Goal: Task Accomplishment & Management: Manage account settings

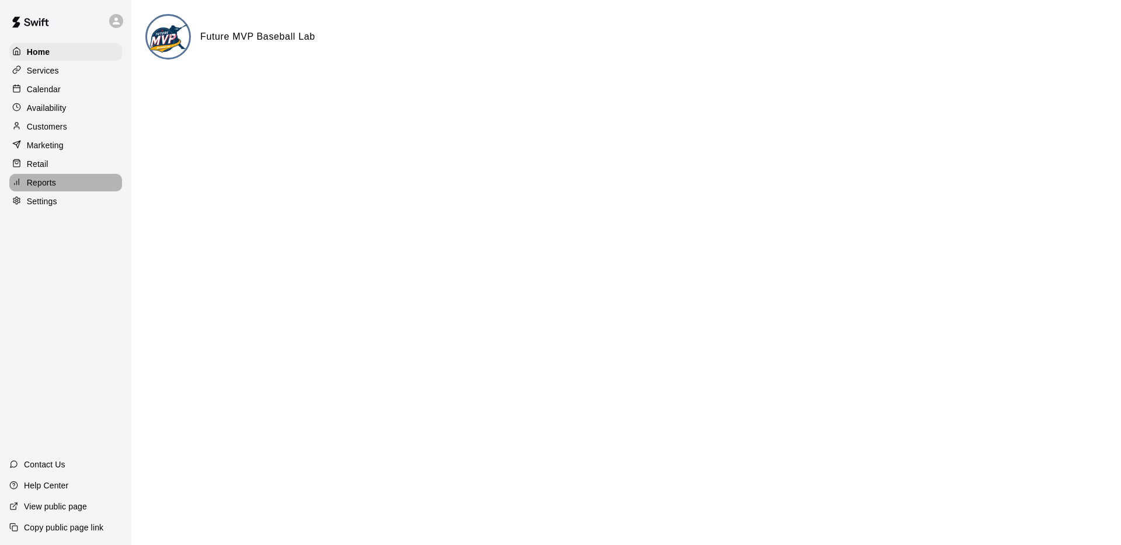
click at [46, 179] on p "Reports" at bounding box center [41, 183] width 29 height 12
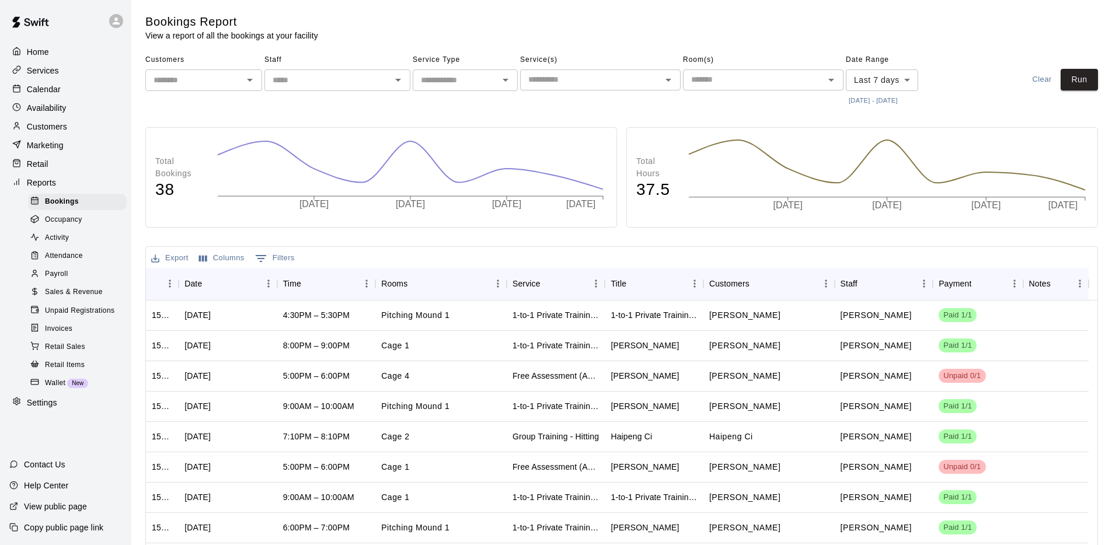
click at [60, 55] on div "Home" at bounding box center [65, 52] width 113 height 18
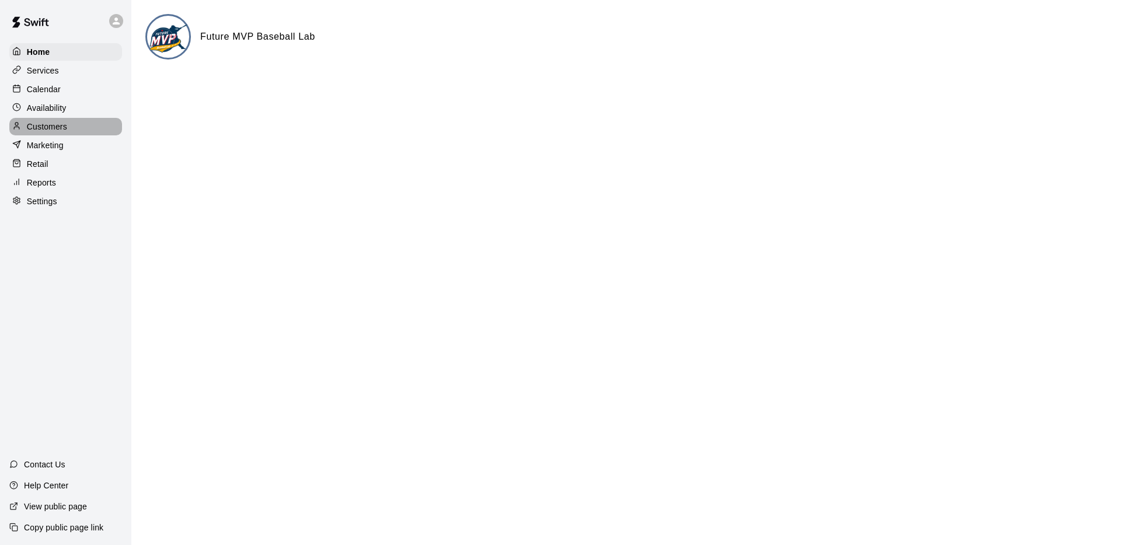
click at [51, 122] on p "Customers" at bounding box center [47, 127] width 40 height 12
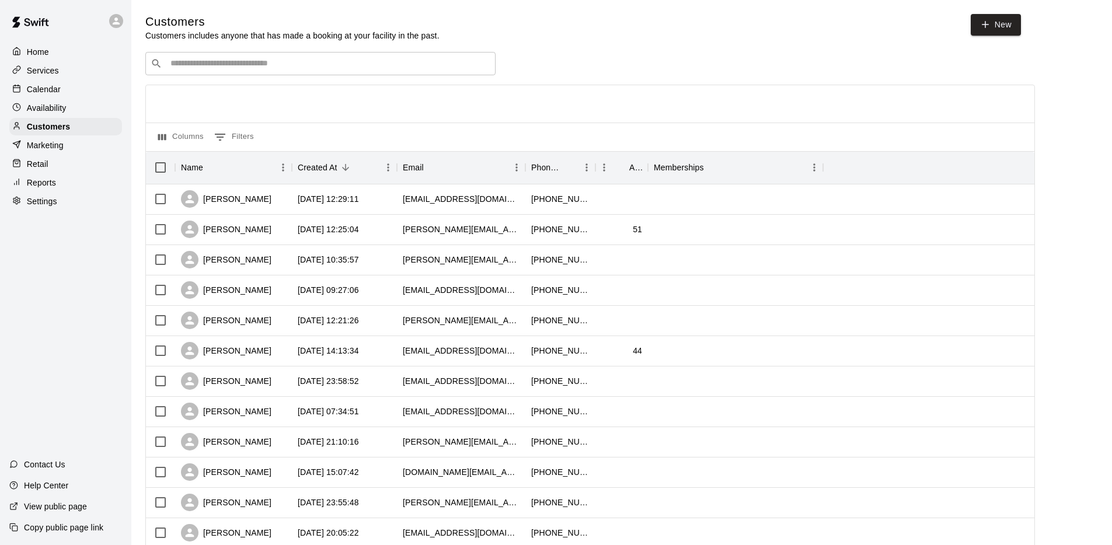
click at [67, 88] on div "Calendar" at bounding box center [65, 90] width 113 height 18
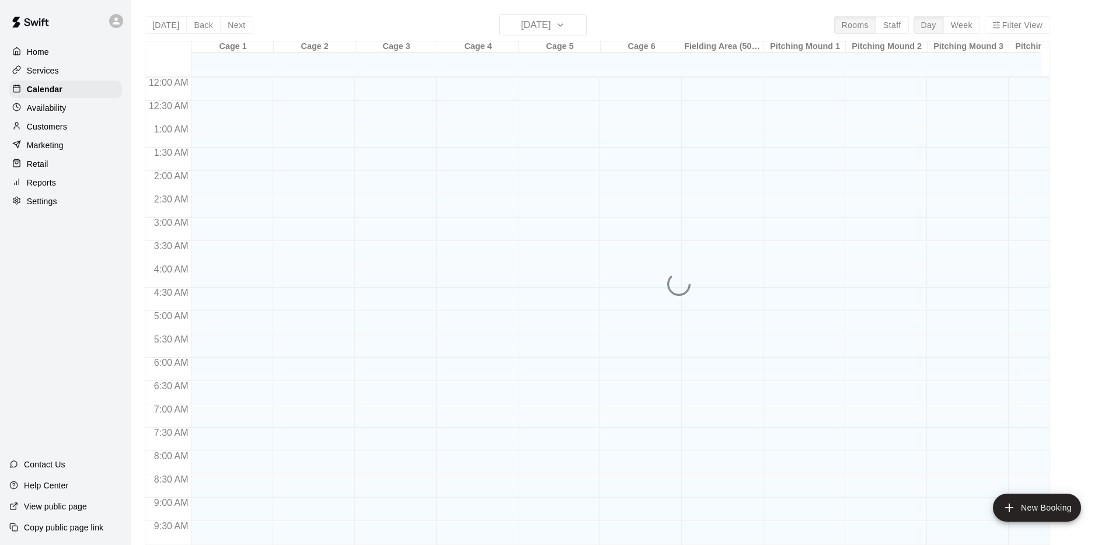
click at [69, 73] on div "Services" at bounding box center [65, 71] width 113 height 18
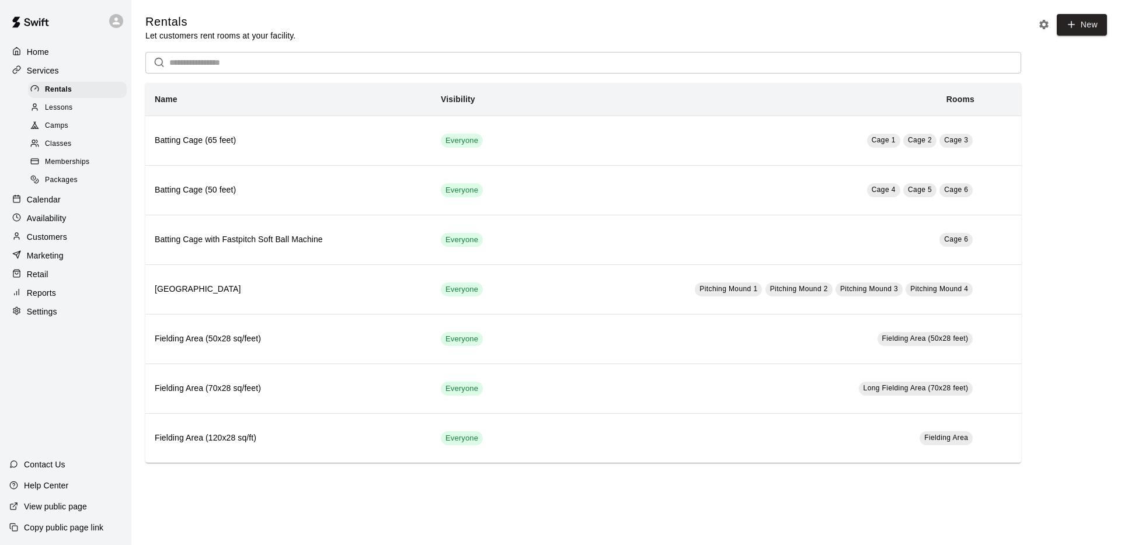
click at [72, 114] on div "Lessons" at bounding box center [77, 108] width 99 height 16
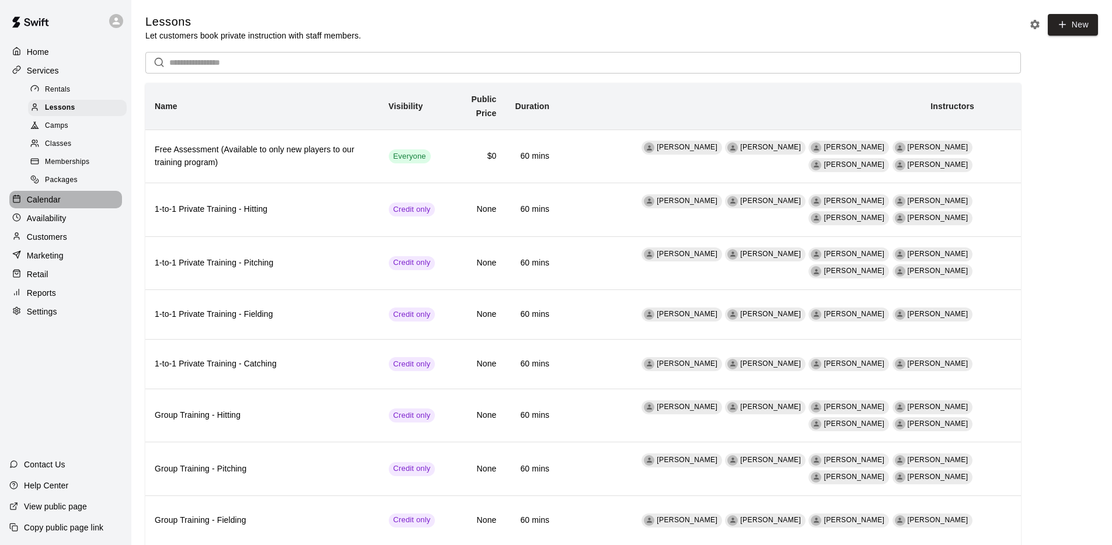
click at [87, 201] on div "Calendar" at bounding box center [65, 200] width 113 height 18
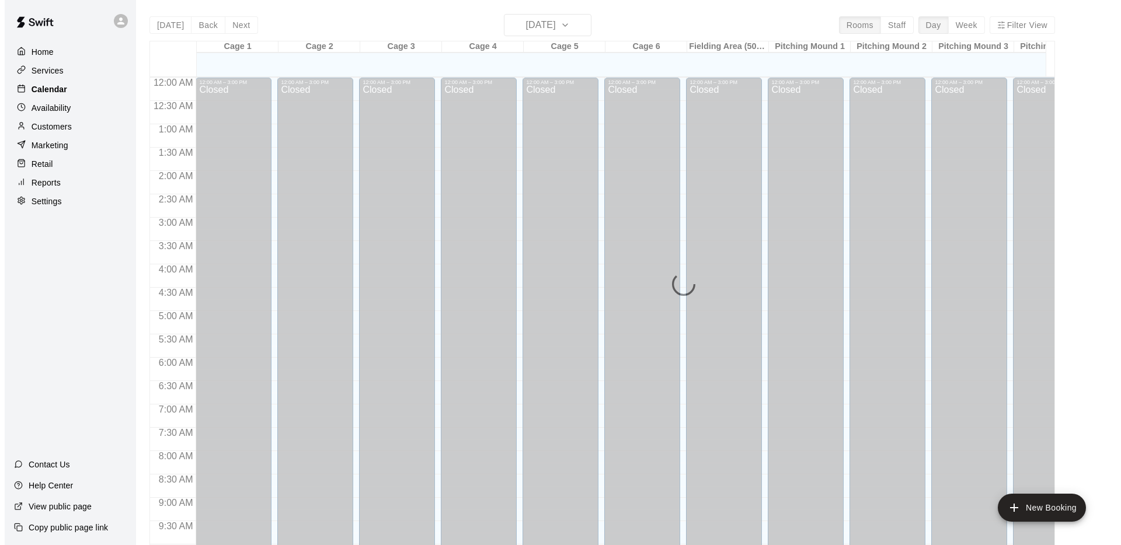
scroll to position [605, 0]
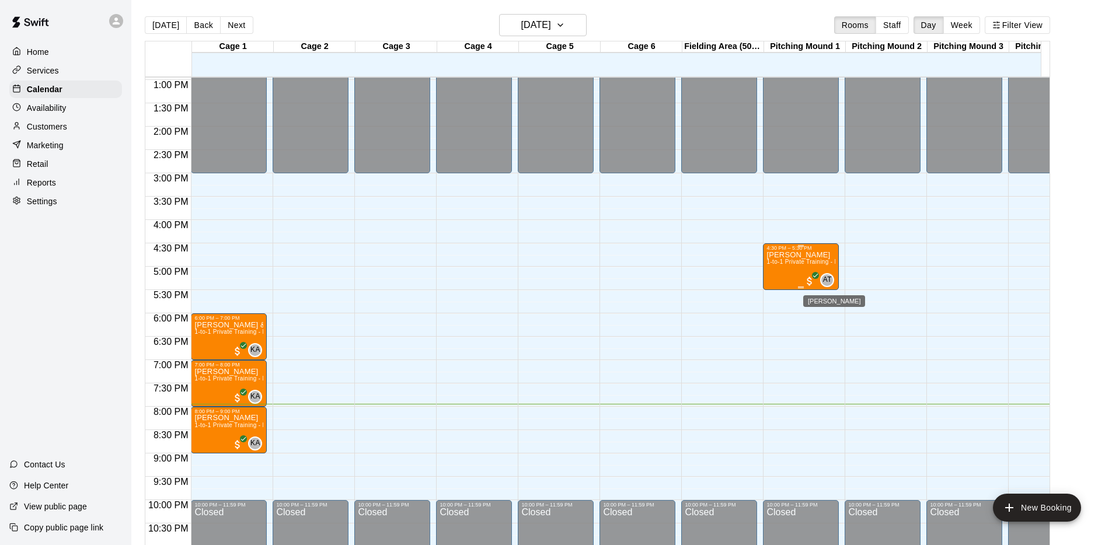
click at [830, 280] on span "AT" at bounding box center [827, 280] width 9 height 12
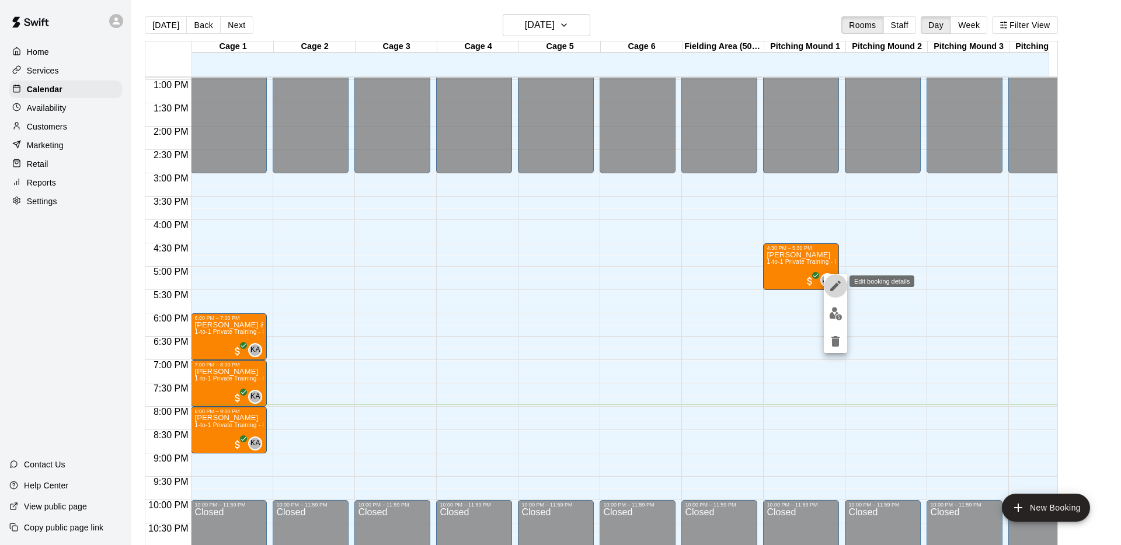
click at [834, 287] on icon "edit" at bounding box center [835, 286] width 11 height 11
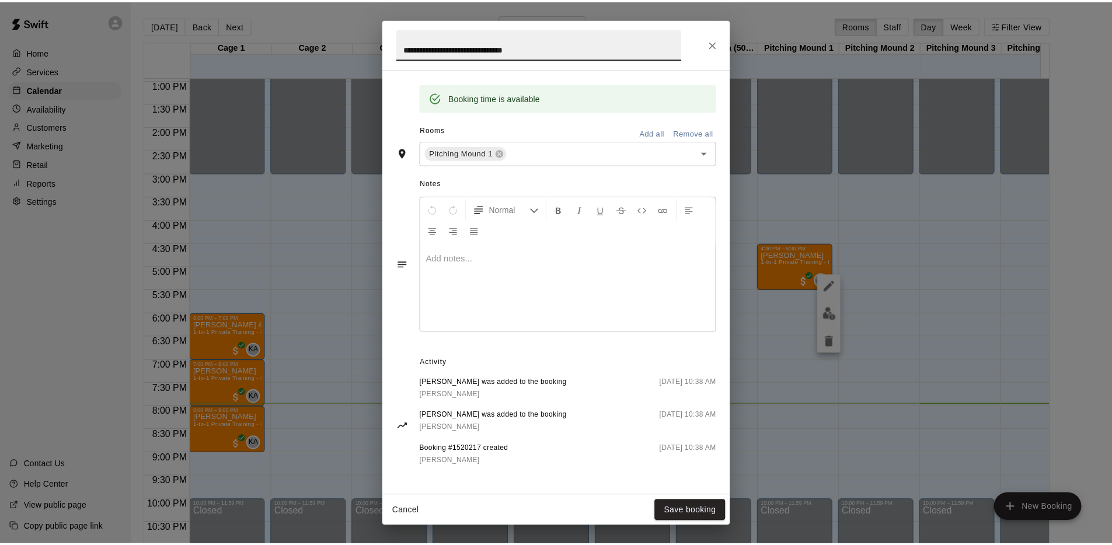
scroll to position [229, 0]
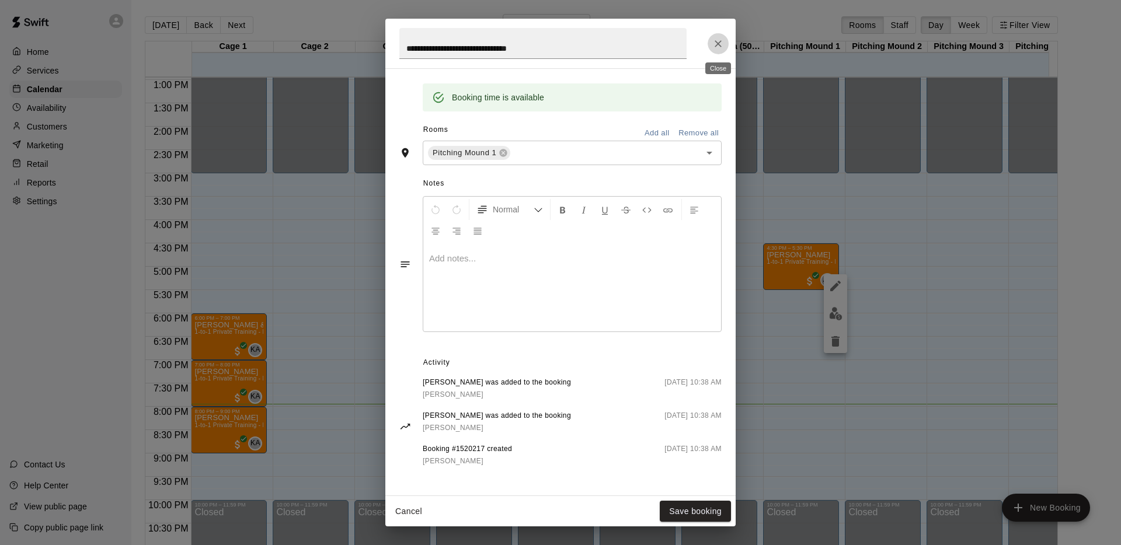
click at [720, 42] on icon "Close" at bounding box center [718, 44] width 12 height 12
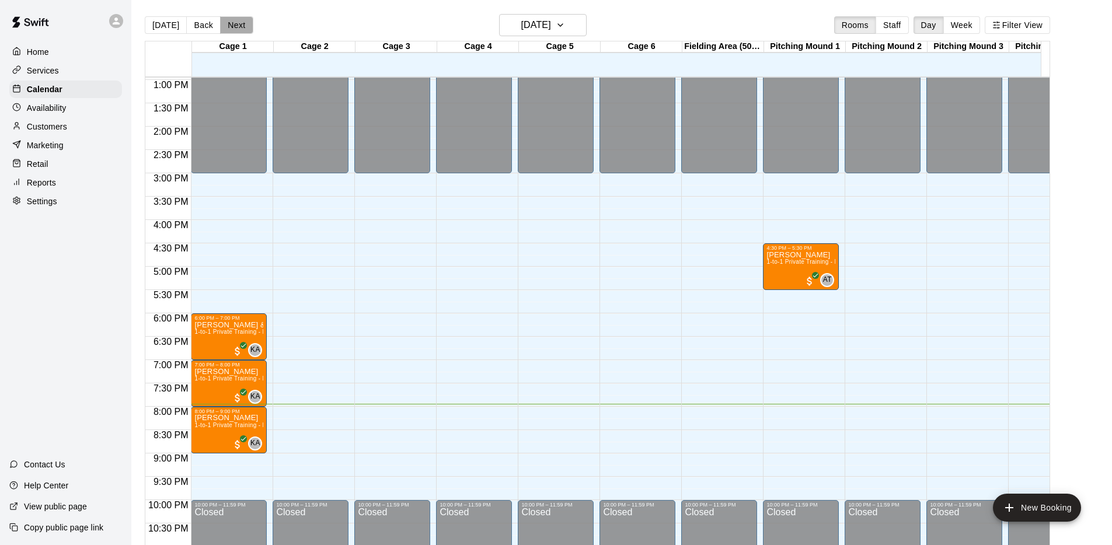
click at [238, 24] on button "Next" at bounding box center [236, 25] width 33 height 18
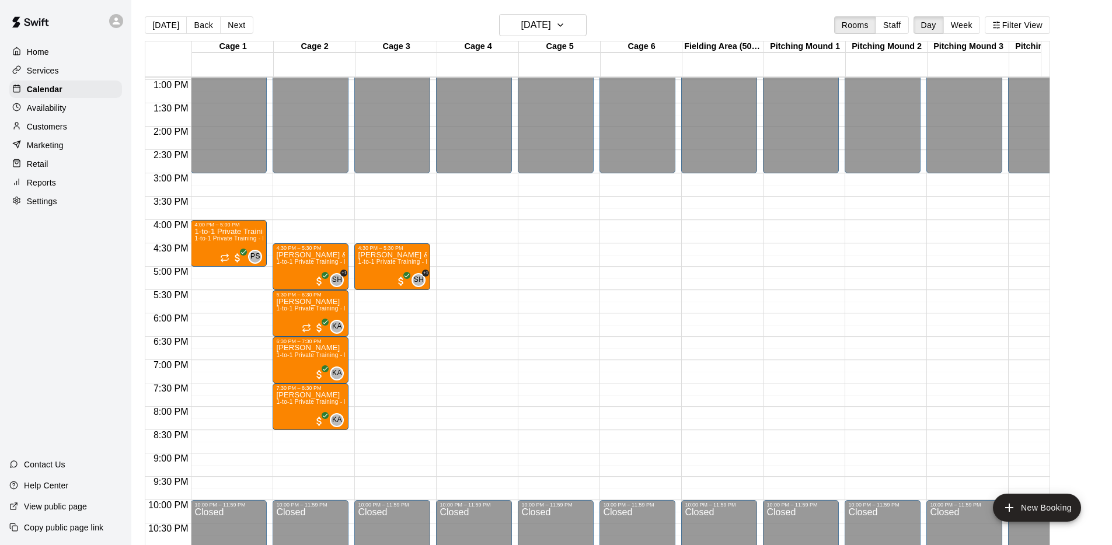
click at [243, 34] on div "Today Back Next Wednesday Oct 15 Rooms Staff Day Week Filter View" at bounding box center [597, 27] width 905 height 27
click at [242, 30] on button "Next" at bounding box center [236, 25] width 33 height 18
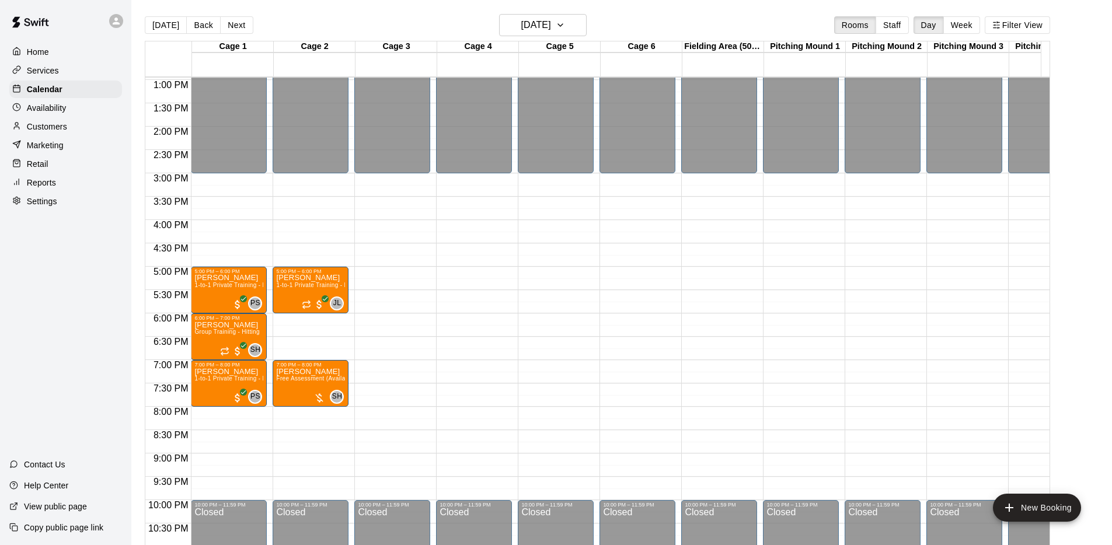
click at [242, 29] on button "Next" at bounding box center [236, 25] width 33 height 18
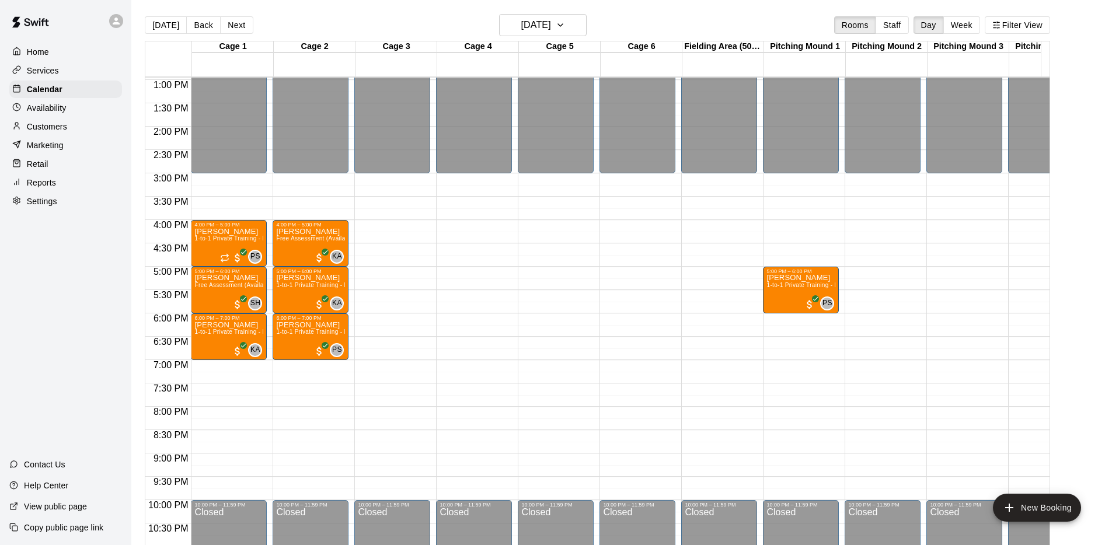
click at [242, 29] on button "Next" at bounding box center [236, 25] width 33 height 18
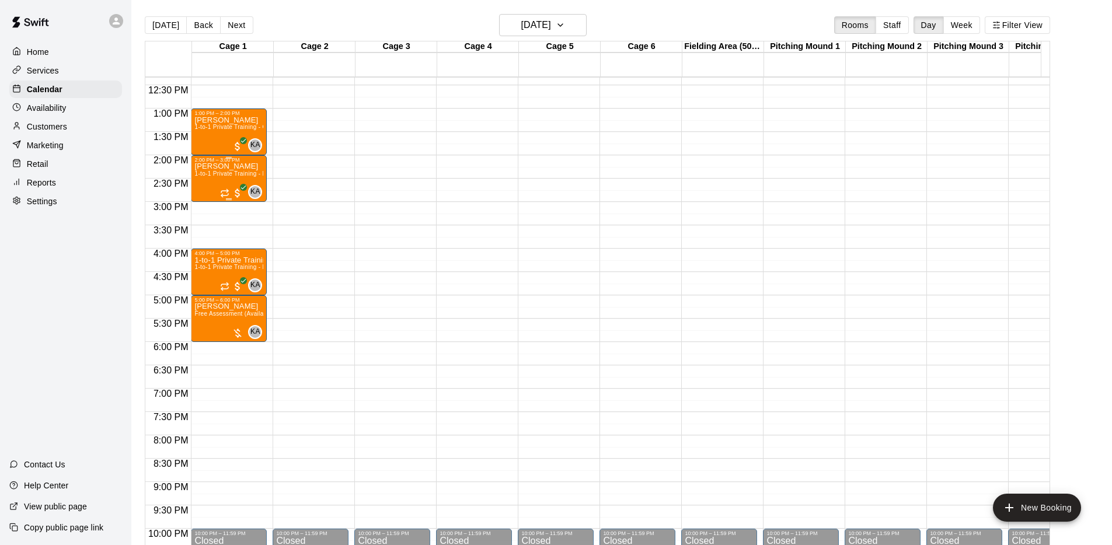
scroll to position [561, 0]
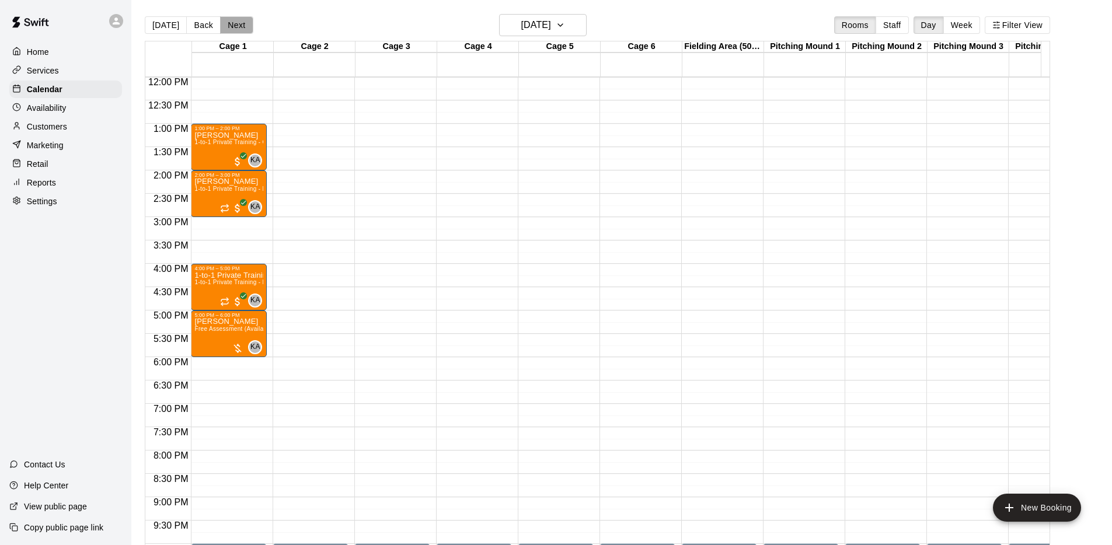
click at [243, 26] on button "Next" at bounding box center [236, 25] width 33 height 18
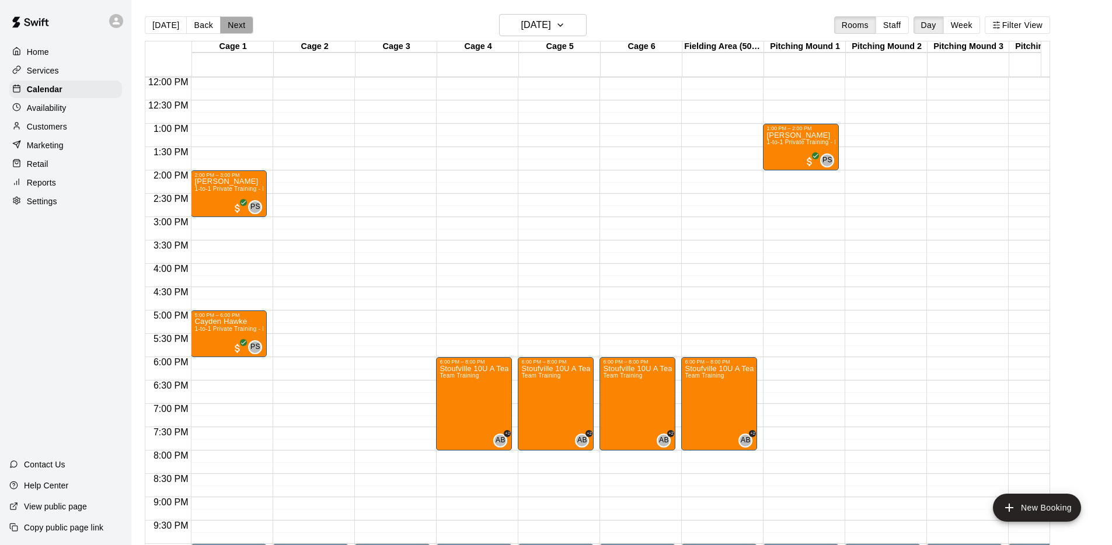
click at [231, 30] on button "Next" at bounding box center [236, 25] width 33 height 18
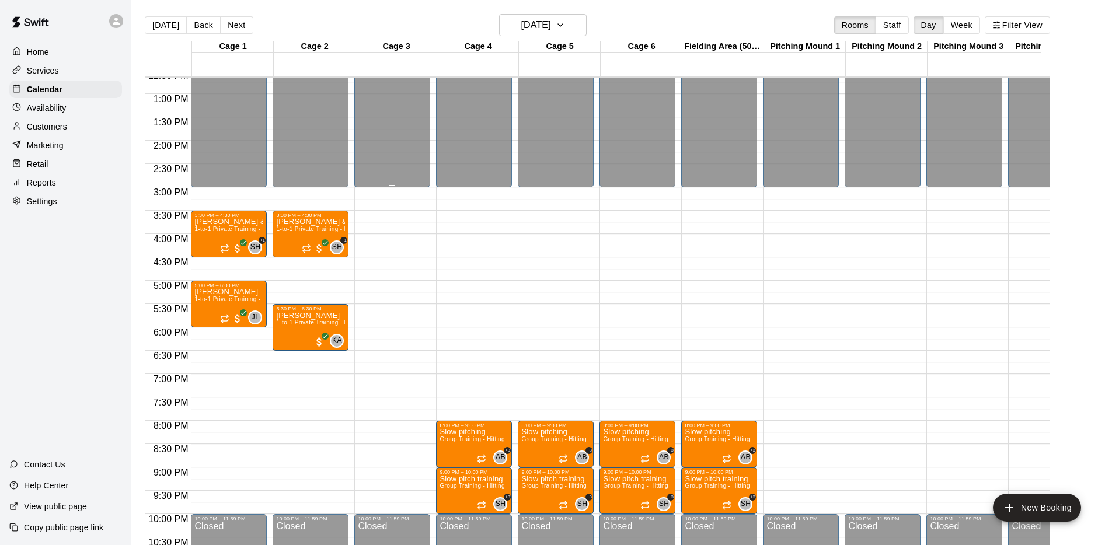
scroll to position [648, 0]
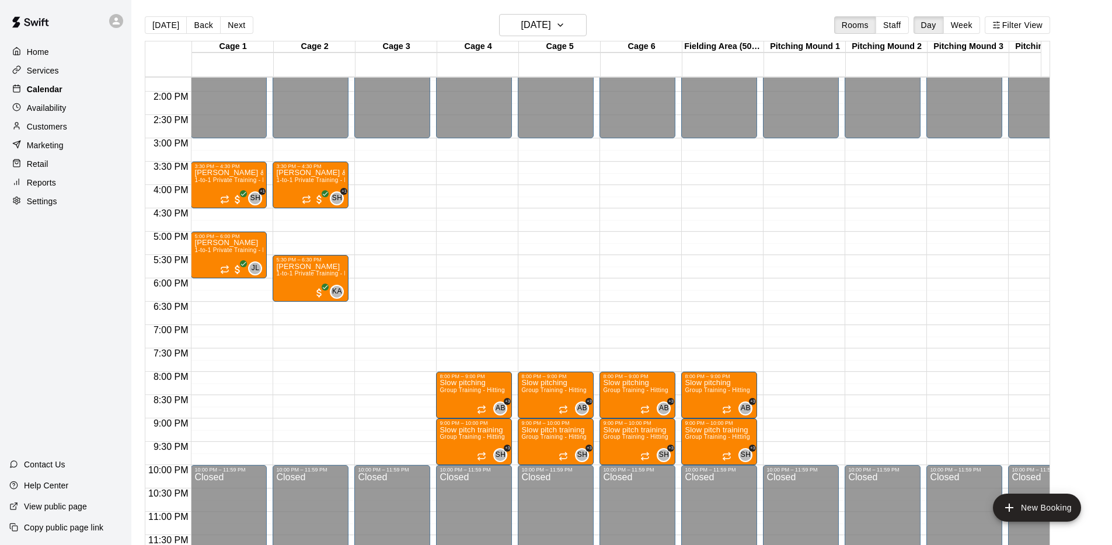
click at [70, 86] on div "Calendar" at bounding box center [65, 90] width 113 height 18
click at [55, 106] on p "Availability" at bounding box center [47, 108] width 40 height 12
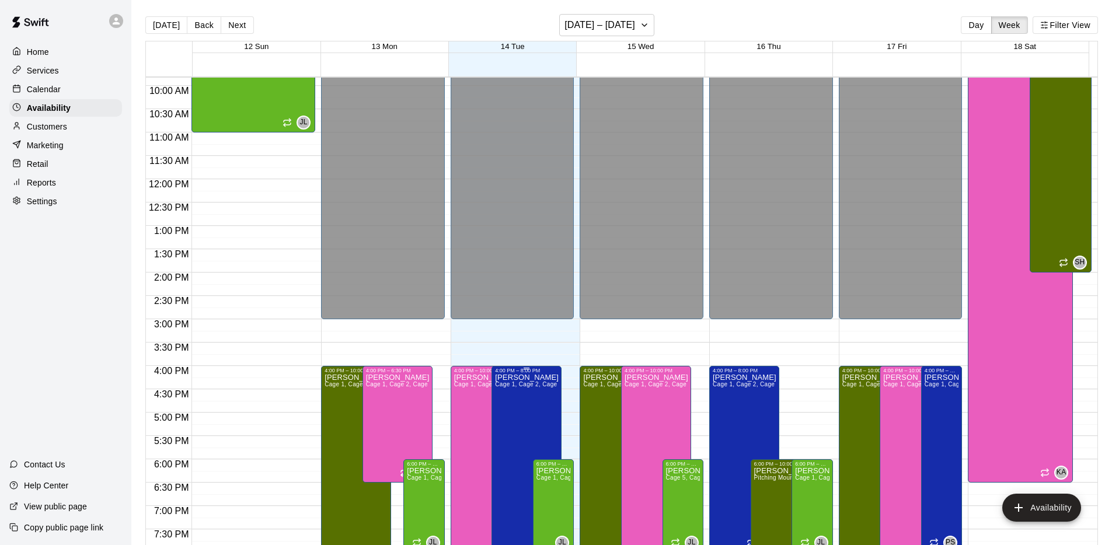
scroll to position [640, 0]
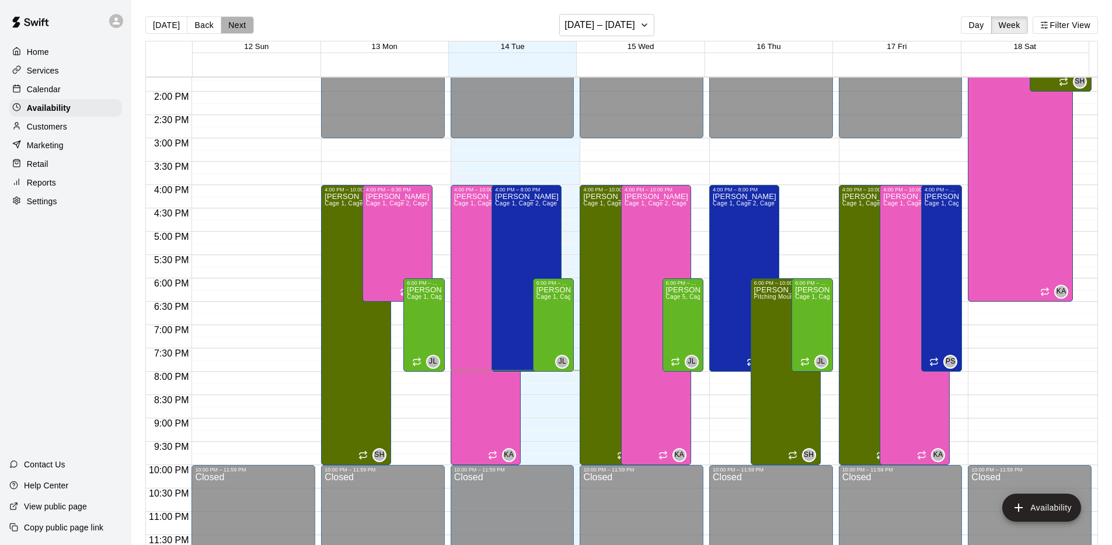
click at [222, 24] on button "Next" at bounding box center [237, 25] width 33 height 18
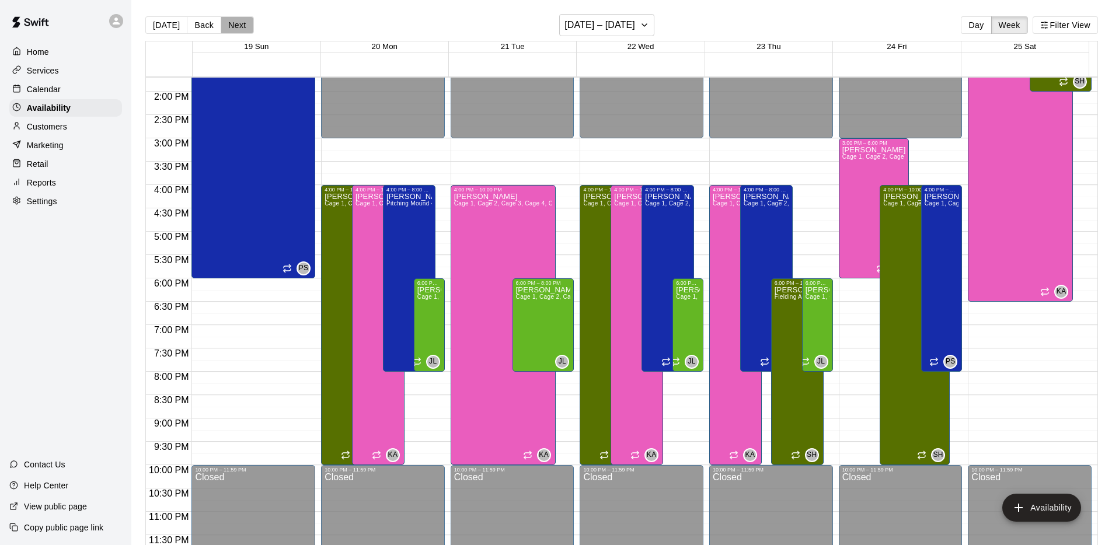
click at [223, 24] on button "Next" at bounding box center [237, 25] width 33 height 18
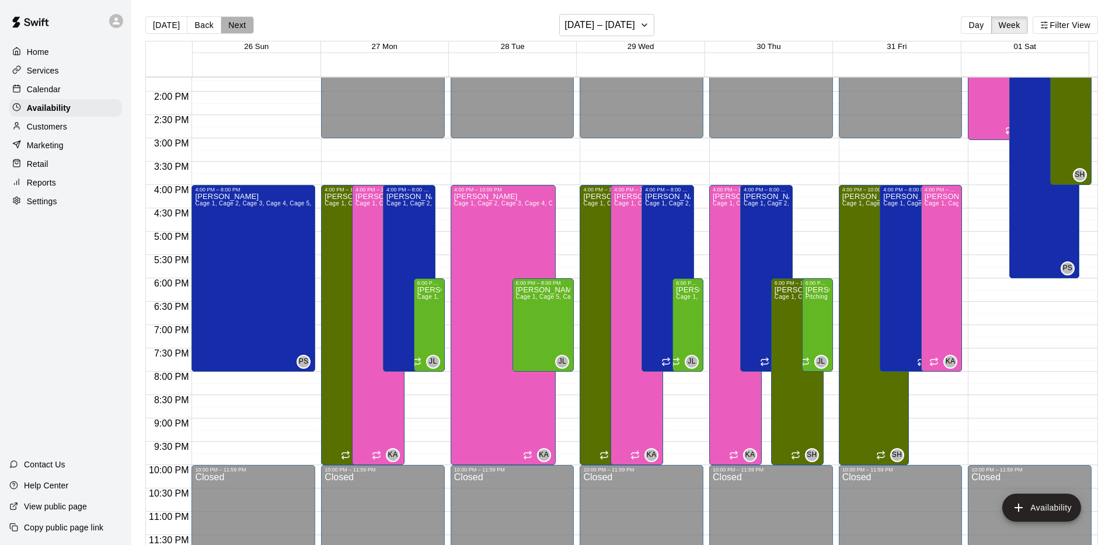
click at [223, 24] on button "Next" at bounding box center [237, 25] width 33 height 18
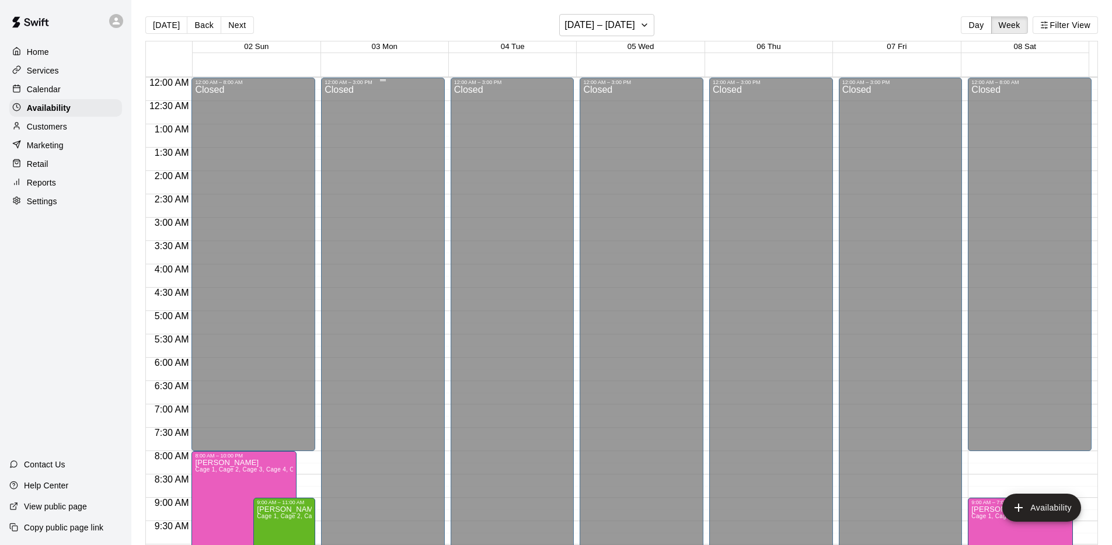
scroll to position [577, 0]
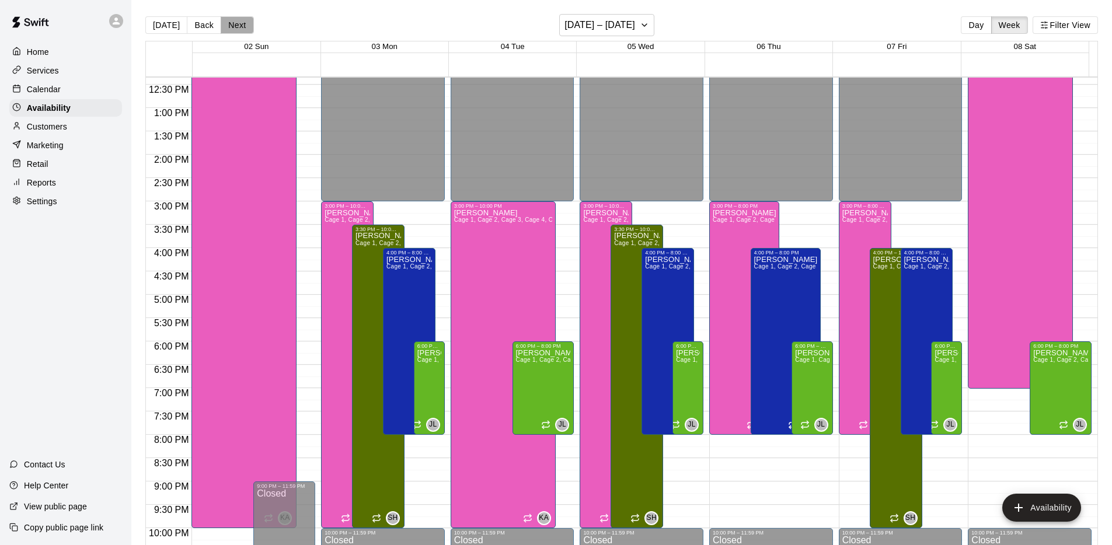
click at [240, 26] on button "Next" at bounding box center [237, 25] width 33 height 18
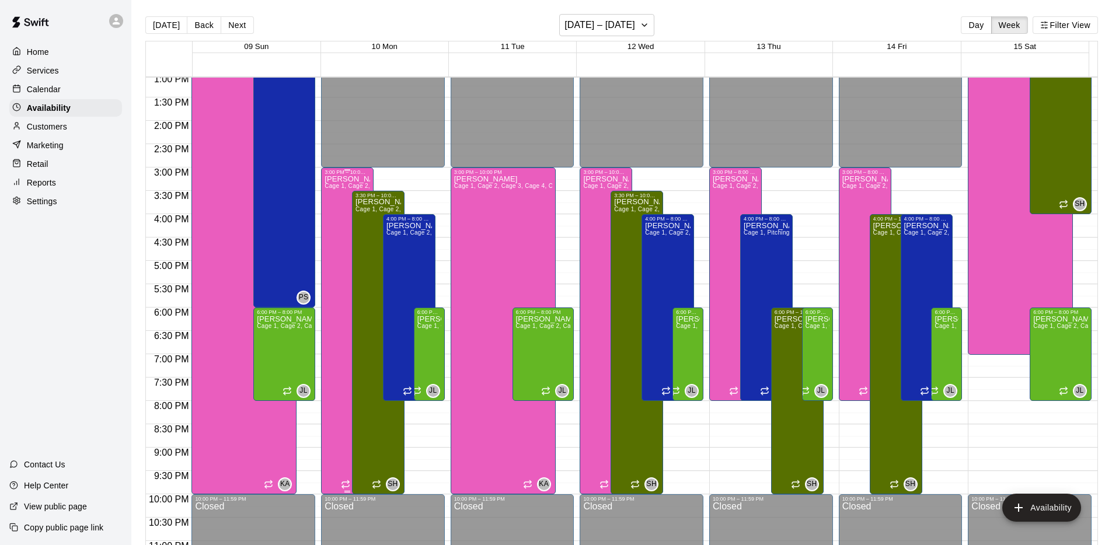
scroll to position [379, 0]
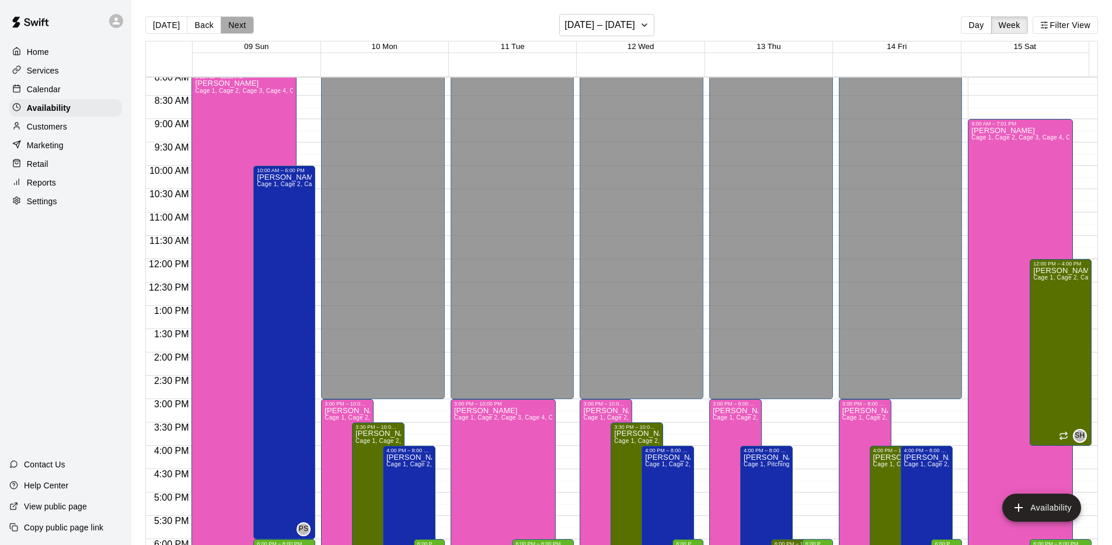
click at [230, 27] on button "Next" at bounding box center [237, 25] width 33 height 18
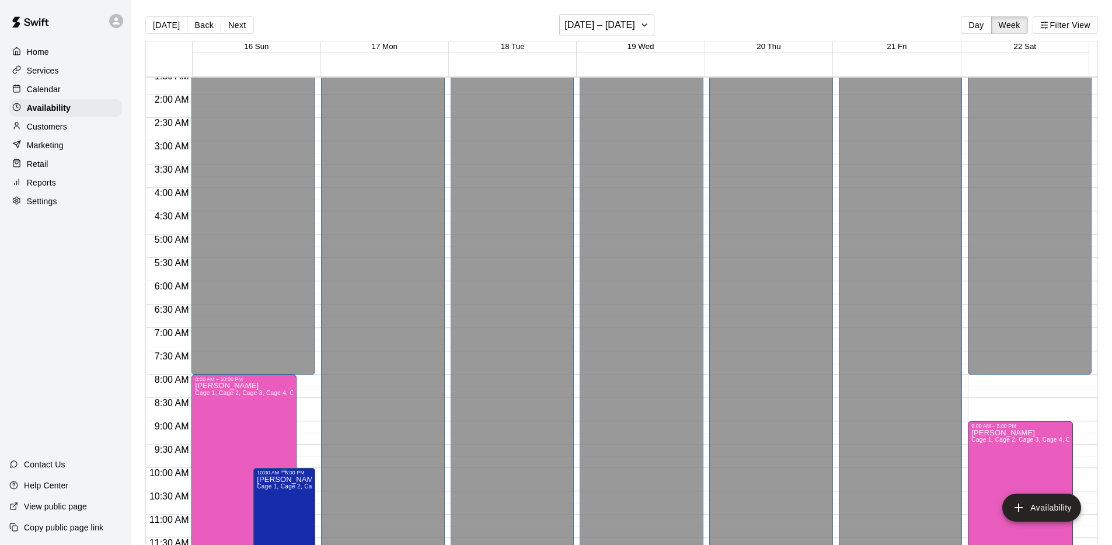
scroll to position [68, 0]
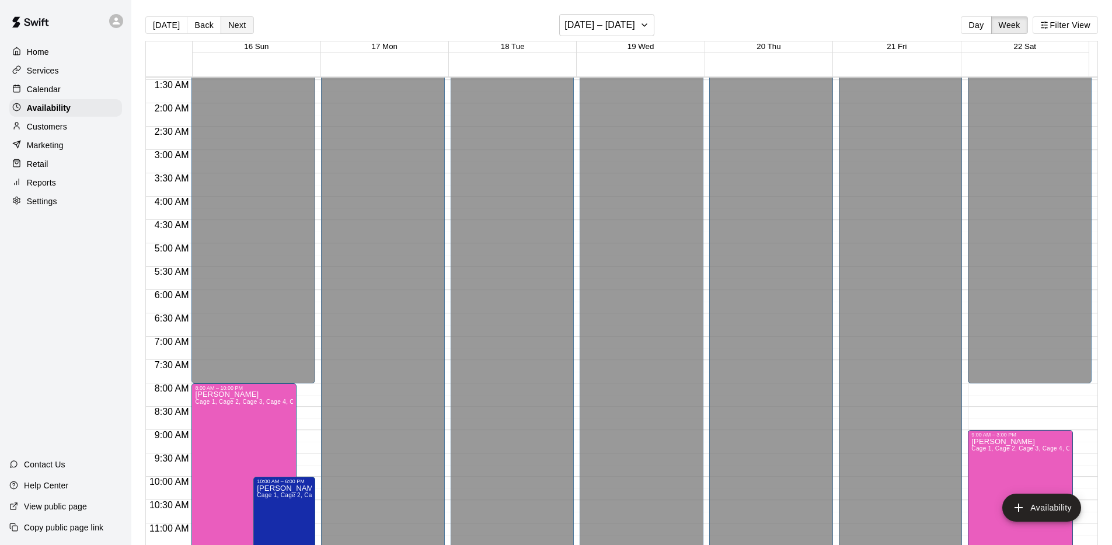
click at [243, 29] on button "Next" at bounding box center [237, 25] width 33 height 18
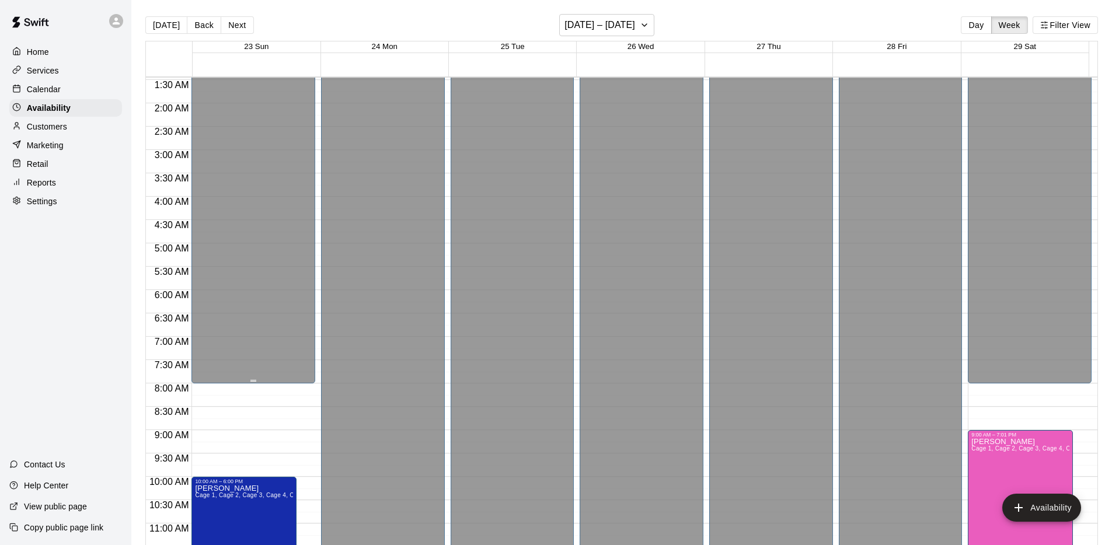
scroll to position [323, 0]
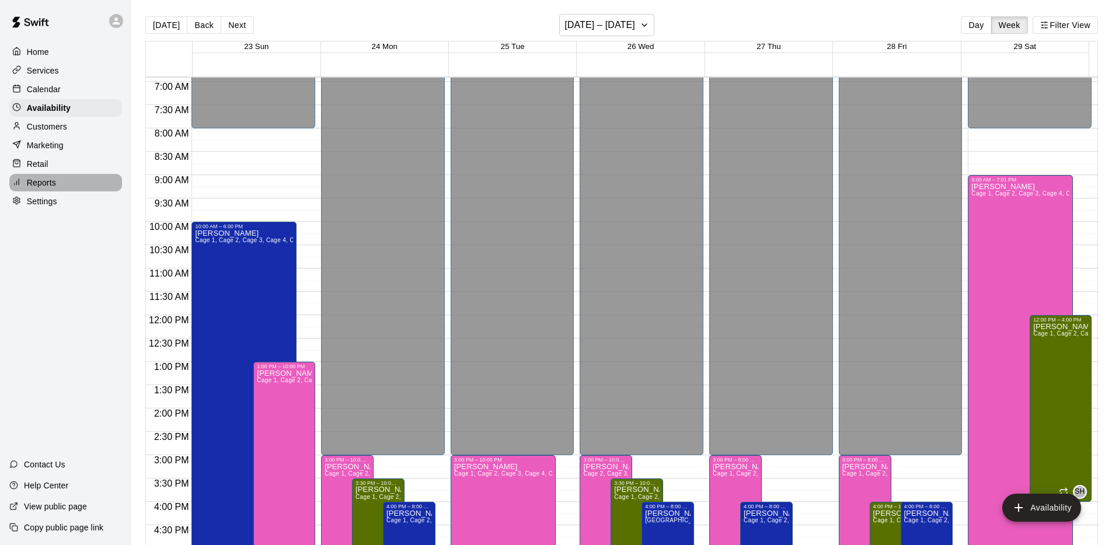
click at [45, 180] on p "Reports" at bounding box center [41, 183] width 29 height 12
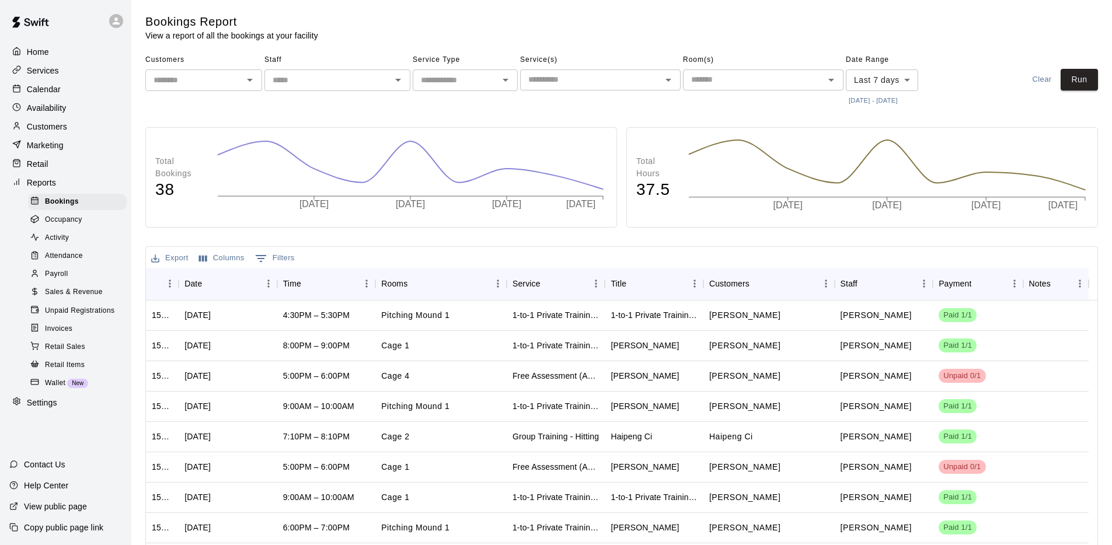
click at [232, 92] on div "Customers ​" at bounding box center [203, 80] width 117 height 58
click at [231, 85] on input "text" at bounding box center [194, 80] width 90 height 15
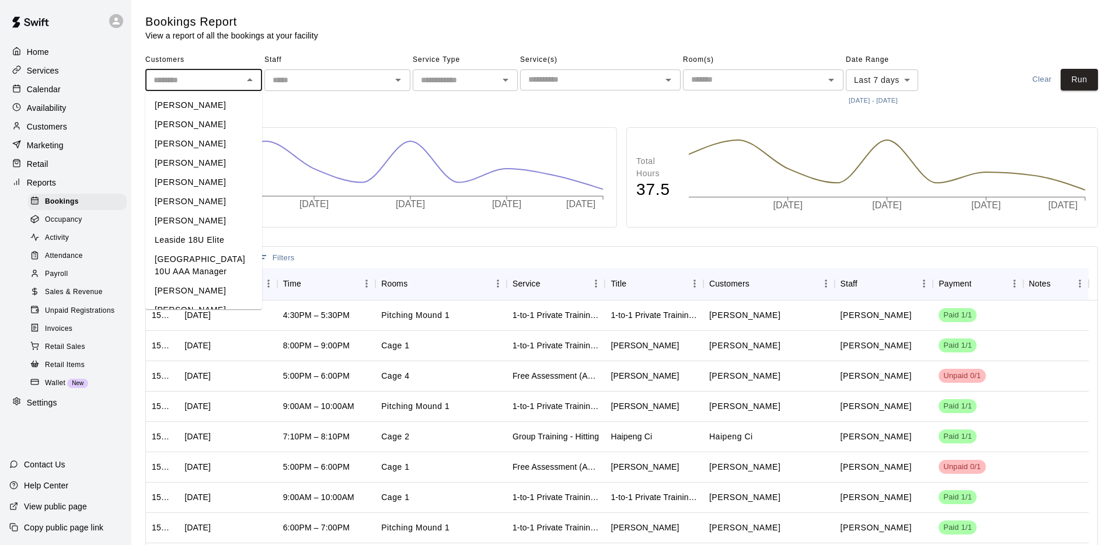
click at [956, 86] on div "Customers ​ Nadim Mohamed John QUAN J Kim George Charocopos Mary White Luke Ng …" at bounding box center [621, 80] width 953 height 58
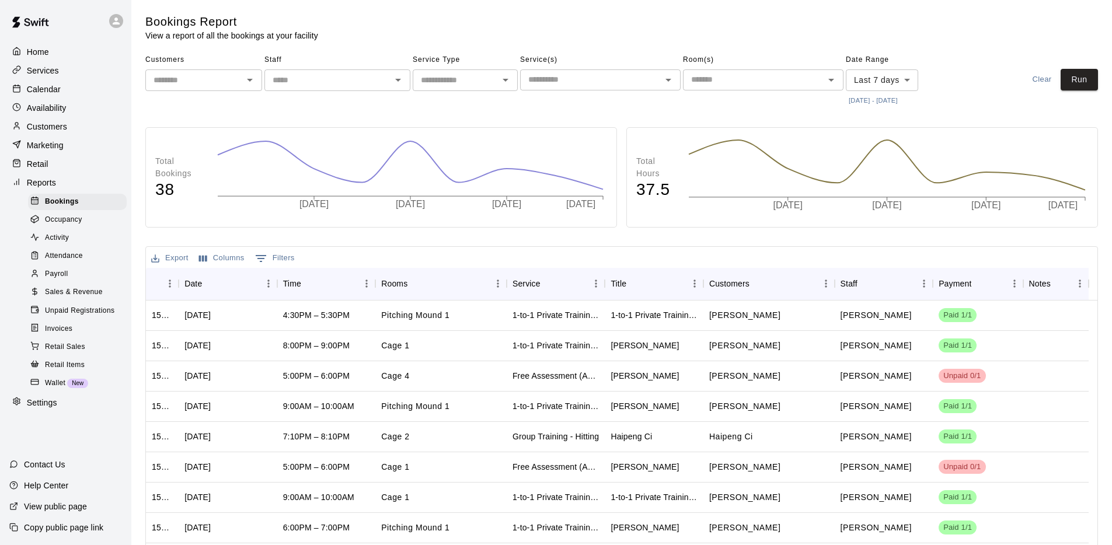
click at [82, 294] on span "Sales & Revenue" at bounding box center [74, 293] width 58 height 12
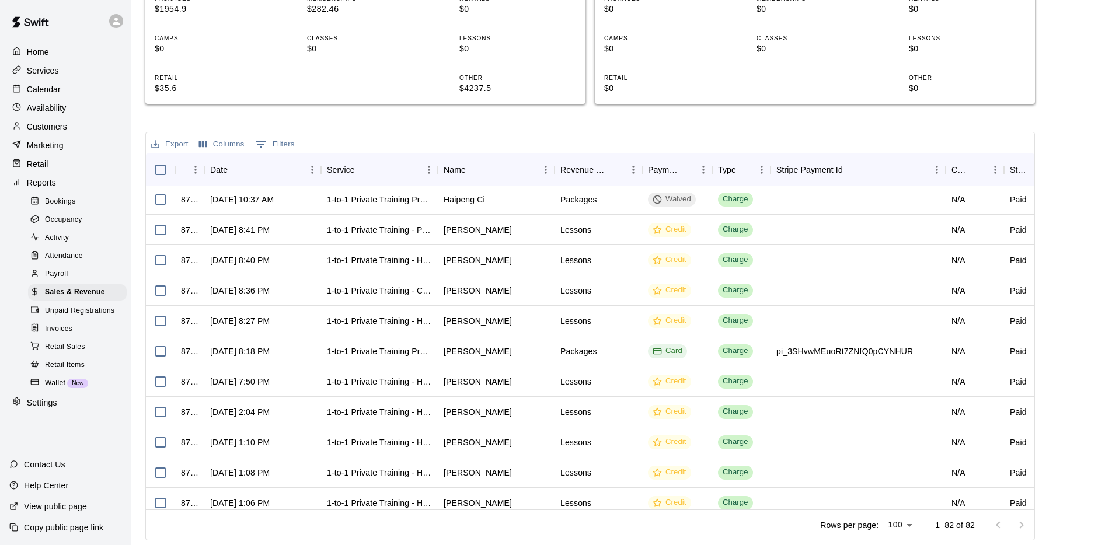
scroll to position [125, 0]
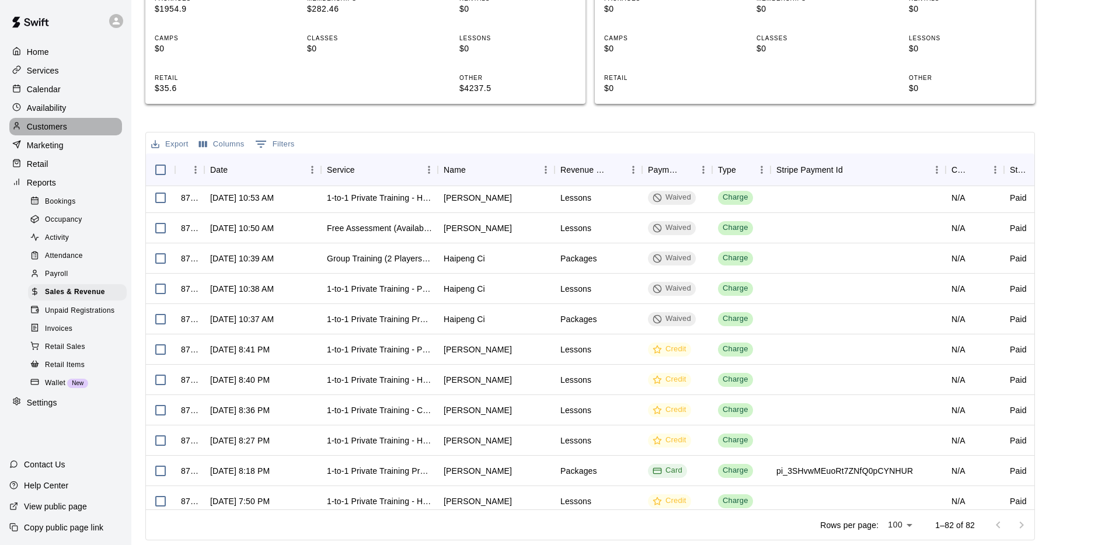
click at [49, 129] on p "Customers" at bounding box center [47, 127] width 40 height 12
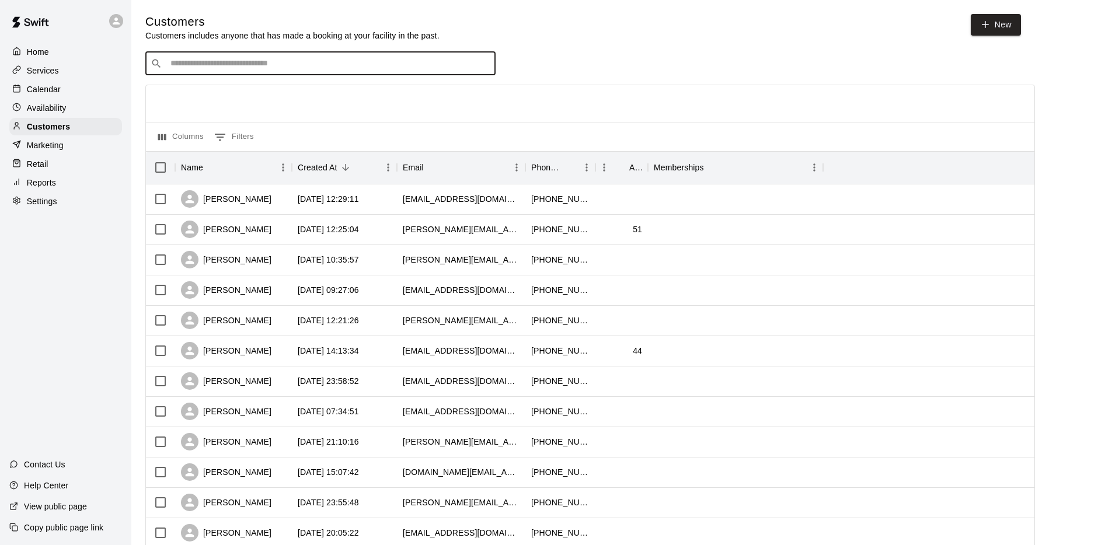
click at [277, 68] on input "Search customers by name or email" at bounding box center [328, 64] width 323 height 12
type input "***"
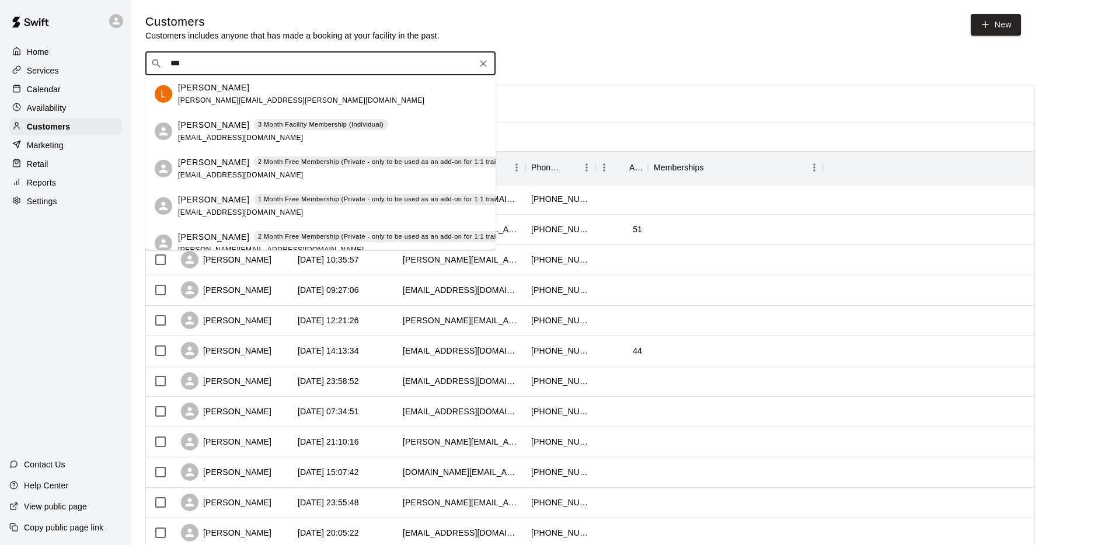
click at [284, 99] on div "Lee Tsialtas lee.tsialtas@gmail.com" at bounding box center [332, 94] width 308 height 25
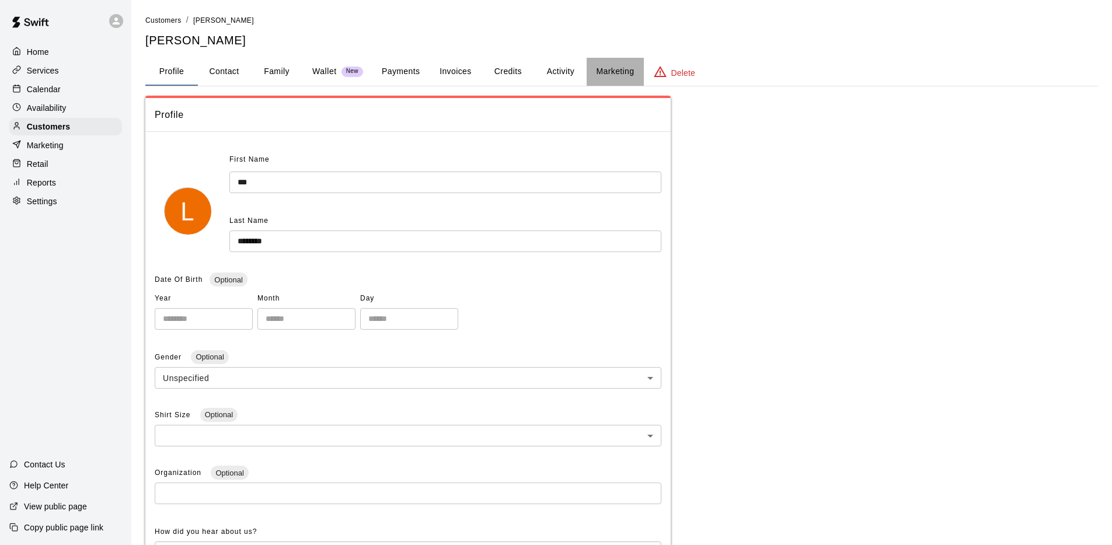
click at [620, 76] on button "Marketing" at bounding box center [615, 72] width 57 height 28
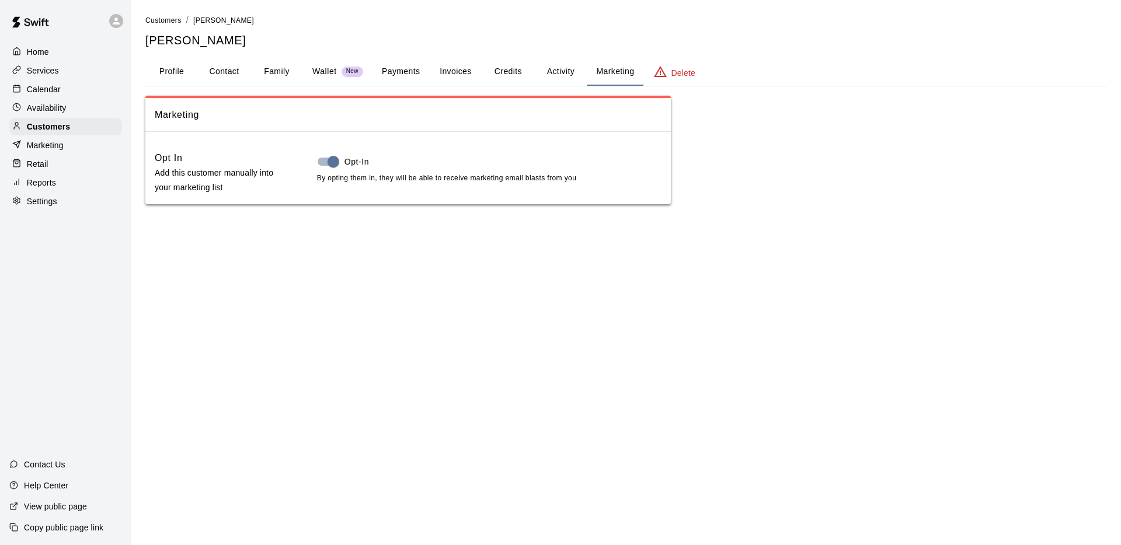
click at [563, 74] on button "Activity" at bounding box center [560, 72] width 53 height 28
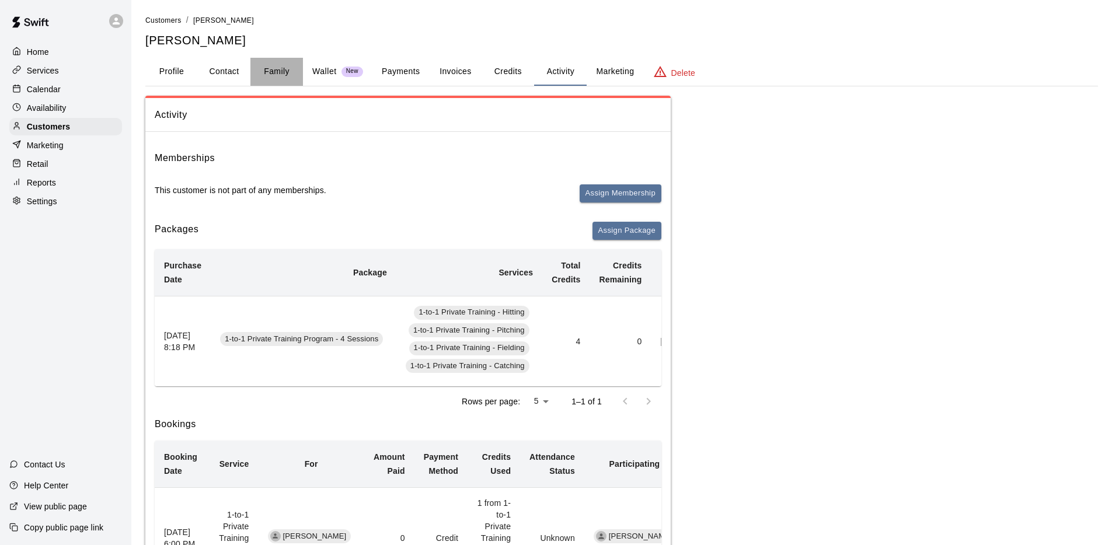
click at [294, 71] on button "Family" at bounding box center [276, 72] width 53 height 28
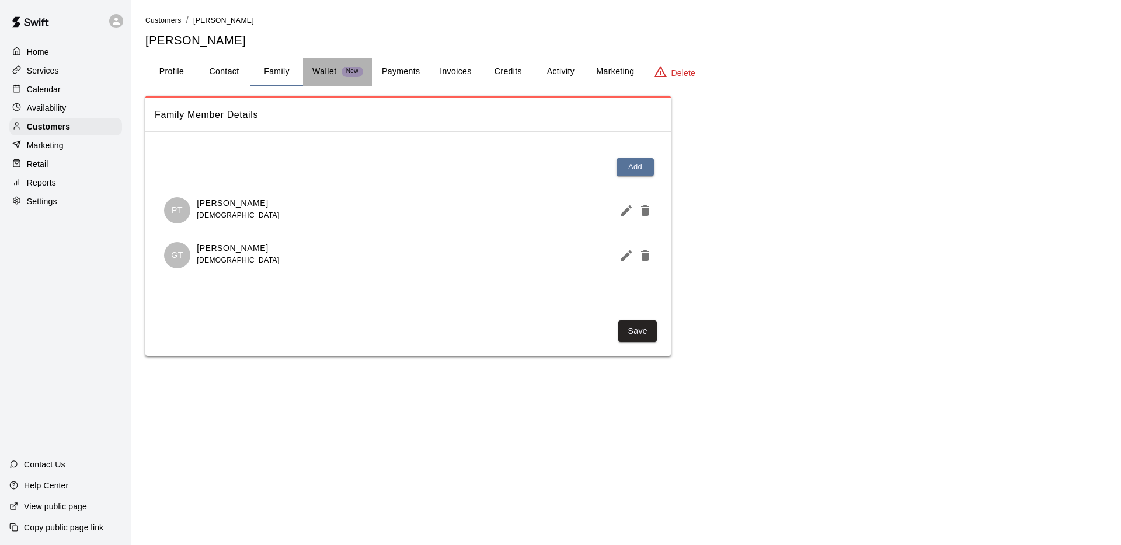
click at [350, 77] on div "Wallet New" at bounding box center [337, 71] width 51 height 12
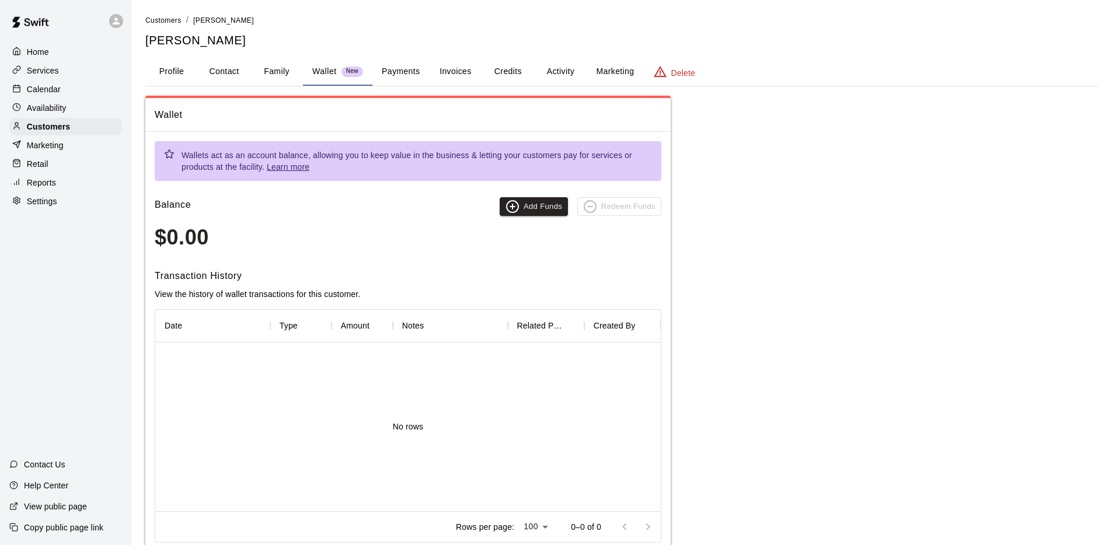
click at [391, 76] on button "Payments" at bounding box center [400, 72] width 57 height 28
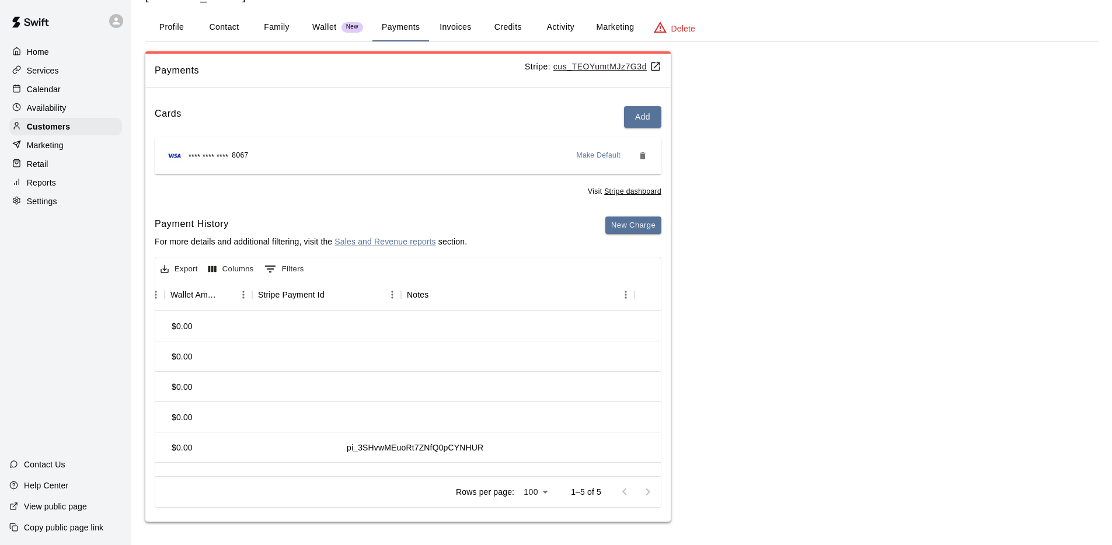
scroll to position [0, 1091]
click at [57, 49] on div "Home" at bounding box center [65, 52] width 113 height 18
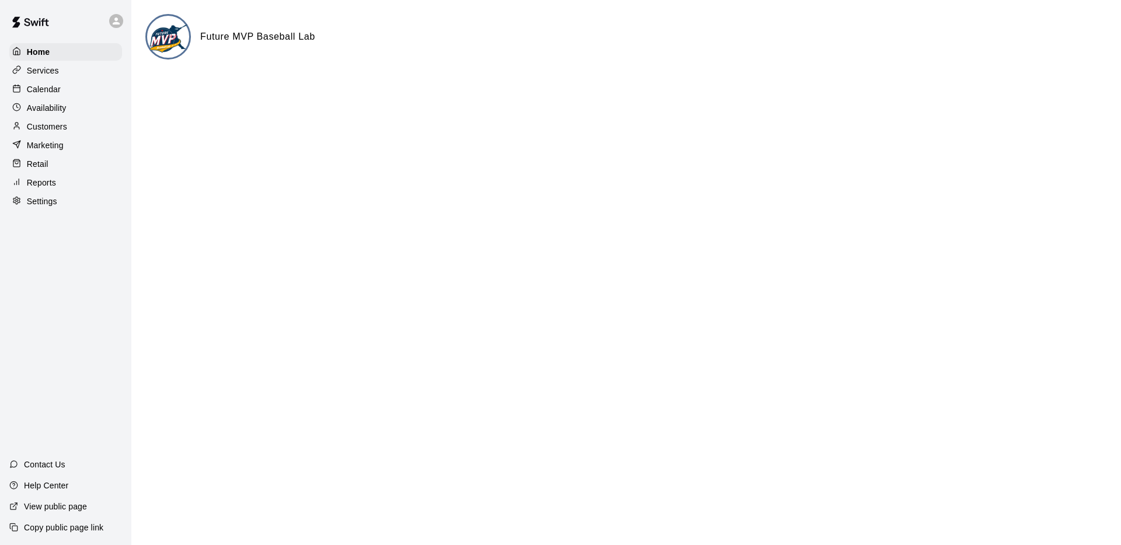
click at [50, 183] on p "Reports" at bounding box center [41, 183] width 29 height 12
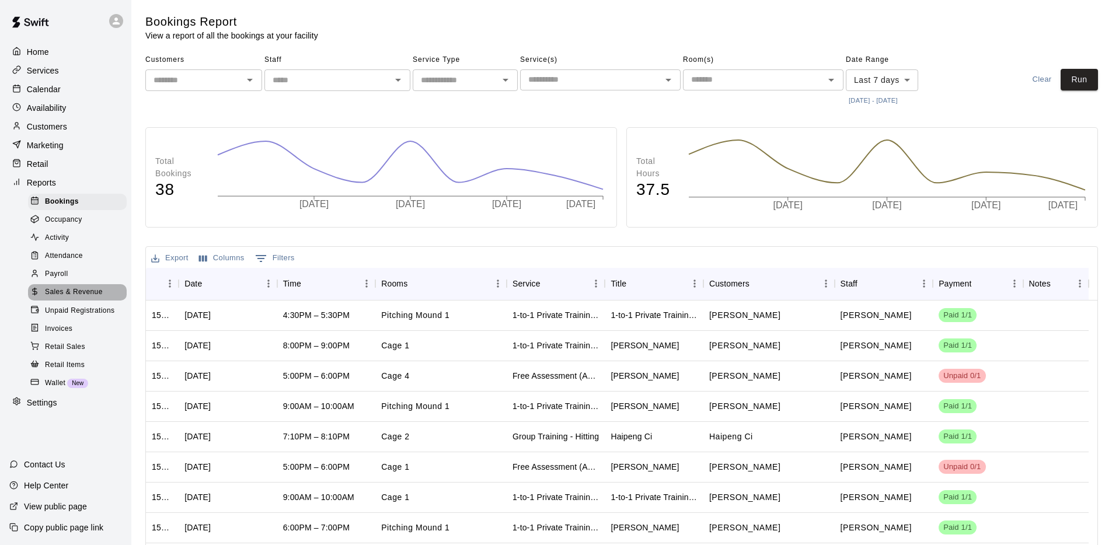
click at [97, 296] on span "Sales & Revenue" at bounding box center [74, 293] width 58 height 12
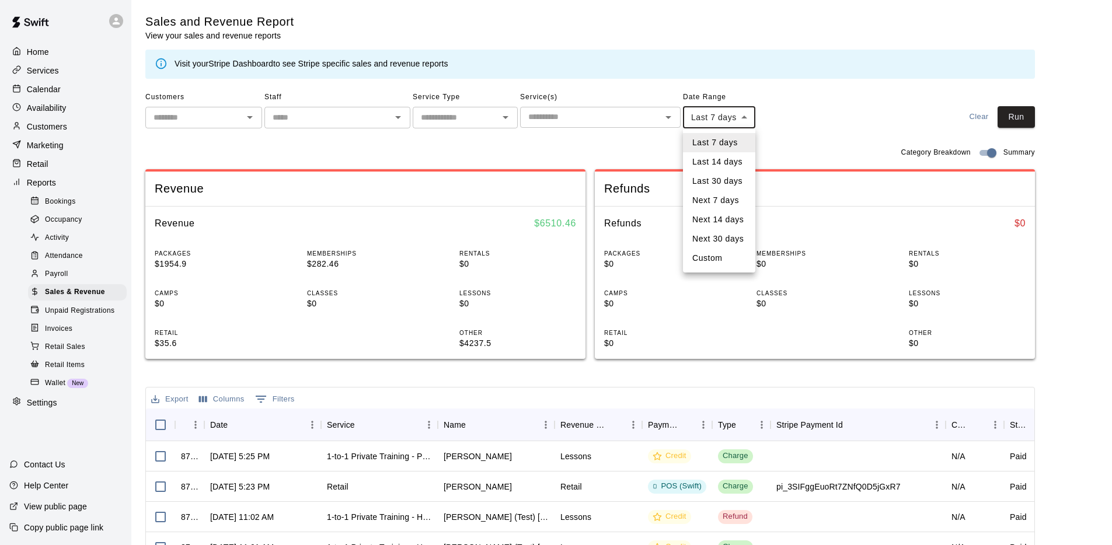
click at [717, 119] on body "Home Services Calendar Availability Customers Marketing Retail Reports Bookings…" at bounding box center [556, 400] width 1112 height 800
click at [828, 117] on div at bounding box center [560, 272] width 1121 height 545
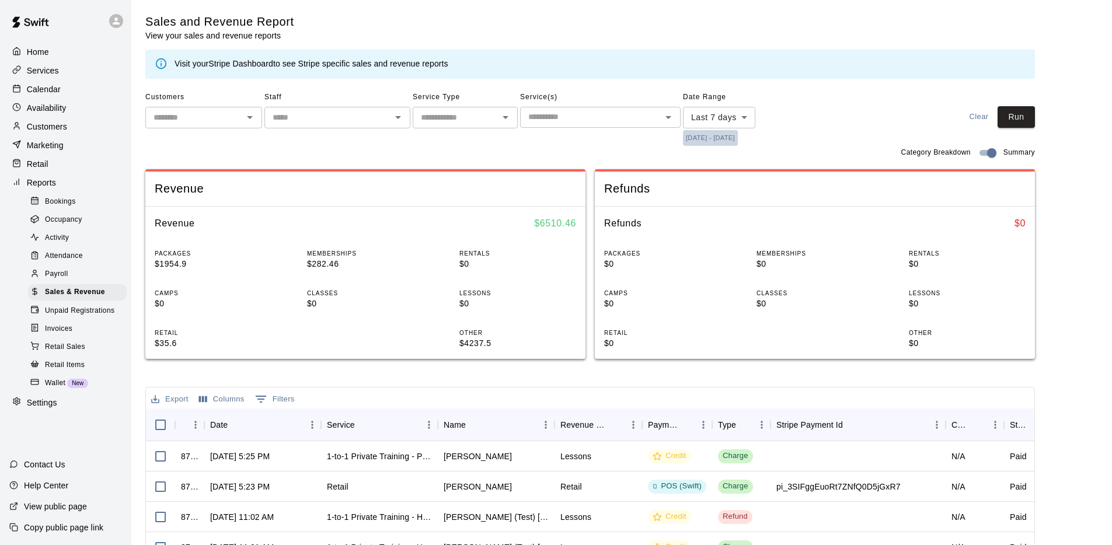
click at [738, 138] on button "10/7/2025 - 10/14/2025" at bounding box center [710, 138] width 55 height 16
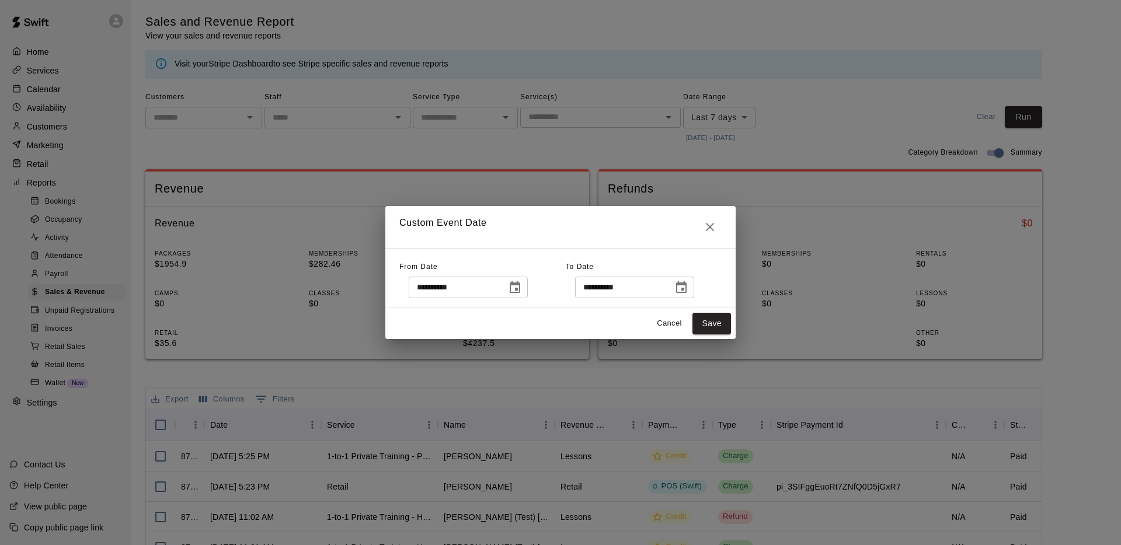
click at [526, 294] on button "Choose date, selected date is Oct 7, 2025" at bounding box center [514, 287] width 23 height 23
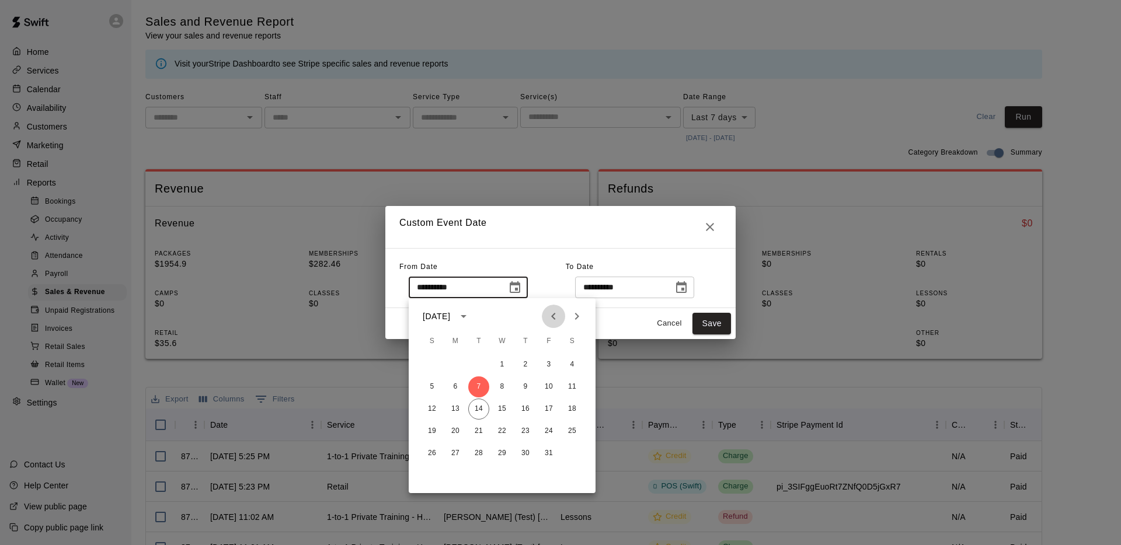
click at [557, 316] on icon "Previous month" at bounding box center [553, 316] width 14 height 14
click at [573, 430] on button "27" at bounding box center [572, 431] width 21 height 21
type input "**********"
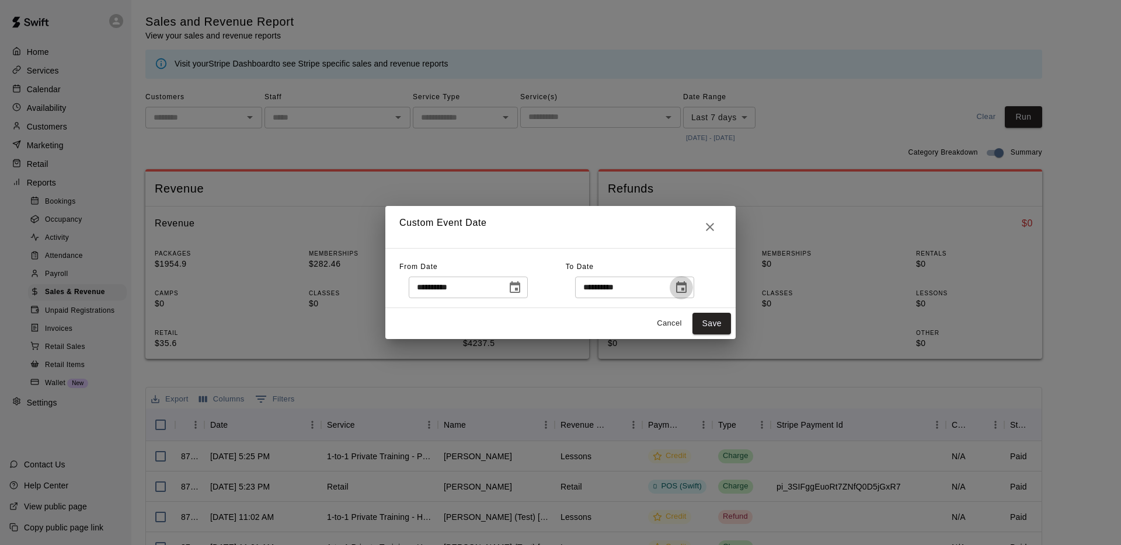
click at [682, 292] on icon "Choose date, selected date is Oct 14, 2025" at bounding box center [681, 287] width 11 height 12
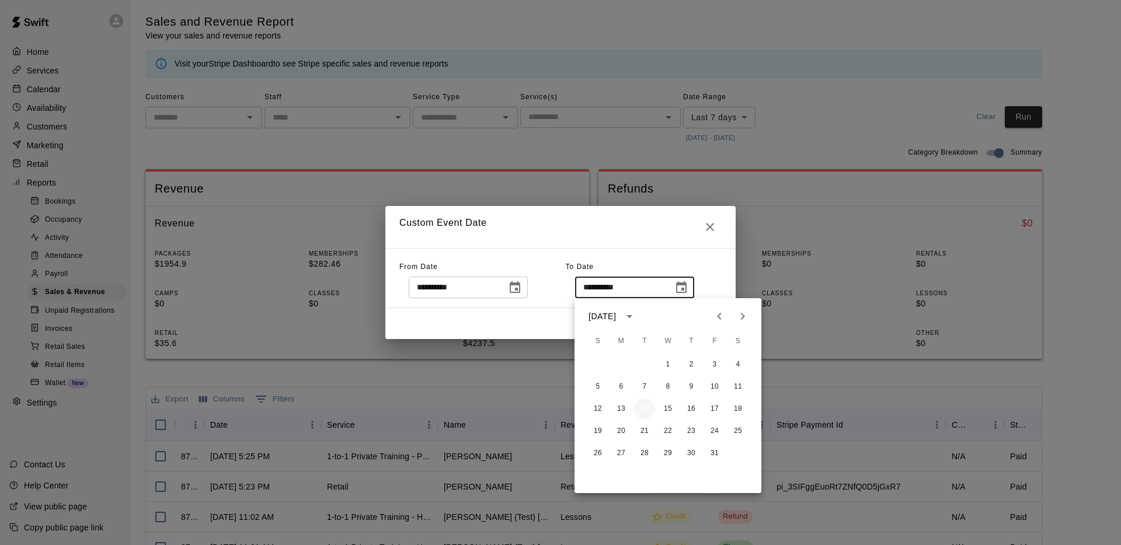
click at [641, 411] on button "14" at bounding box center [644, 409] width 21 height 21
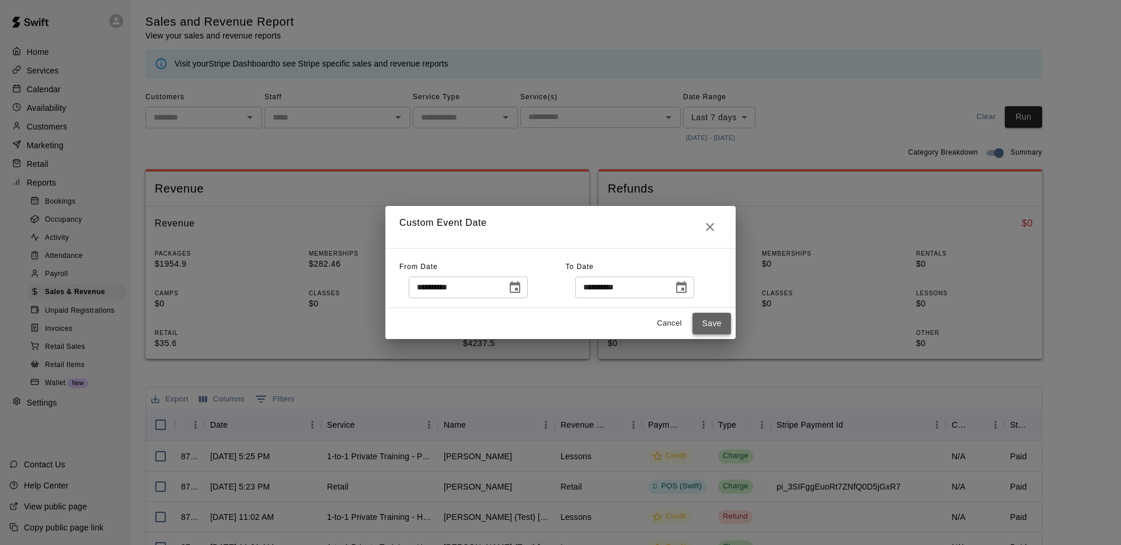
click at [718, 320] on button "Save" at bounding box center [711, 324] width 39 height 22
type input "******"
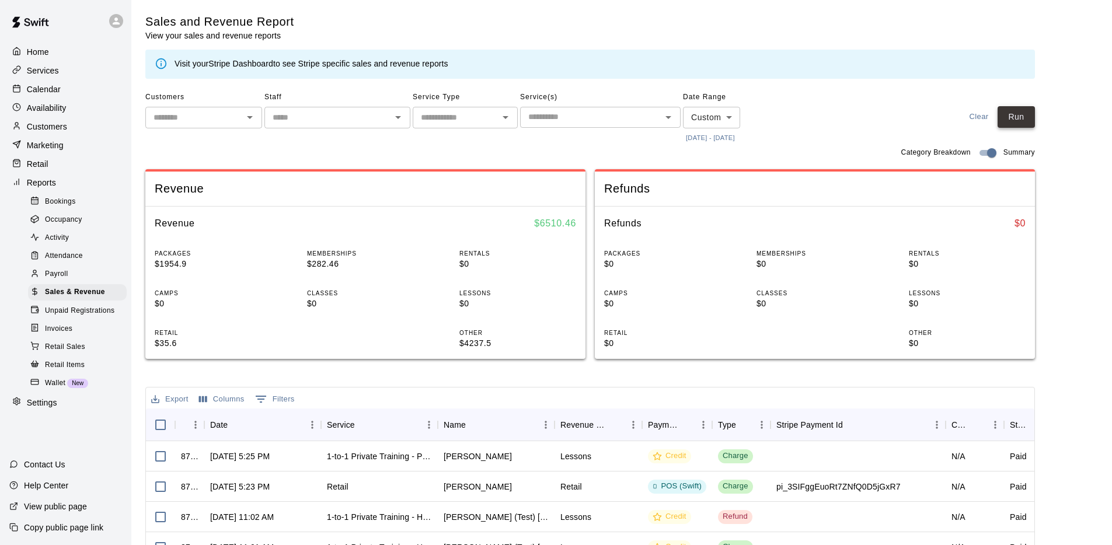
click at [1020, 116] on button "Run" at bounding box center [1016, 117] width 37 height 22
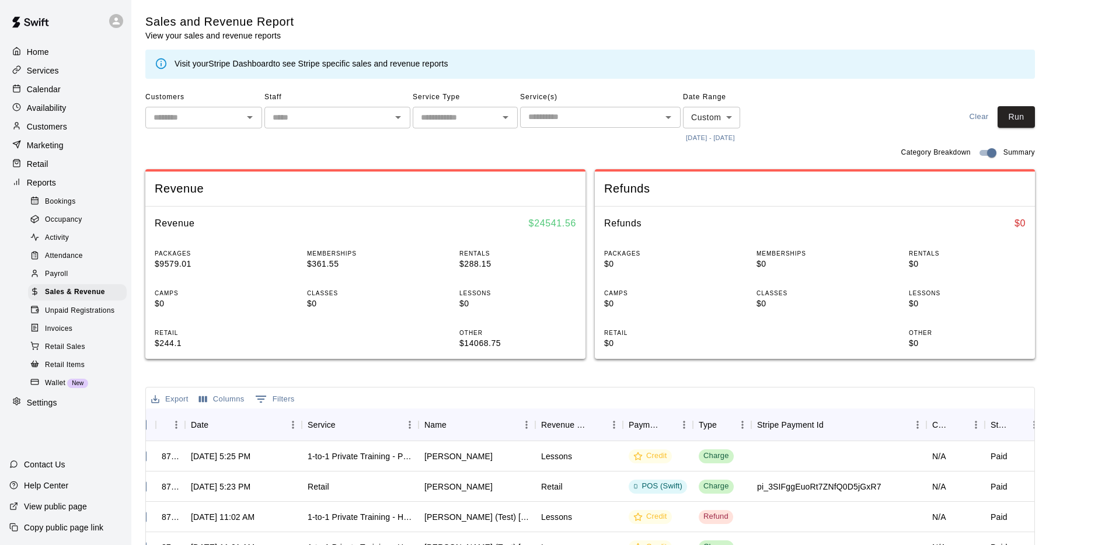
click at [35, 50] on p "Home" at bounding box center [38, 52] width 22 height 12
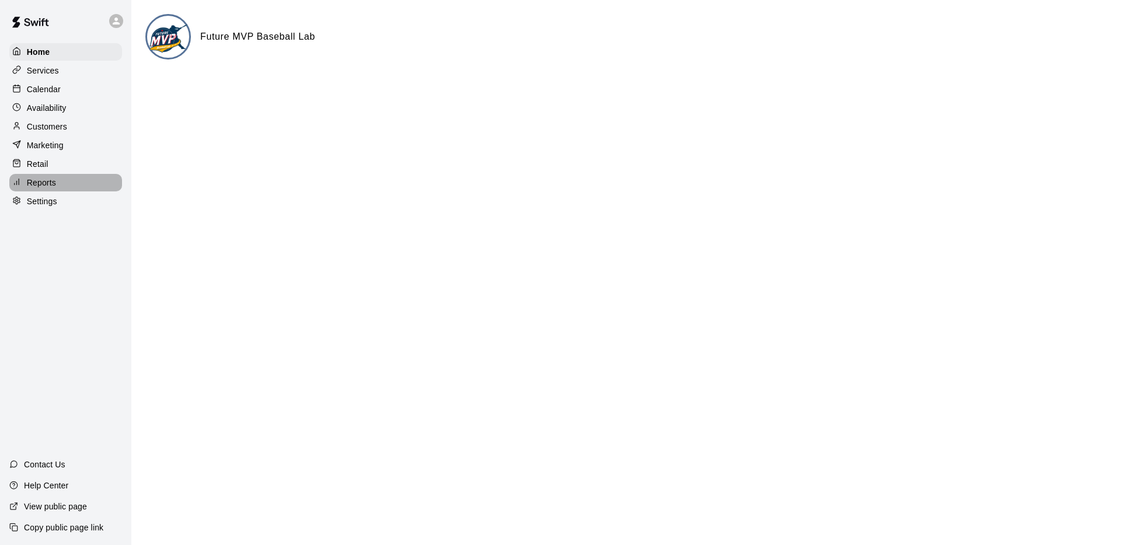
click at [54, 177] on p "Reports" at bounding box center [41, 183] width 29 height 12
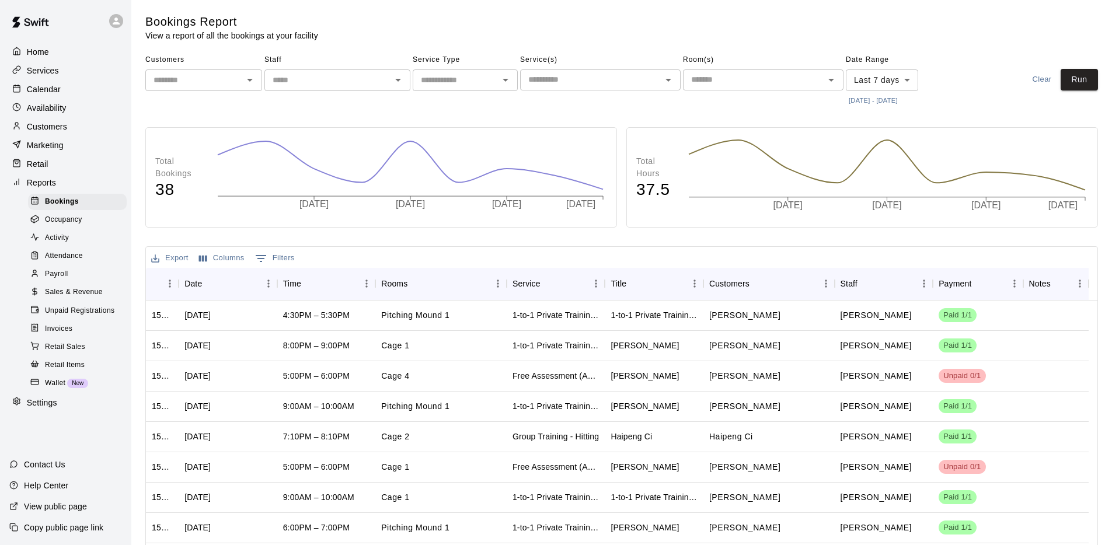
click at [71, 259] on span "Attendance" at bounding box center [64, 256] width 38 height 12
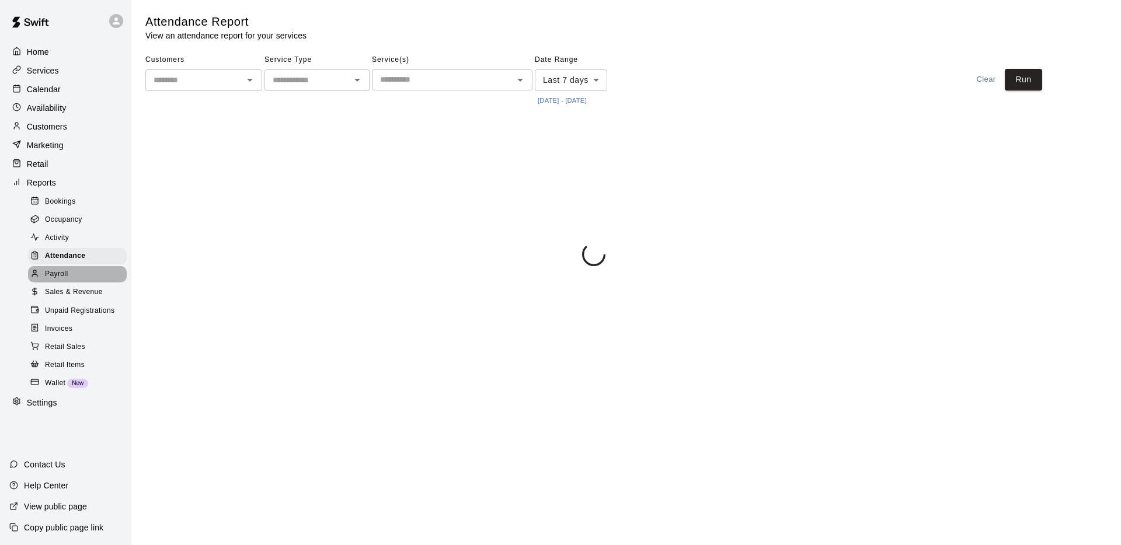
click at [67, 269] on span "Payroll" at bounding box center [56, 274] width 23 height 12
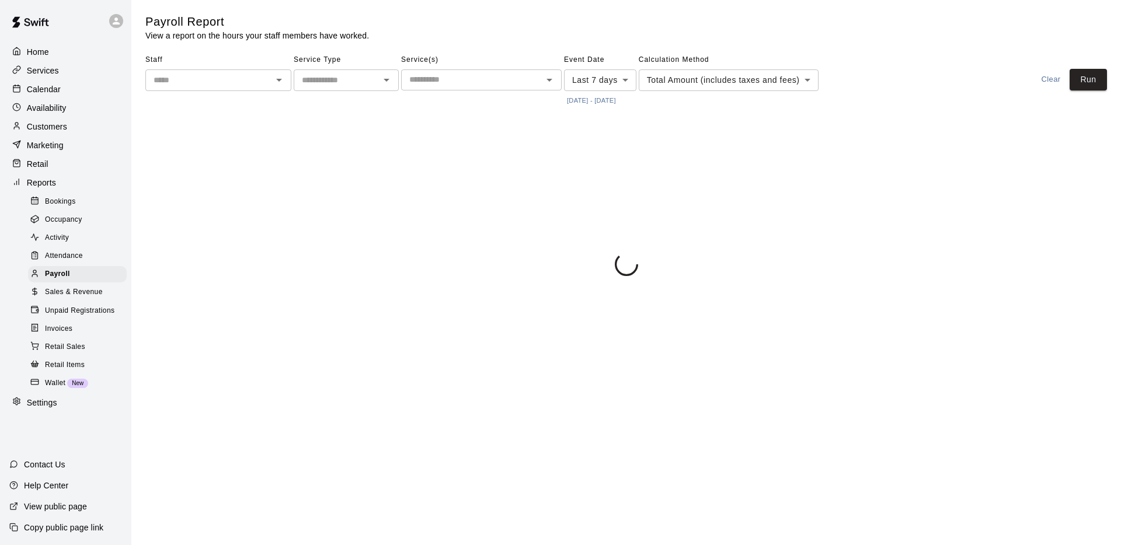
click at [258, 85] on input "text" at bounding box center [209, 80] width 120 height 15
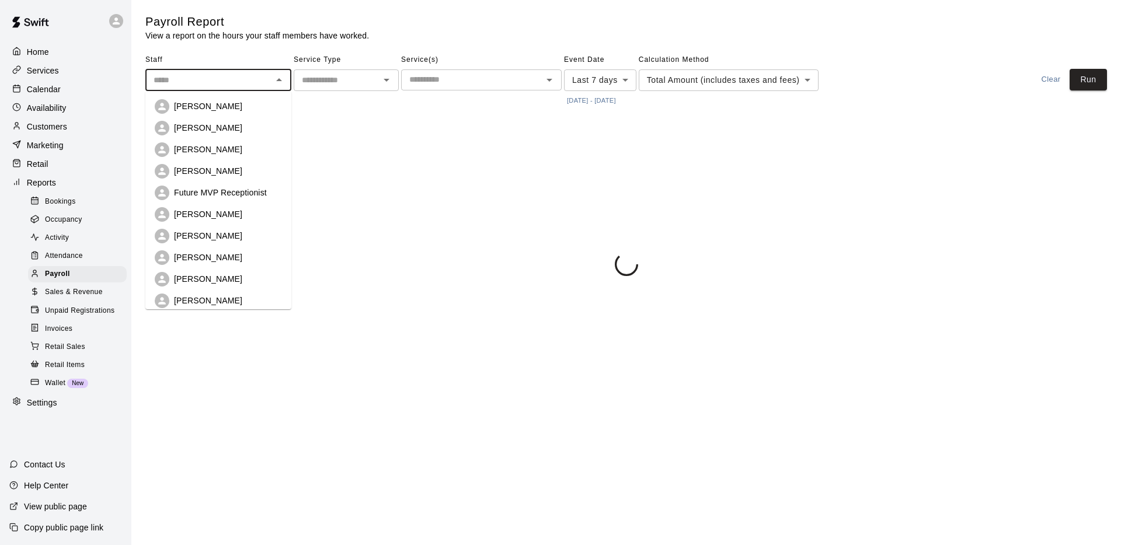
click at [231, 151] on div "John Lamanna" at bounding box center [228, 150] width 108 height 12
type input "**********"
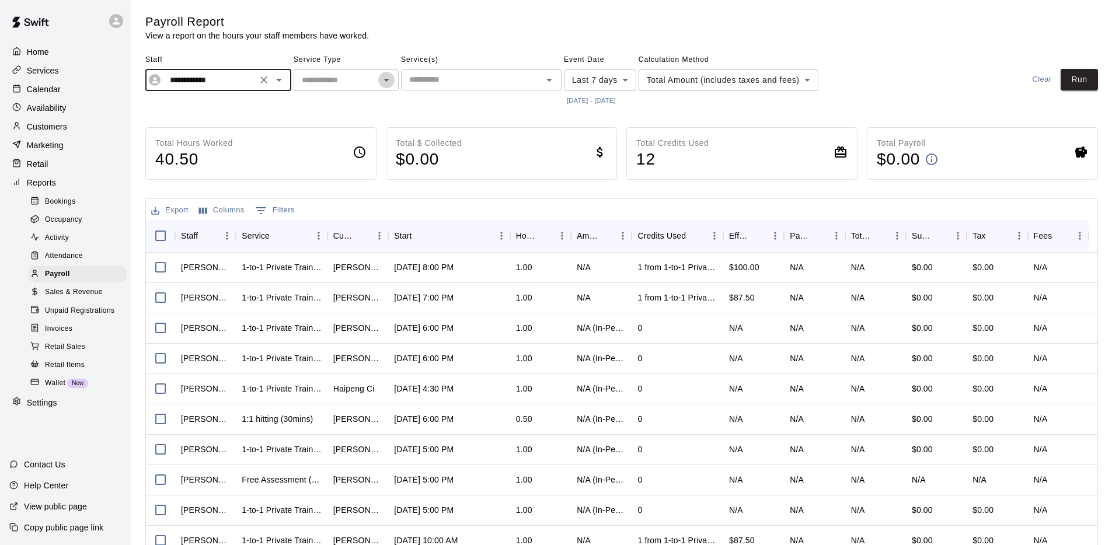
click at [387, 82] on icon "Open" at bounding box center [386, 80] width 14 height 14
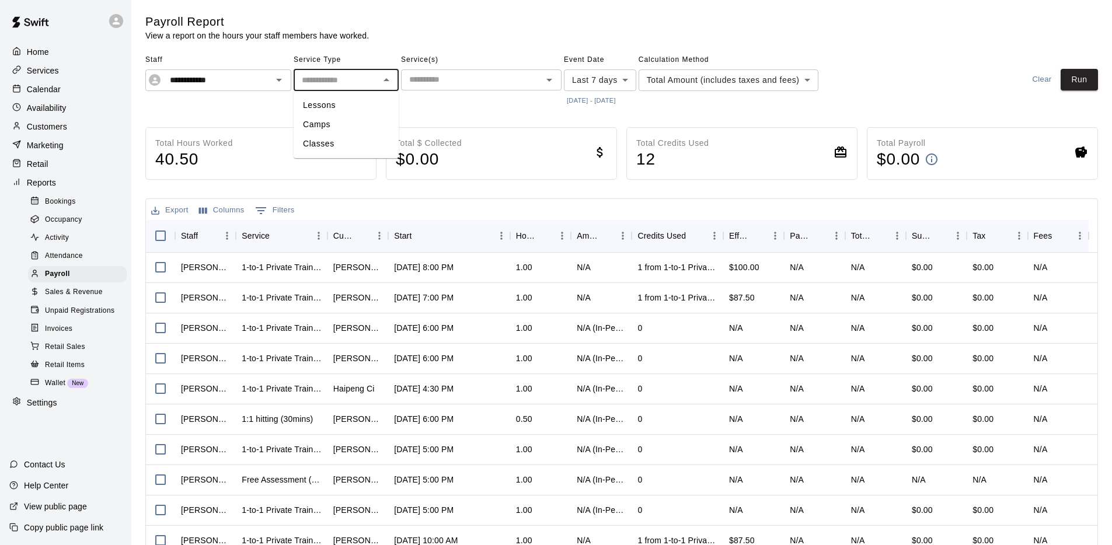
click at [985, 92] on div "**********" at bounding box center [621, 80] width 953 height 58
click at [629, 80] on body "**********" at bounding box center [556, 306] width 1112 height 612
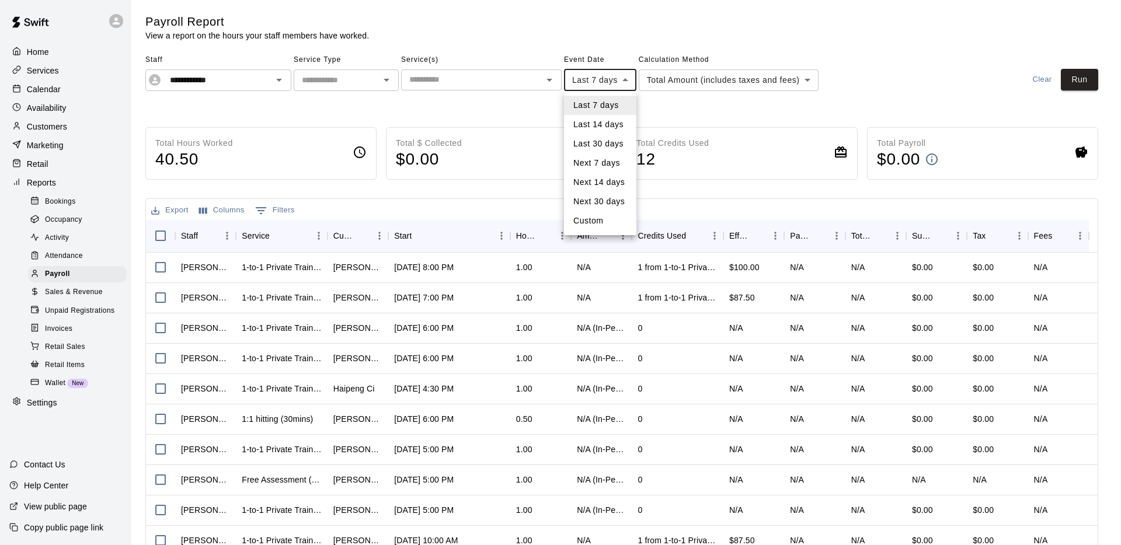
click at [675, 110] on div at bounding box center [560, 272] width 1121 height 545
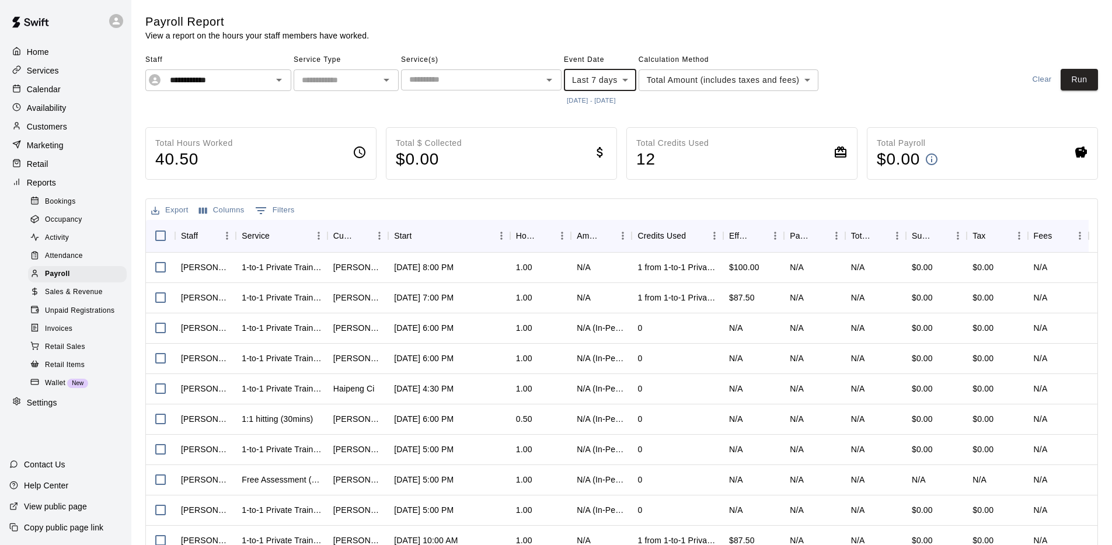
click at [619, 100] on button "10/7/2025 - 10/14/2025" at bounding box center [591, 101] width 55 height 16
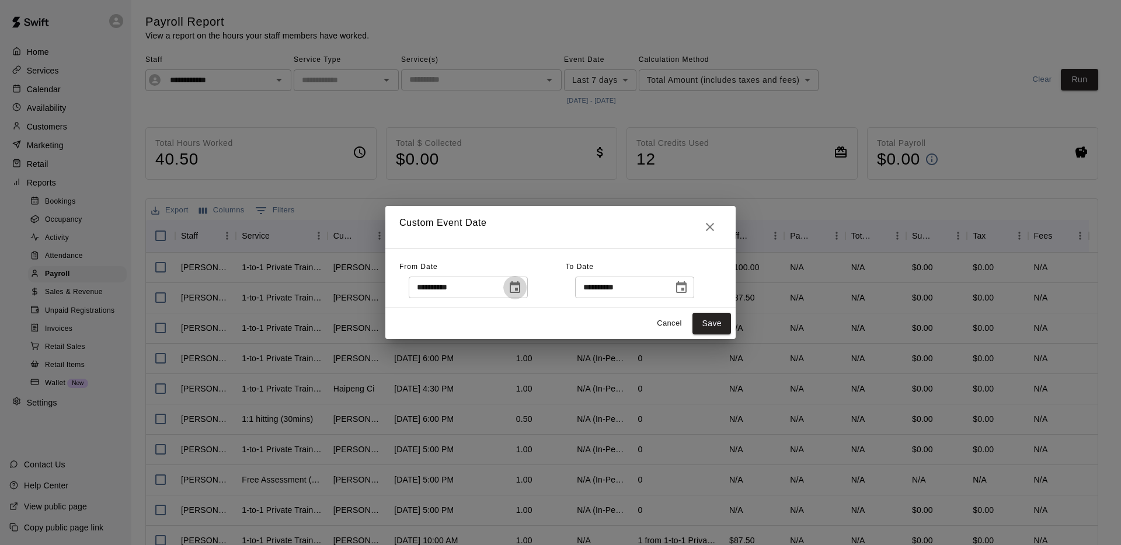
click at [518, 292] on icon "Choose date, selected date is Oct 7, 2025" at bounding box center [515, 288] width 14 height 14
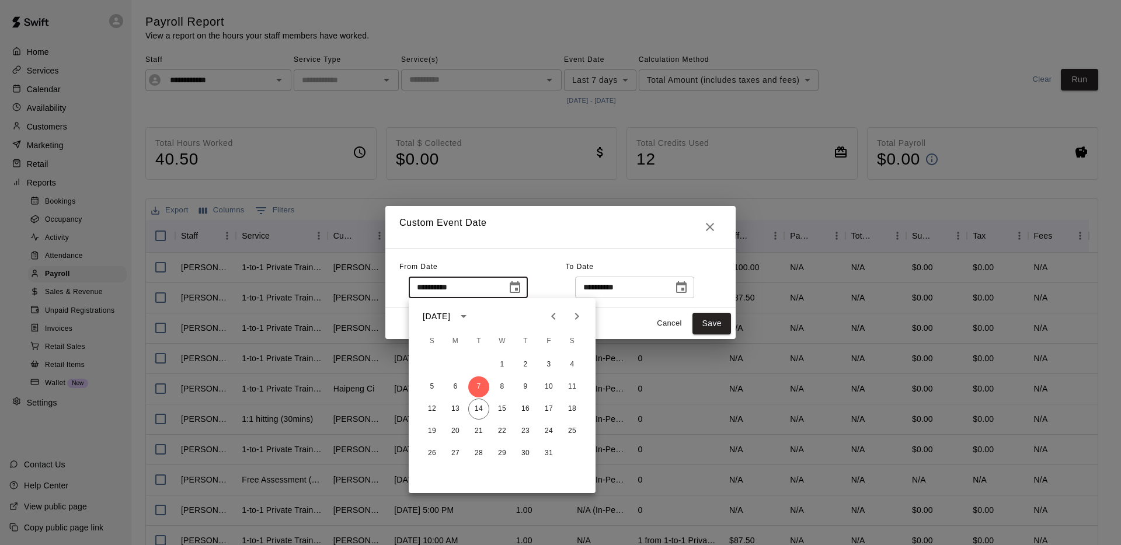
click at [551, 318] on icon "Previous month" at bounding box center [553, 316] width 14 height 14
click at [458, 451] on button "29" at bounding box center [455, 453] width 21 height 21
type input "**********"
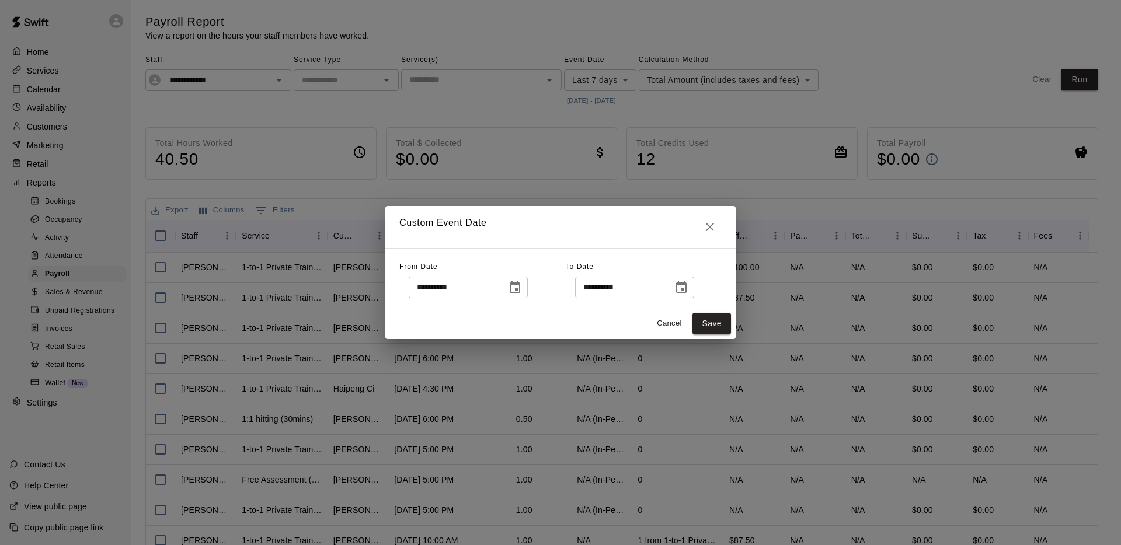
click at [688, 281] on icon "Choose date, selected date is Oct 14, 2025" at bounding box center [681, 288] width 14 height 14
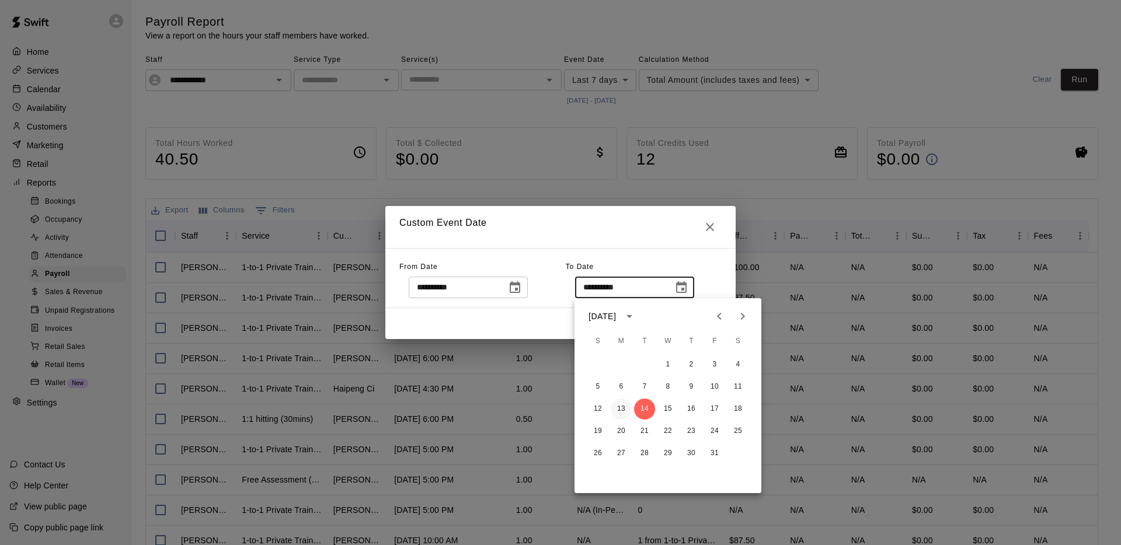
click at [625, 411] on button "13" at bounding box center [621, 409] width 21 height 21
type input "**********"
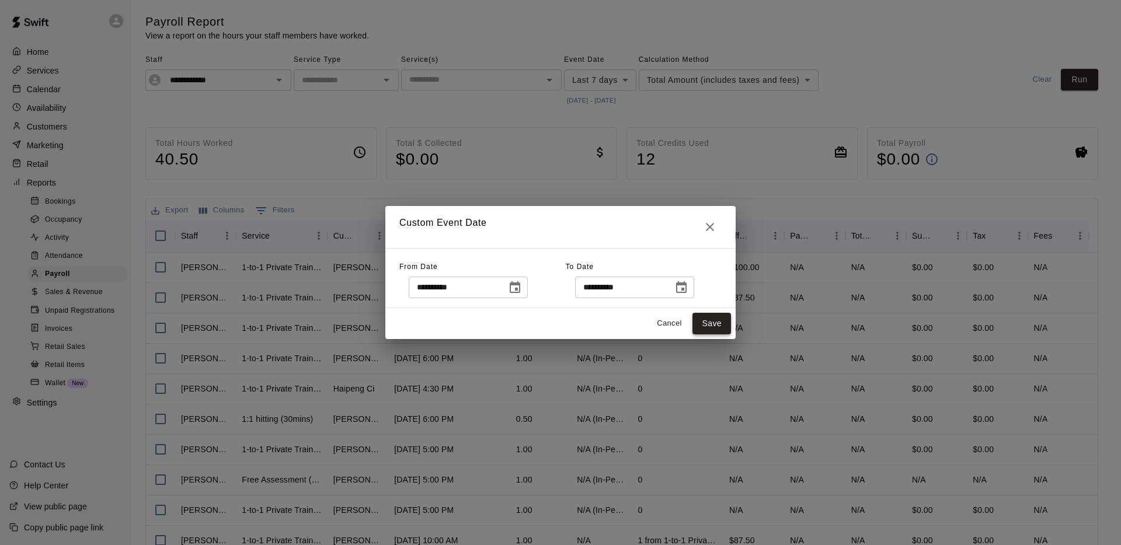
click at [715, 326] on button "Save" at bounding box center [711, 324] width 39 height 22
type input "******"
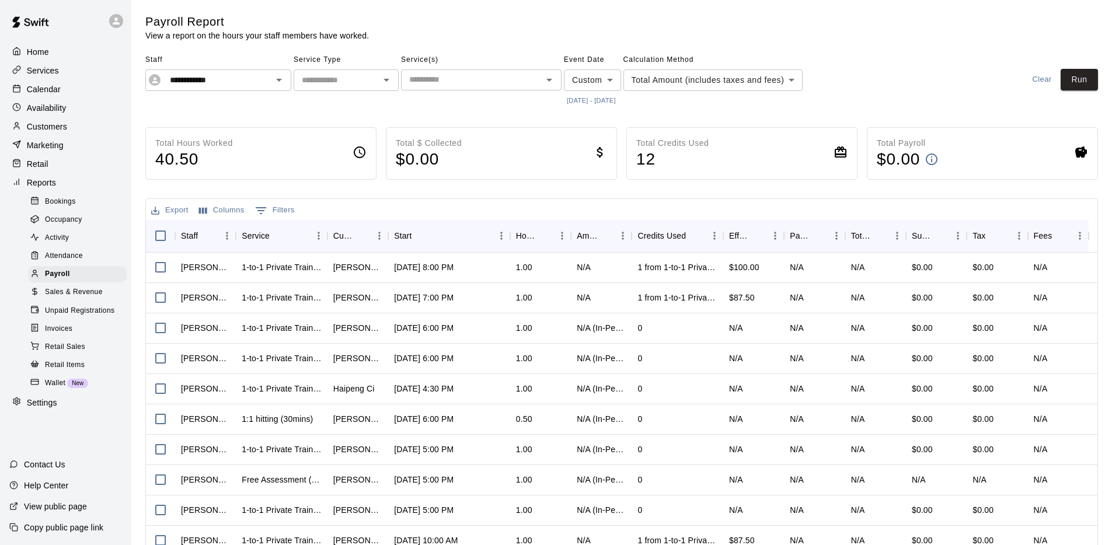
click at [1107, 79] on div "**********" at bounding box center [621, 310] width 971 height 593
click at [1087, 75] on button "Run" at bounding box center [1079, 80] width 37 height 22
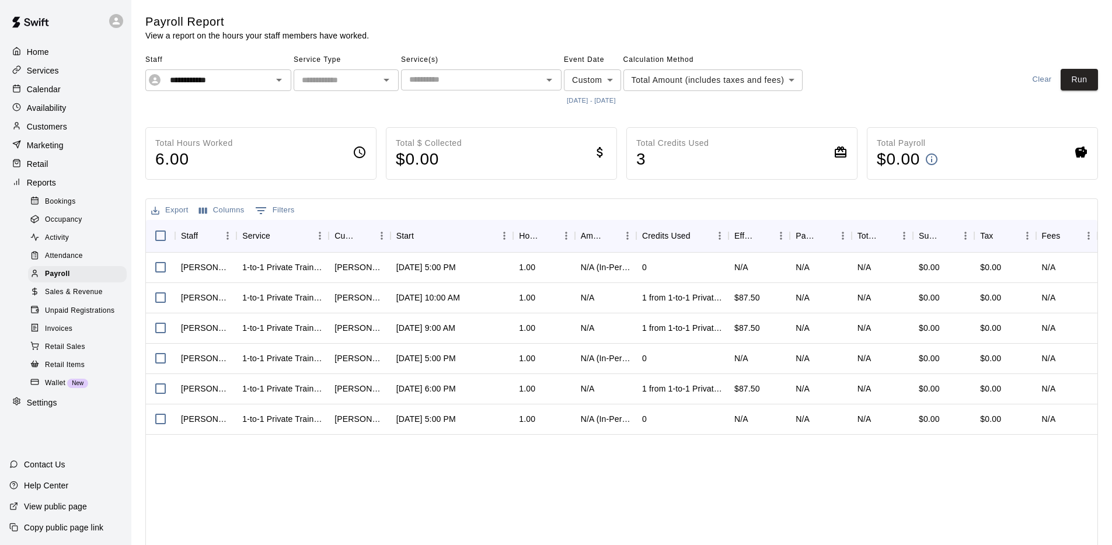
click at [571, 101] on button "9/29/2025 - 10/13/2025" at bounding box center [591, 101] width 55 height 16
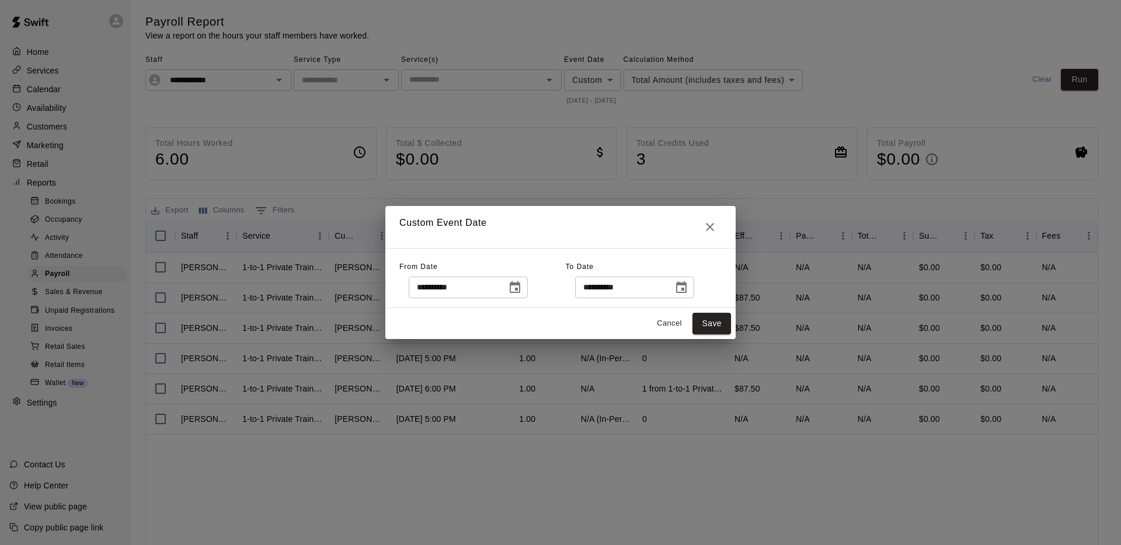
click at [522, 282] on icon "Choose date, selected date is Sep 29, 2025" at bounding box center [515, 288] width 14 height 14
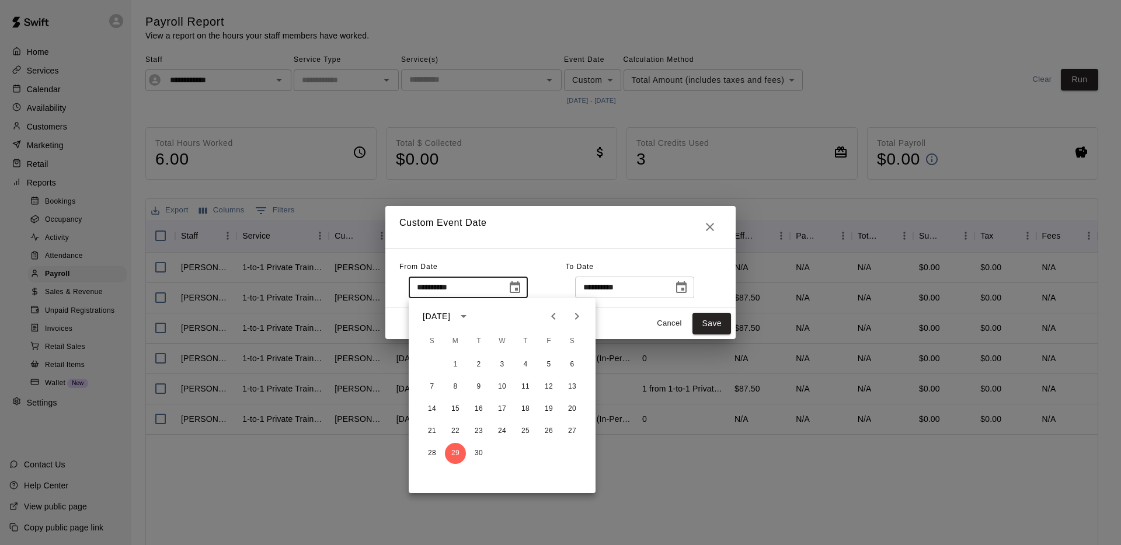
click at [685, 285] on icon "Choose date, selected date is Oct 13, 2025" at bounding box center [681, 288] width 14 height 14
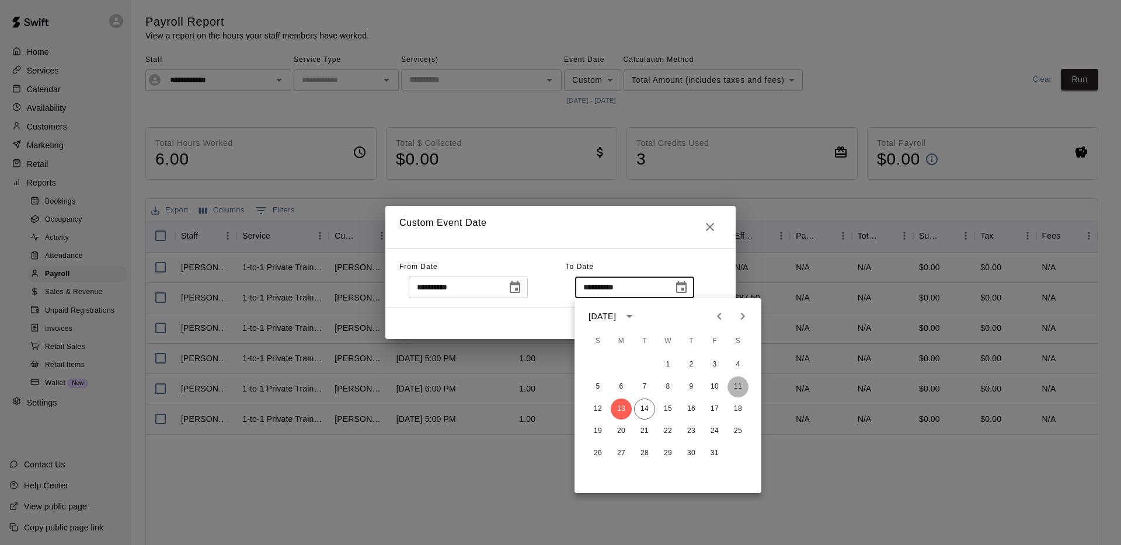
click at [738, 388] on button "11" at bounding box center [737, 386] width 21 height 21
type input "**********"
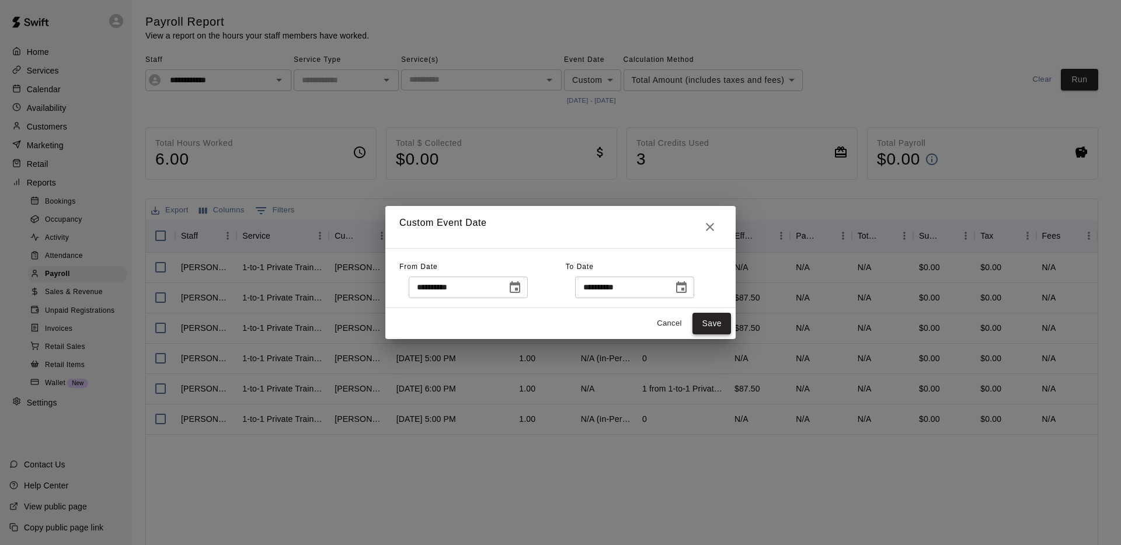
click at [705, 323] on button "Save" at bounding box center [711, 324] width 39 height 22
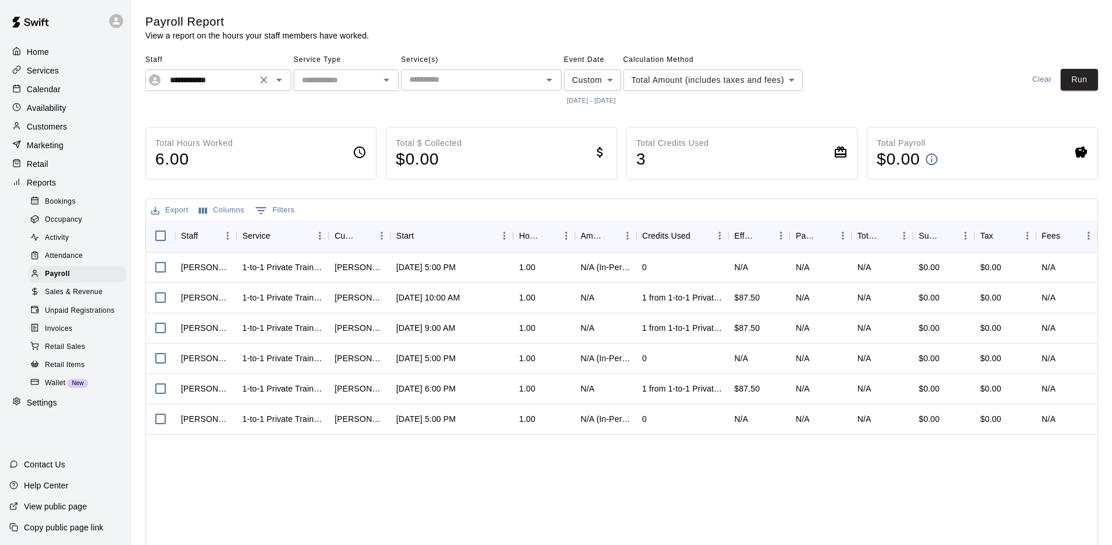
click at [221, 79] on input "**********" at bounding box center [209, 80] width 88 height 15
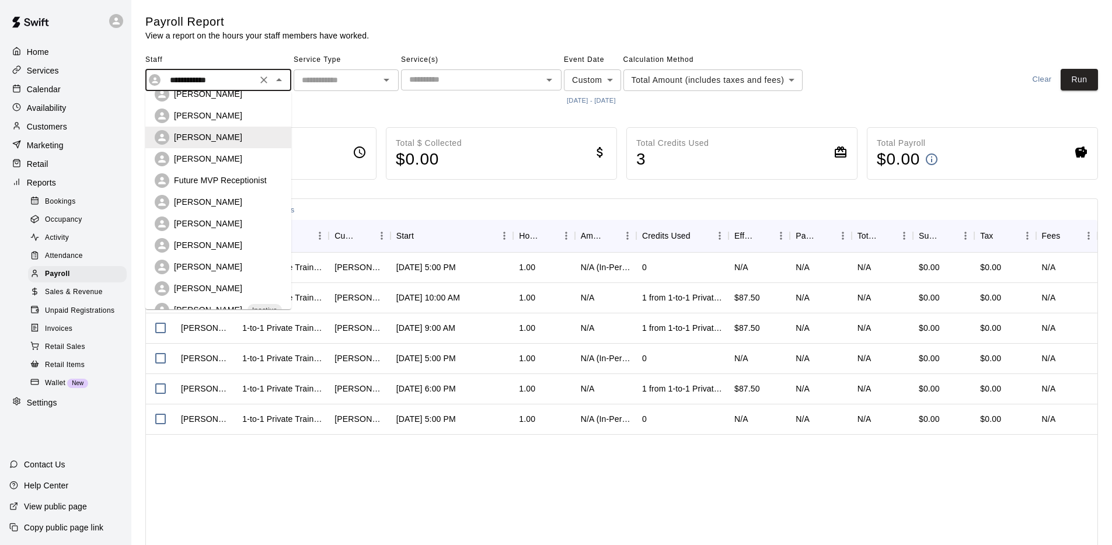
scroll to position [29, 0]
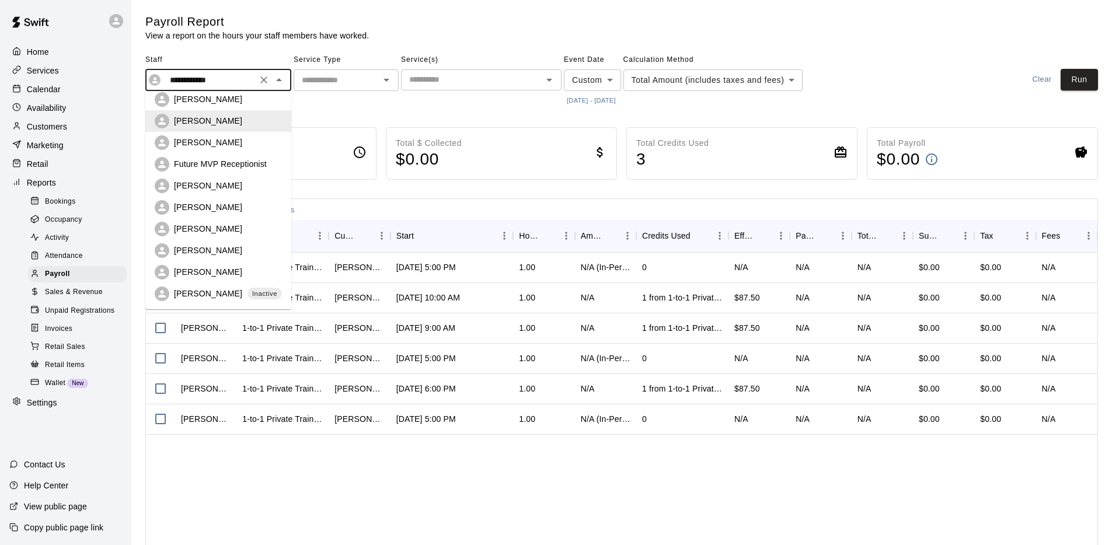
click at [211, 223] on p "[PERSON_NAME]" at bounding box center [208, 229] width 68 height 12
type input "**********"
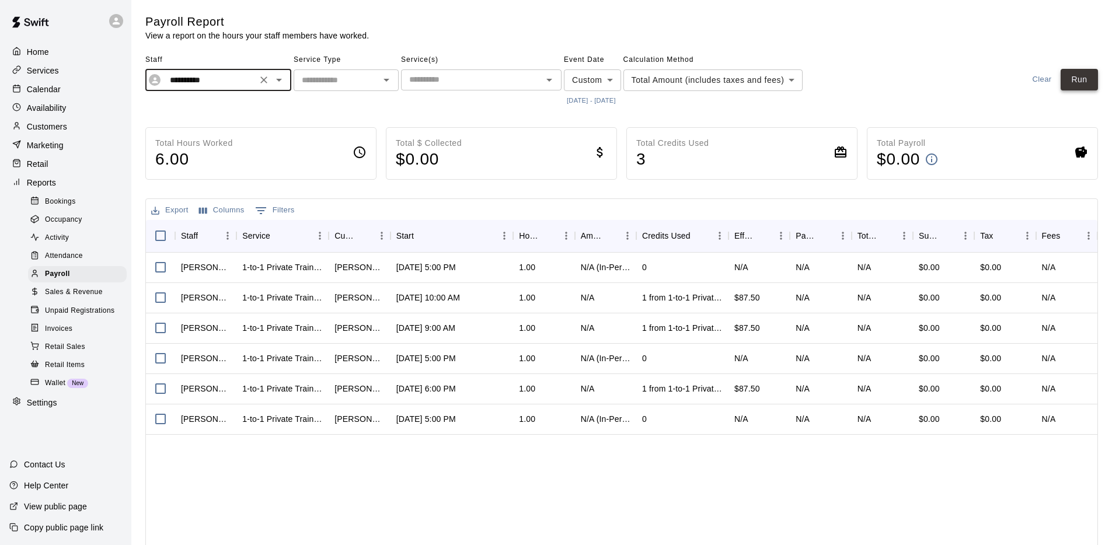
click at [1082, 75] on button "Run" at bounding box center [1079, 80] width 37 height 22
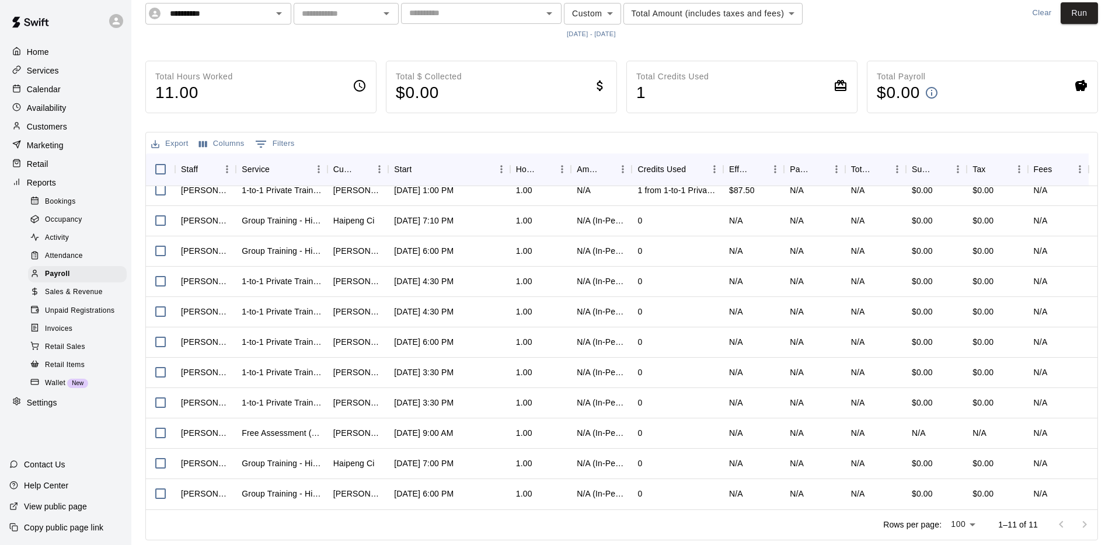
scroll to position [0, 0]
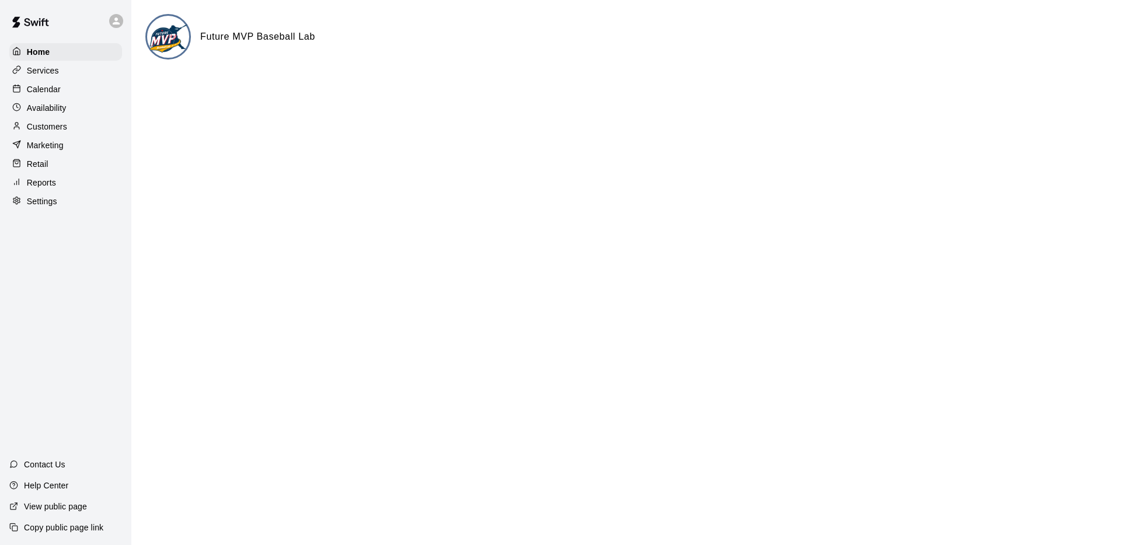
click at [47, 129] on p "Customers" at bounding box center [47, 127] width 40 height 12
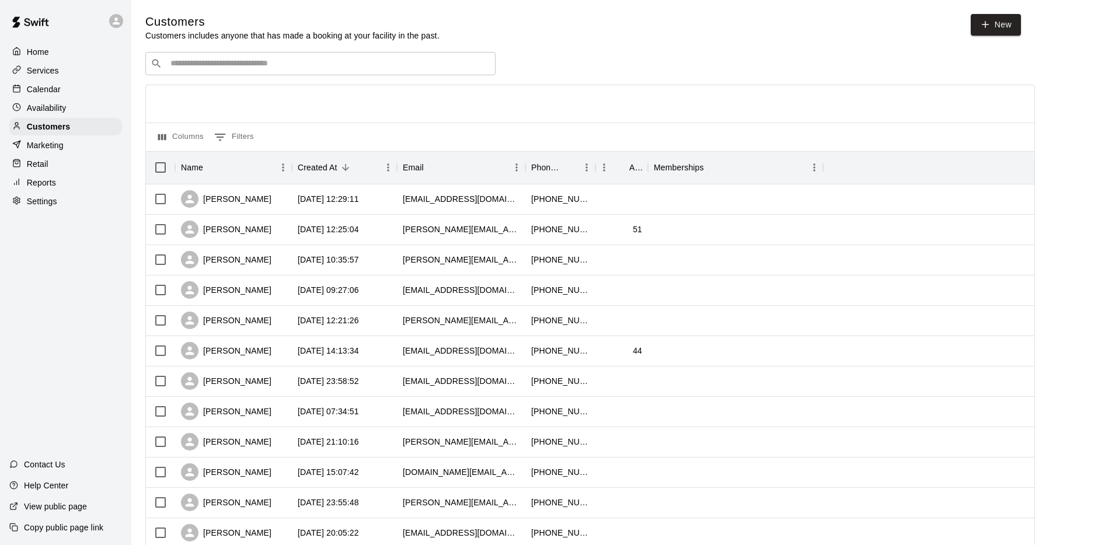
click at [260, 55] on div "​ ​" at bounding box center [320, 63] width 350 height 23
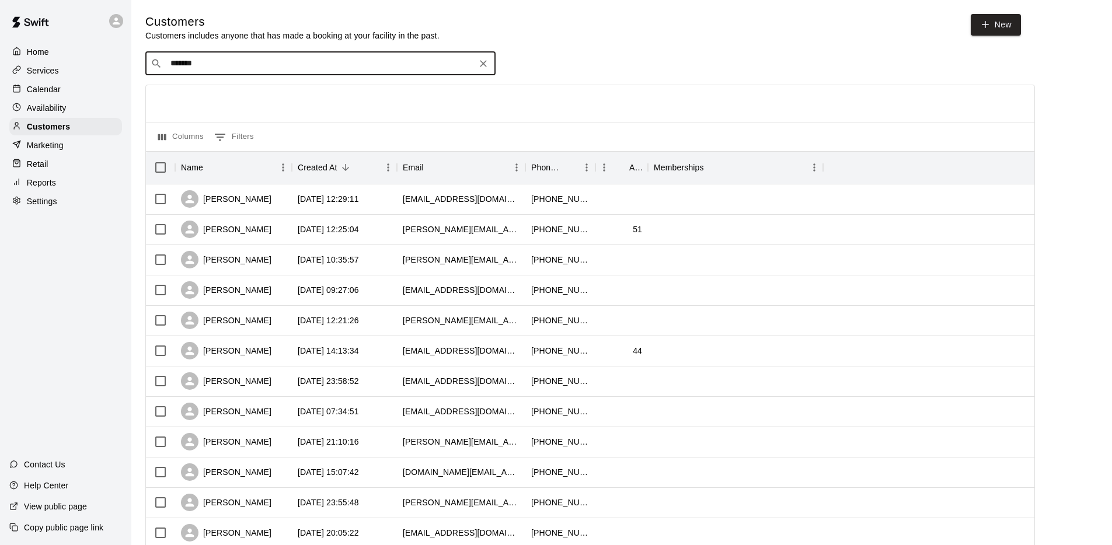
type input "********"
click at [390, 90] on div "[PERSON_NAME] Galluzzo [EMAIL_ADDRESS][PERSON_NAME][DOMAIN_NAME]" at bounding box center [332, 94] width 308 height 25
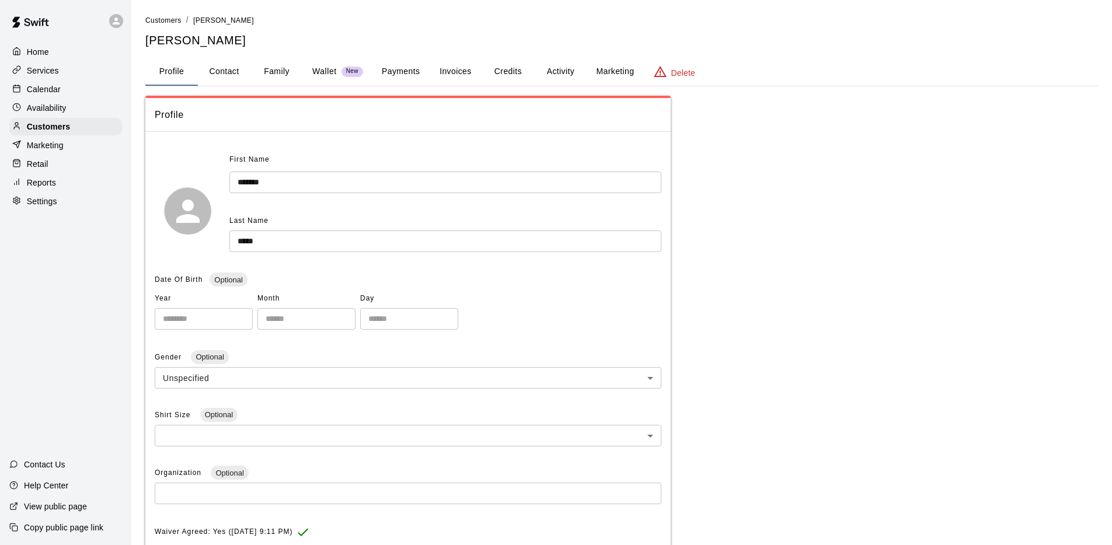
click at [460, 69] on button "Invoices" at bounding box center [455, 72] width 53 height 28
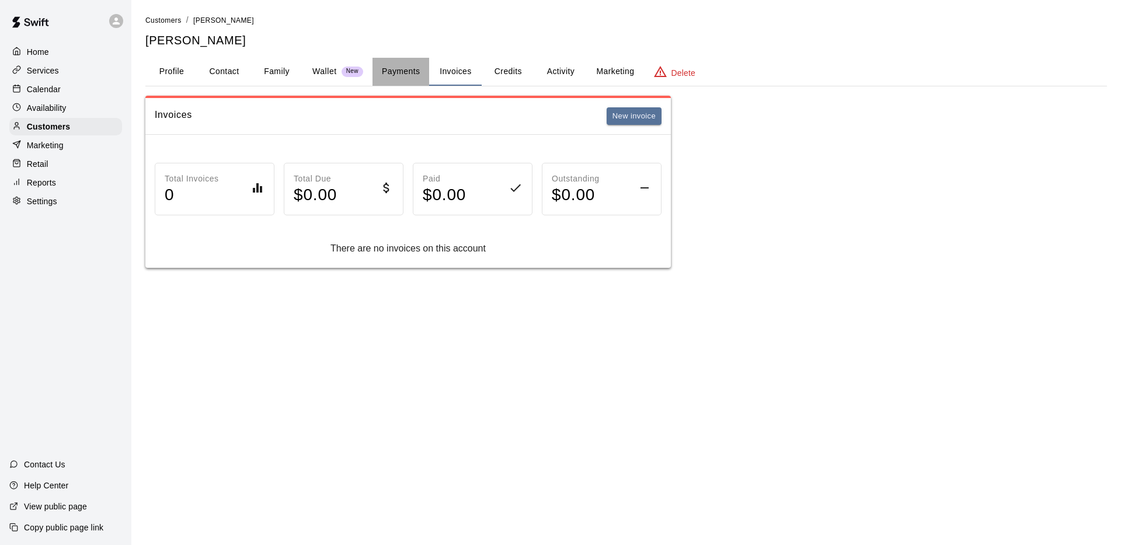
click at [398, 76] on button "Payments" at bounding box center [400, 72] width 57 height 28
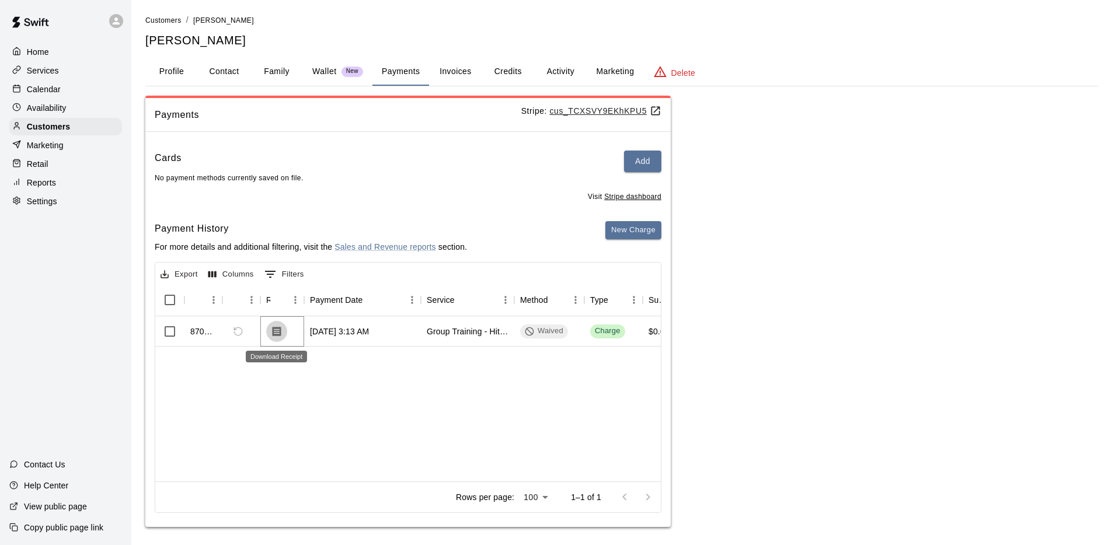
click at [275, 332] on icon "Download Receipt" at bounding box center [277, 331] width 9 height 10
click at [601, 71] on button "Marketing" at bounding box center [615, 72] width 57 height 28
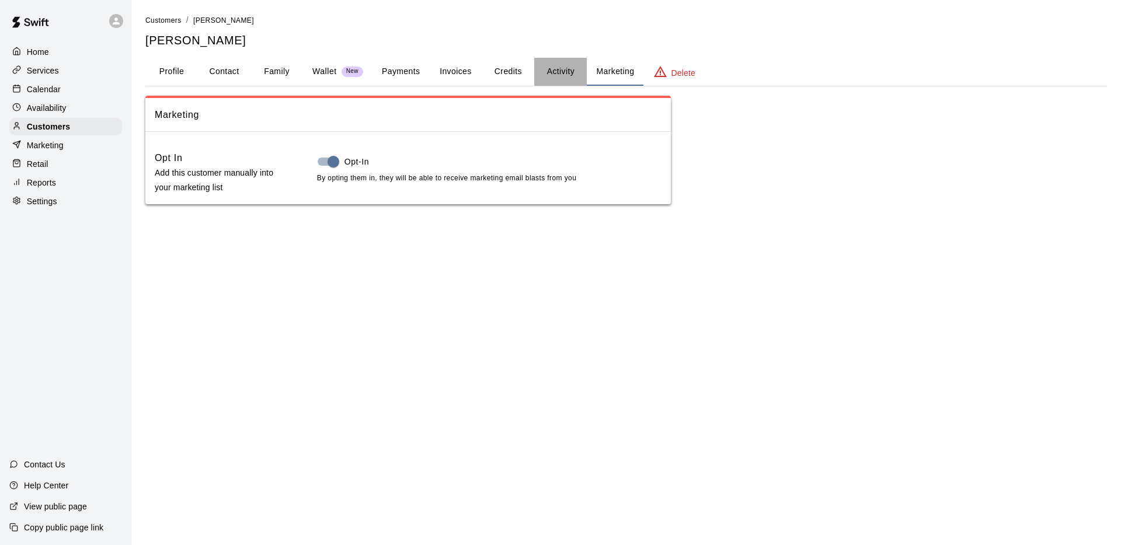
click at [547, 75] on button "Activity" at bounding box center [560, 72] width 53 height 28
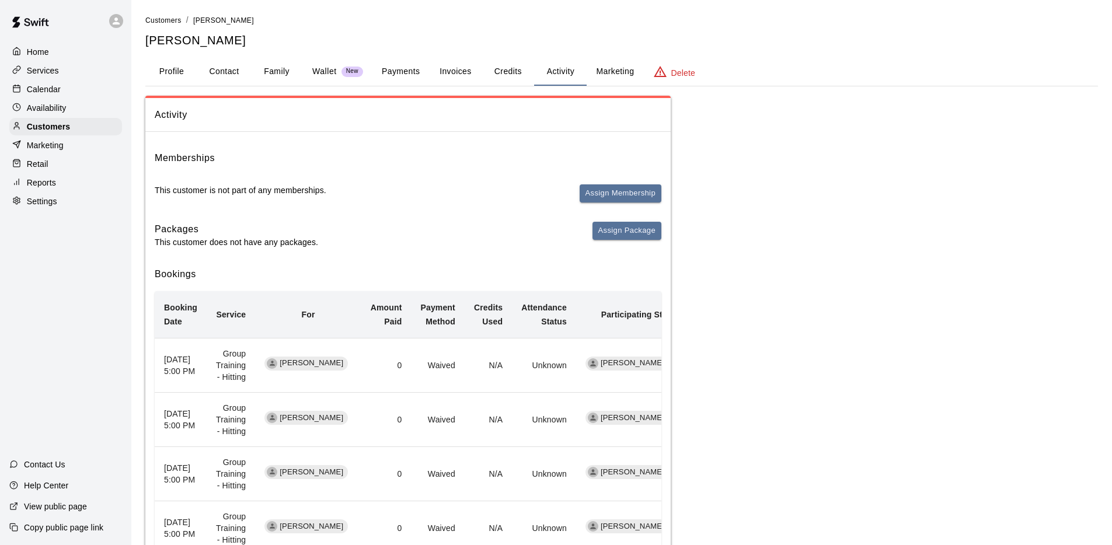
click at [510, 72] on button "Credits" at bounding box center [508, 72] width 53 height 28
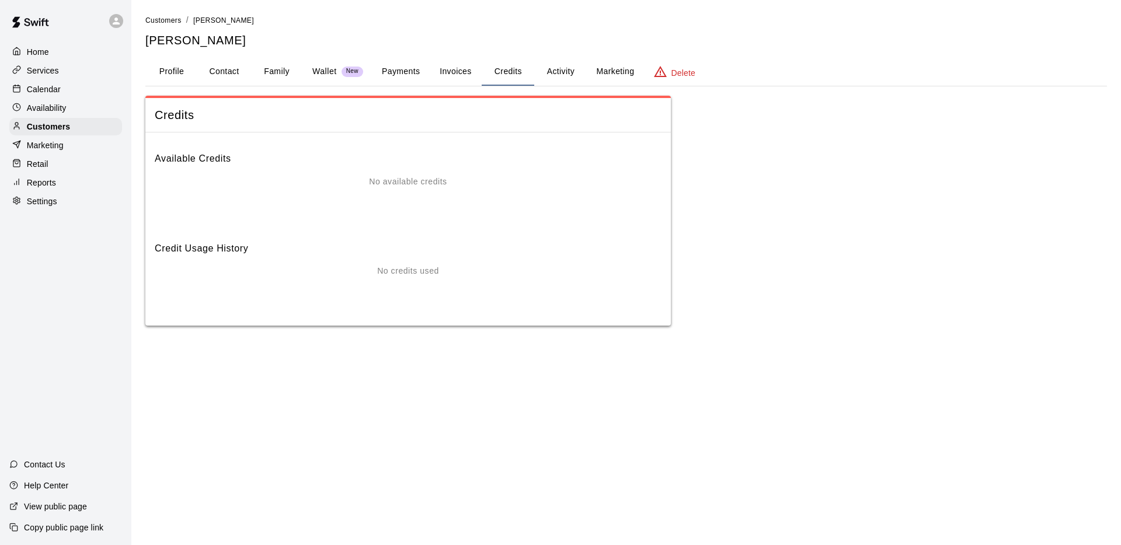
click at [567, 75] on button "Activity" at bounding box center [560, 72] width 53 height 28
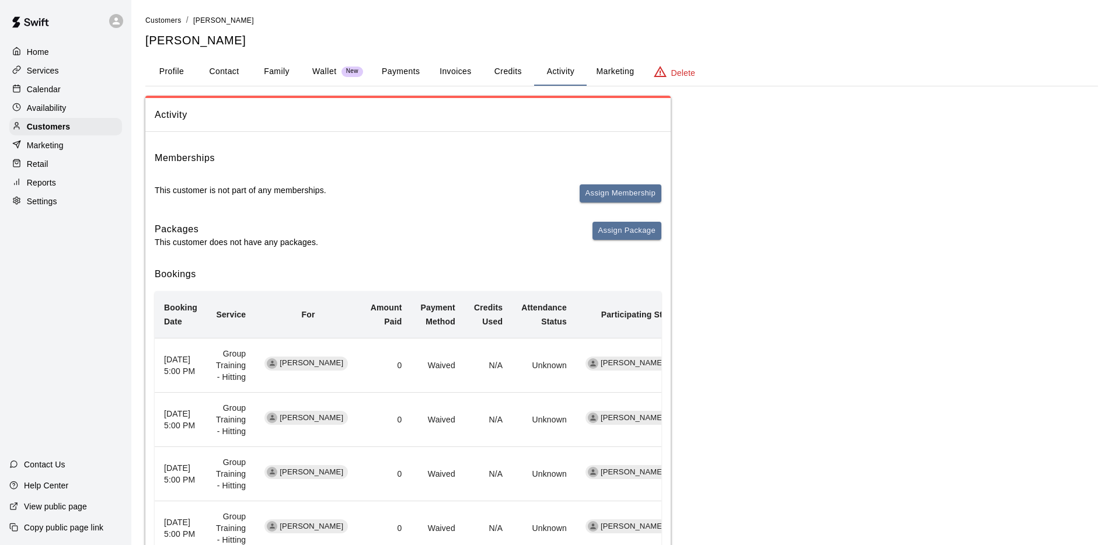
click at [493, 72] on button "Credits" at bounding box center [508, 72] width 53 height 28
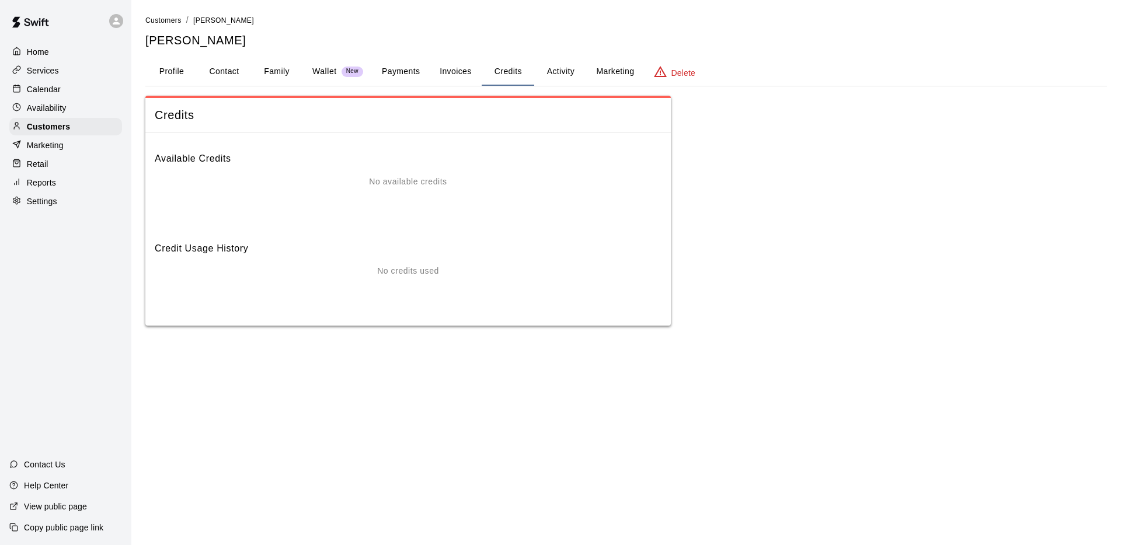
click at [297, 73] on button "Family" at bounding box center [276, 72] width 53 height 28
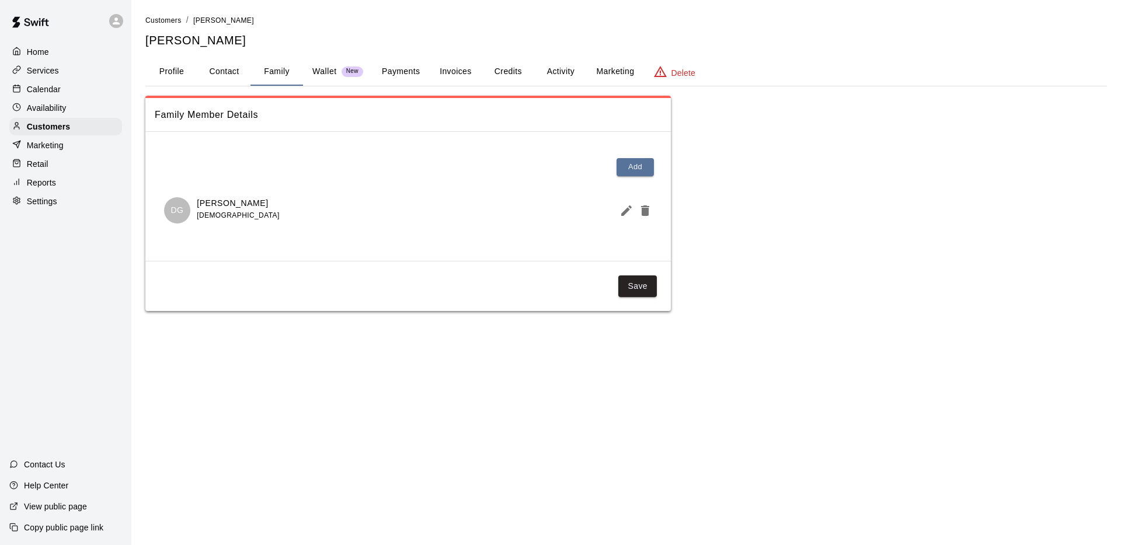
click at [316, 71] on p "Wallet" at bounding box center [324, 71] width 25 height 12
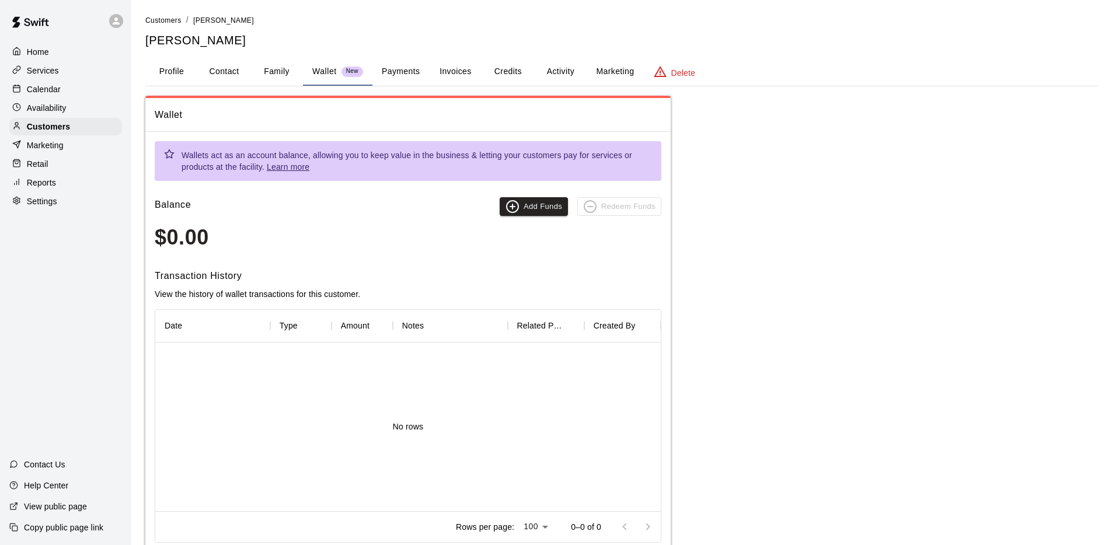
click at [392, 69] on button "Payments" at bounding box center [400, 72] width 57 height 28
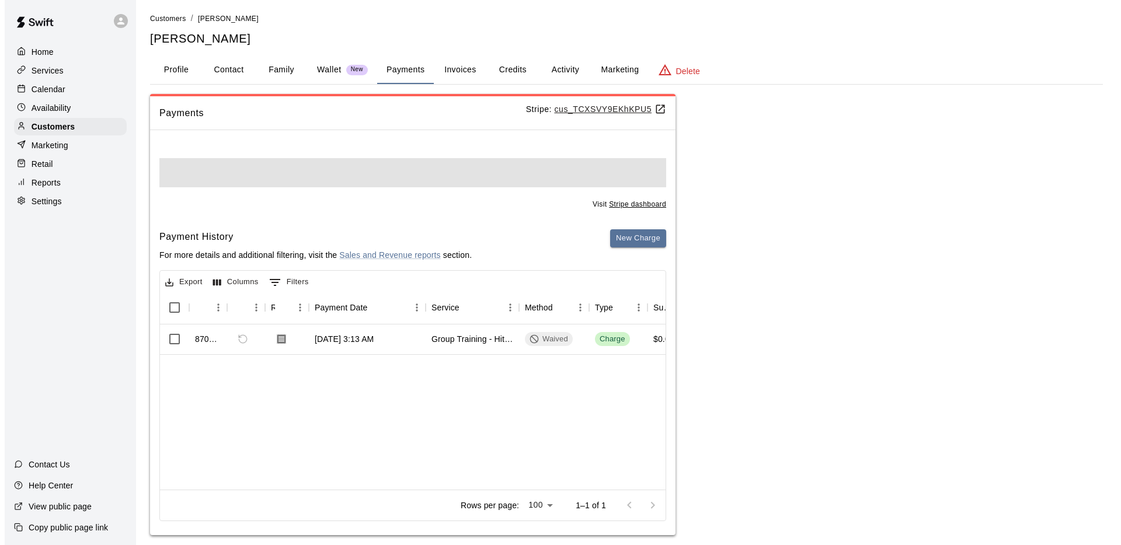
scroll to position [2, 0]
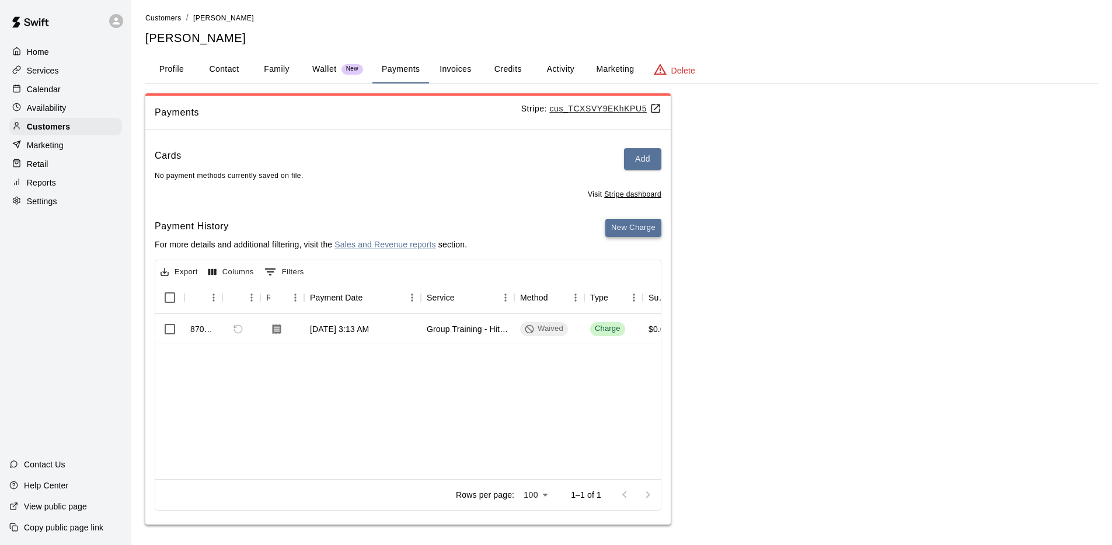
click at [625, 226] on button "New Charge" at bounding box center [633, 228] width 56 height 18
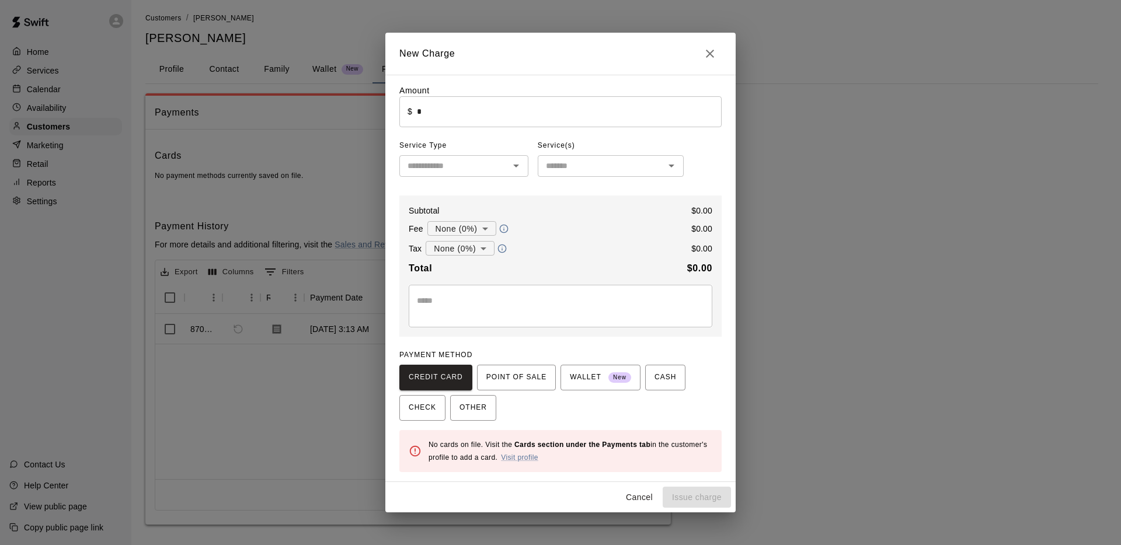
click at [512, 162] on icon "Open" at bounding box center [516, 166] width 14 height 14
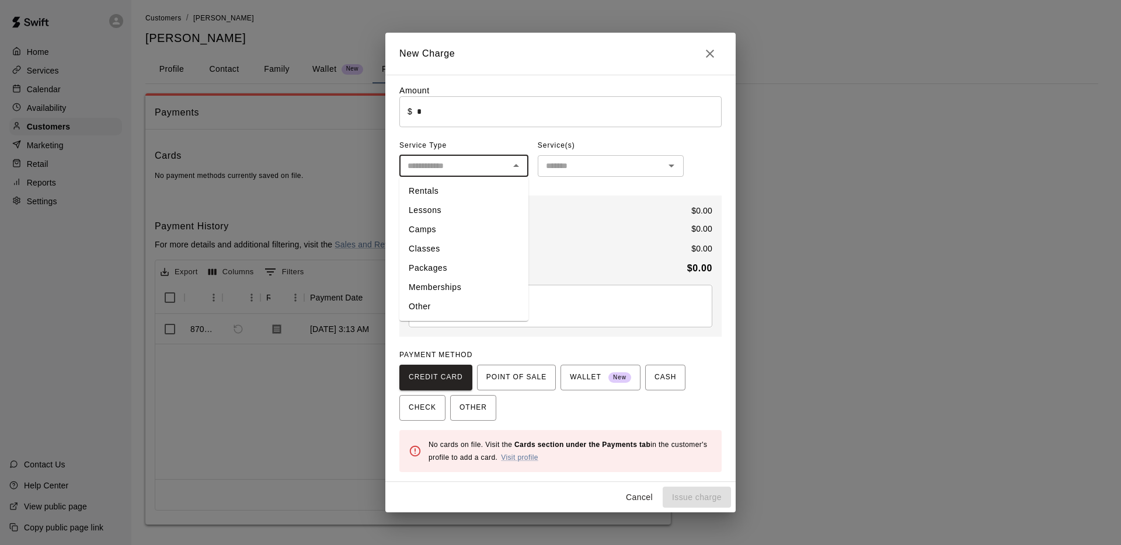
click at [449, 271] on li "Packages" at bounding box center [463, 268] width 129 height 19
type input "********"
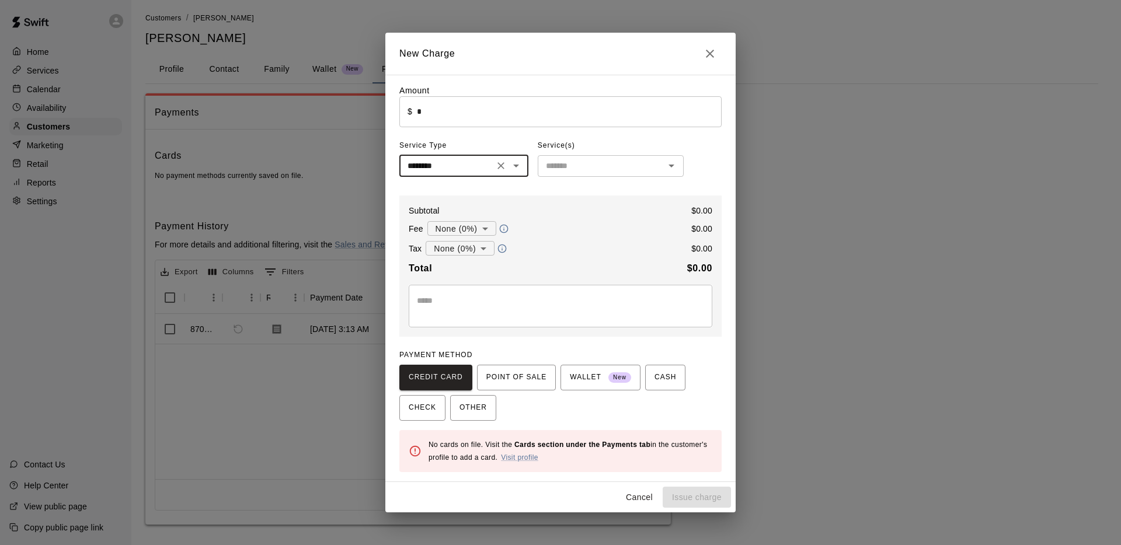
click at [612, 162] on input "text" at bounding box center [601, 166] width 120 height 15
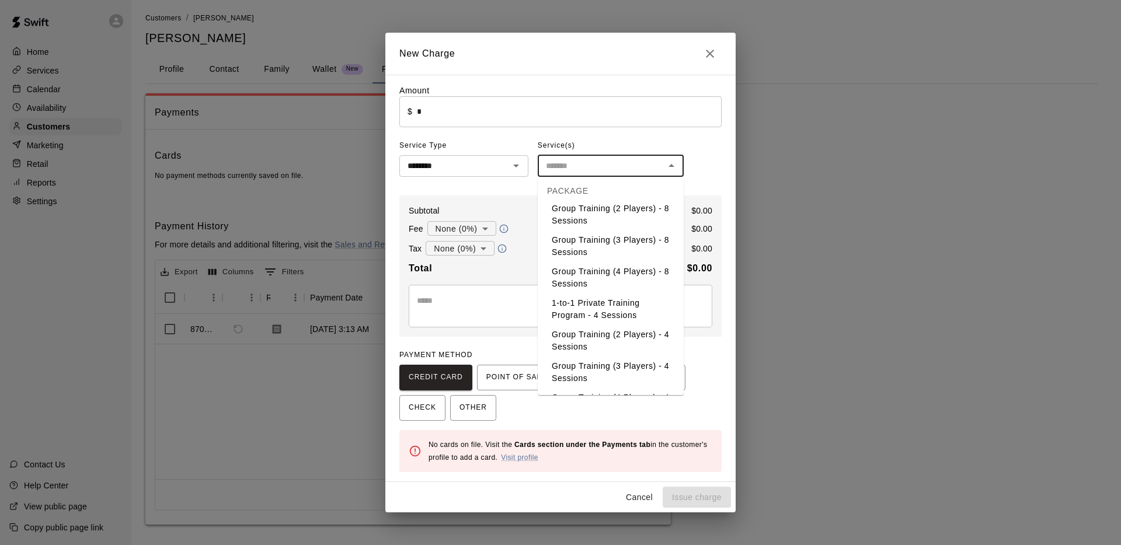
scroll to position [122, 0]
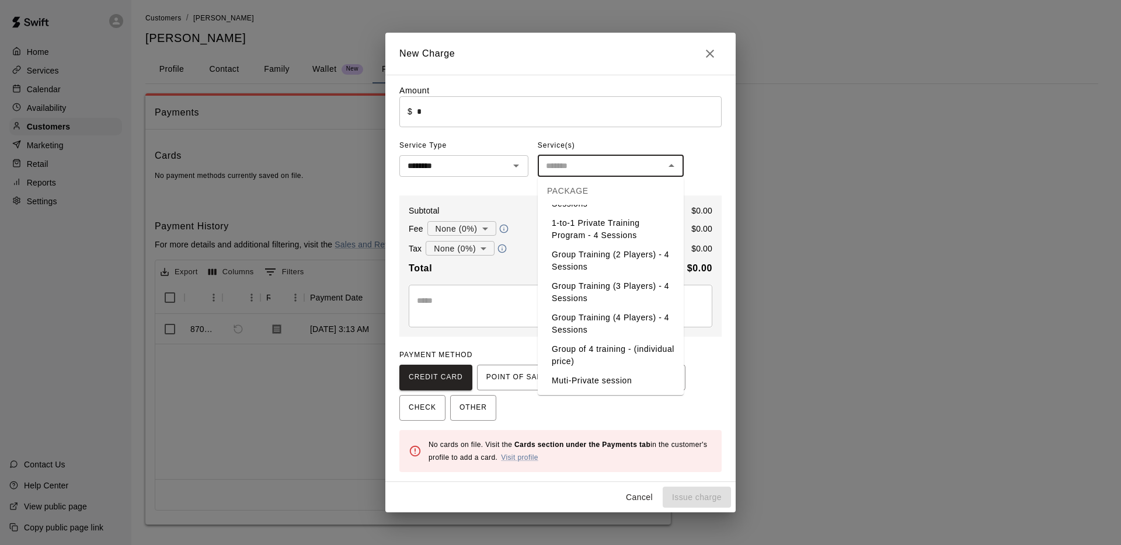
click at [621, 361] on li "Group of 4 training - (individual price)" at bounding box center [611, 356] width 146 height 32
type input "**********"
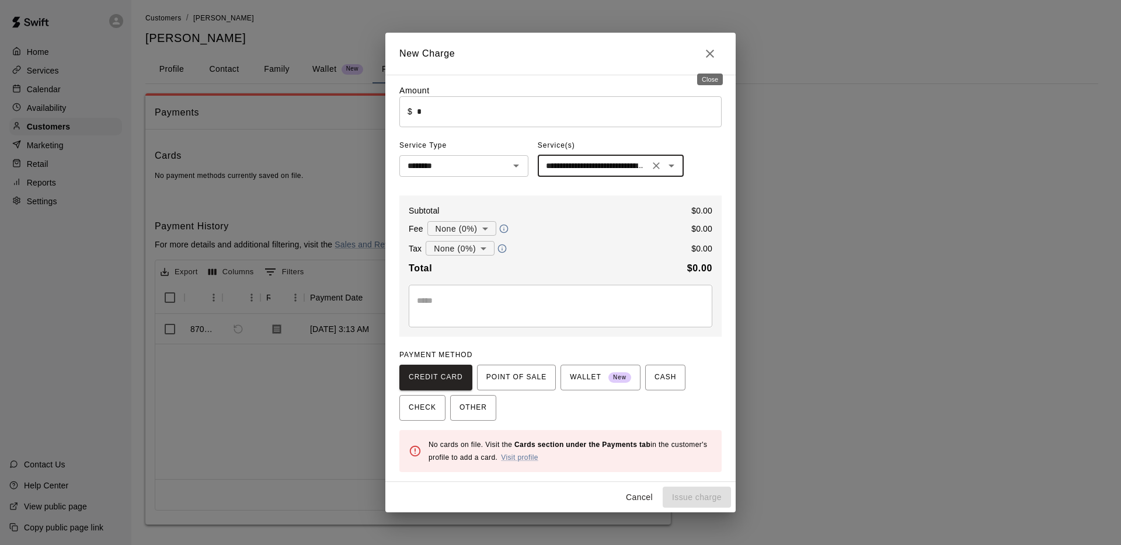
click at [712, 53] on icon "Close" at bounding box center [710, 54] width 14 height 14
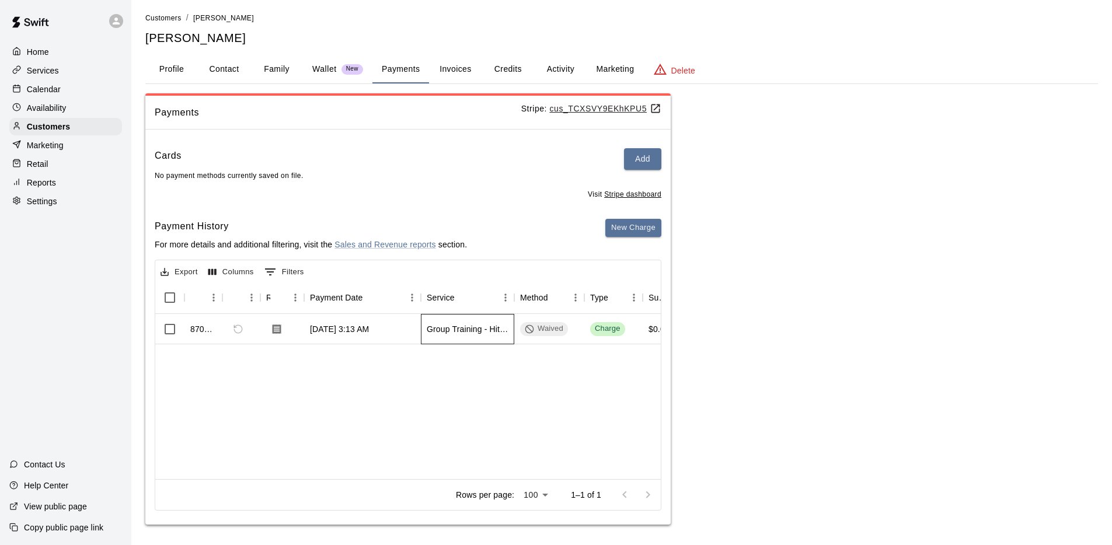
click at [442, 332] on div "Group Training - Hitting" at bounding box center [468, 329] width 82 height 12
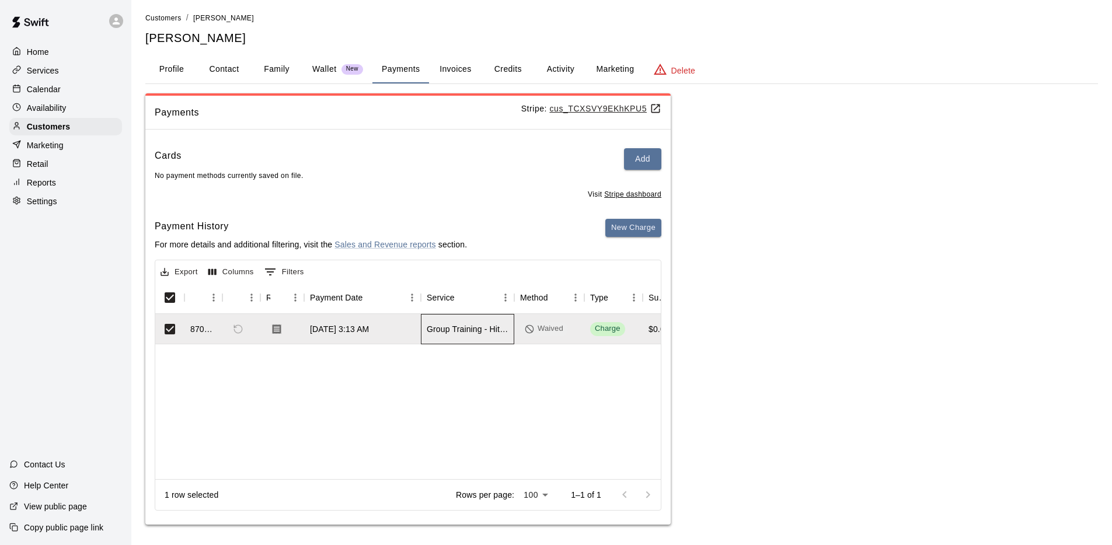
click at [442, 332] on div "Group Training - Hitting" at bounding box center [468, 329] width 82 height 12
click at [274, 331] on icon "Download Receipt" at bounding box center [277, 329] width 12 height 12
click at [640, 236] on button "New Charge" at bounding box center [633, 228] width 56 height 18
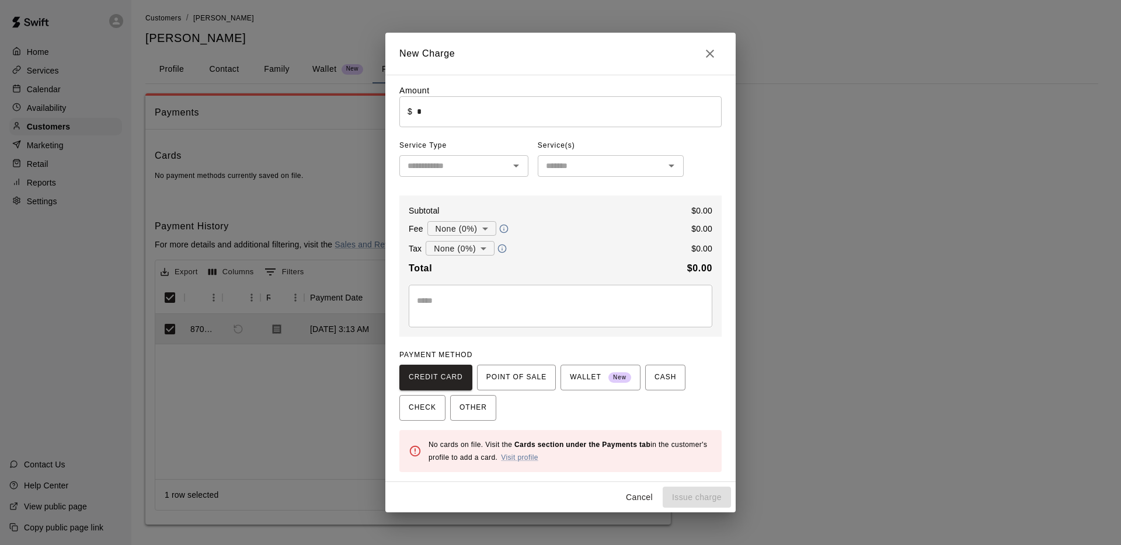
click at [463, 171] on input "text" at bounding box center [454, 166] width 103 height 15
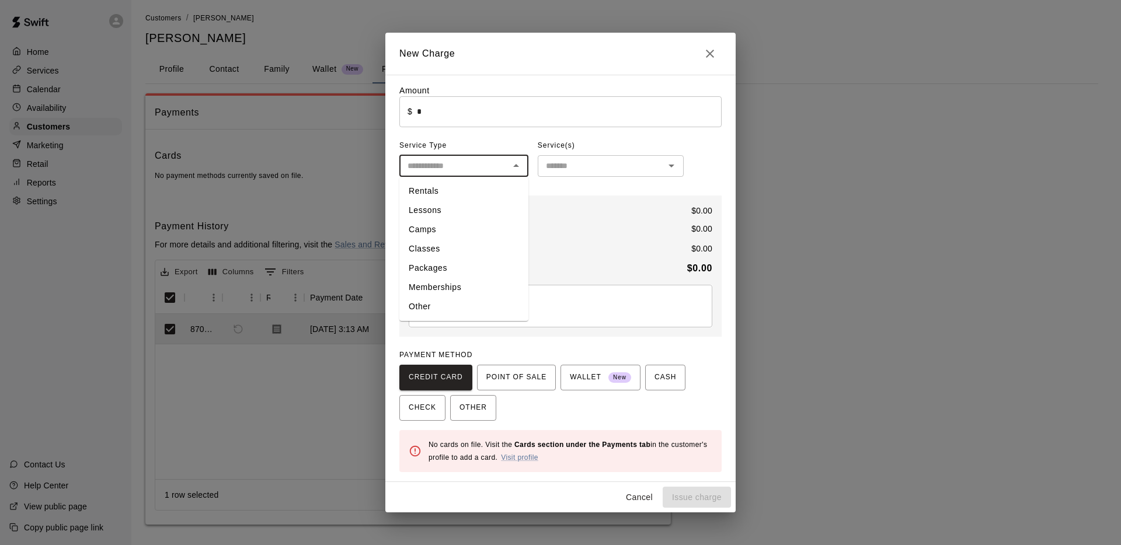
click at [442, 261] on li "Packages" at bounding box center [463, 268] width 129 height 19
type input "********"
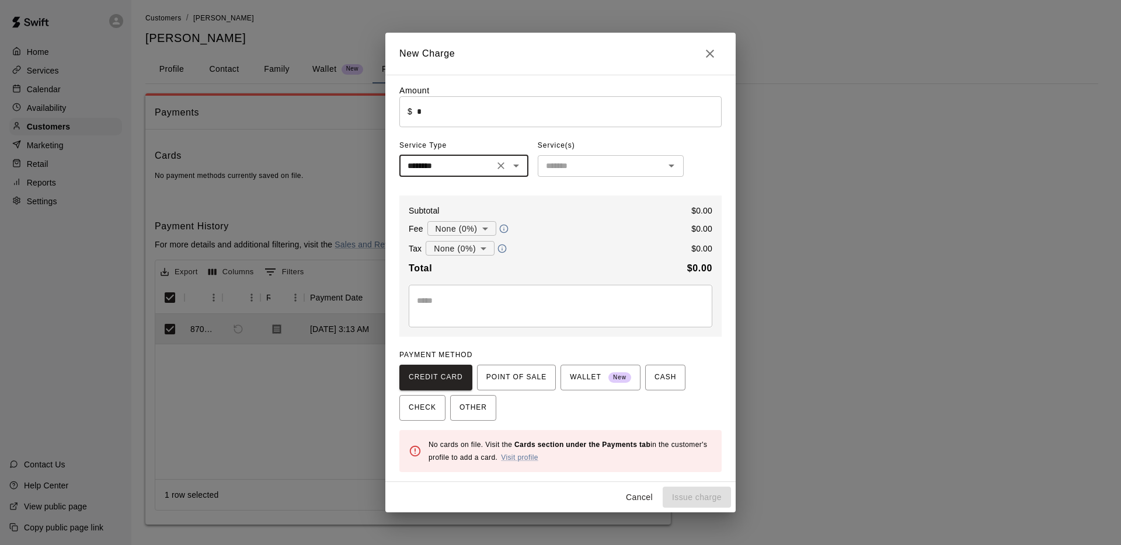
click at [607, 165] on input "text" at bounding box center [601, 166] width 120 height 15
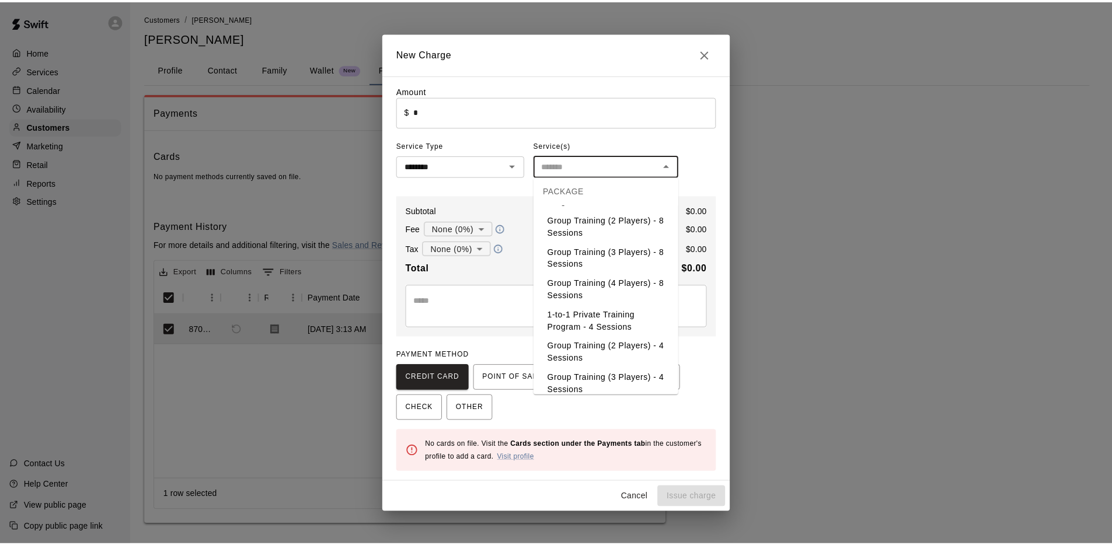
scroll to position [28, 0]
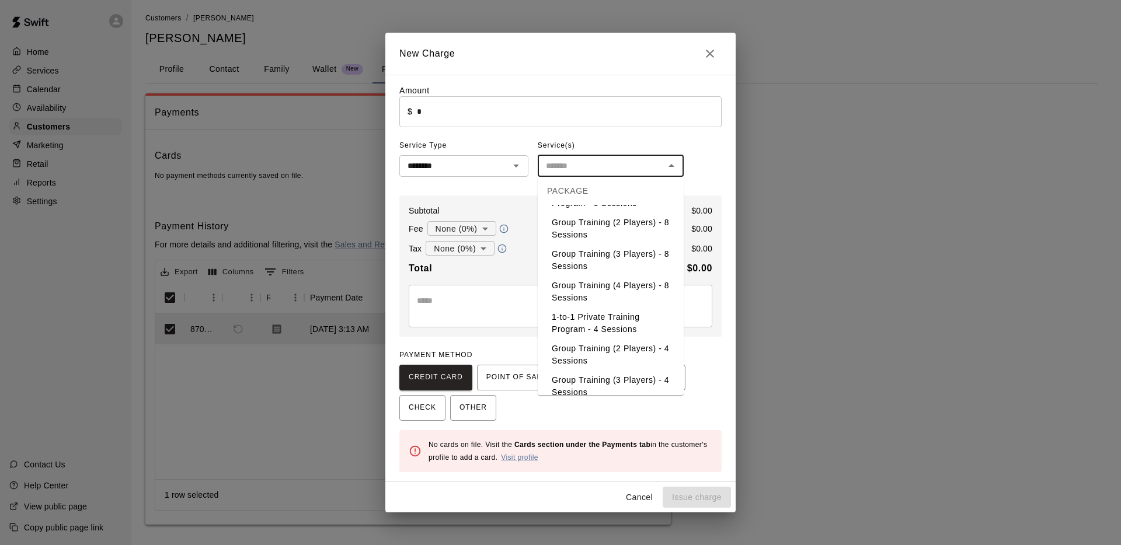
click at [617, 294] on li "Group Training (4 Players) - 8 Sessions" at bounding box center [611, 292] width 146 height 32
type input "**********"
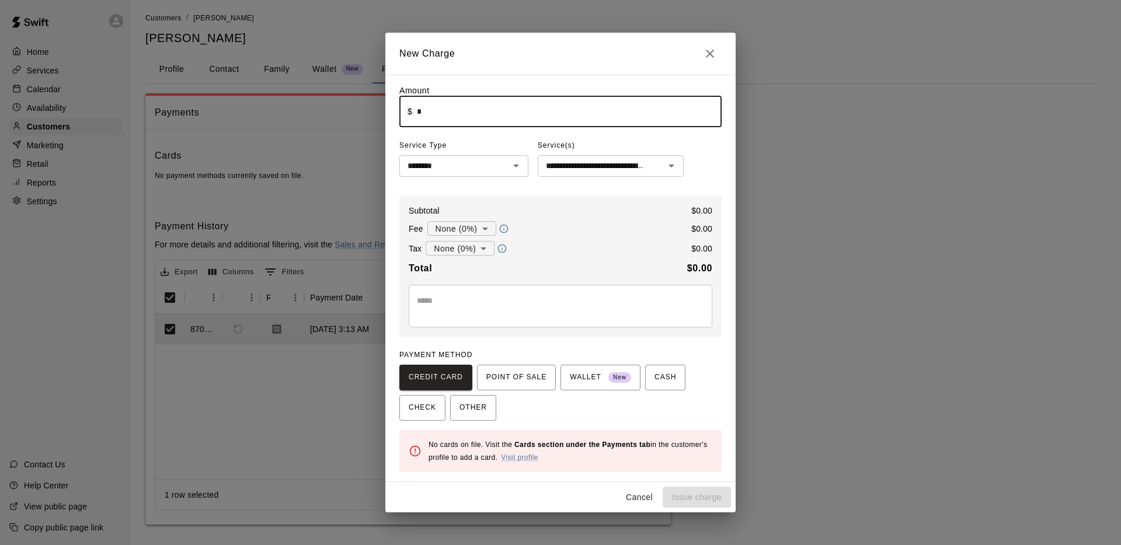
click at [482, 106] on input "*" at bounding box center [569, 111] width 305 height 31
type input "******"
click at [451, 247] on body "**********" at bounding box center [560, 273] width 1121 height 550
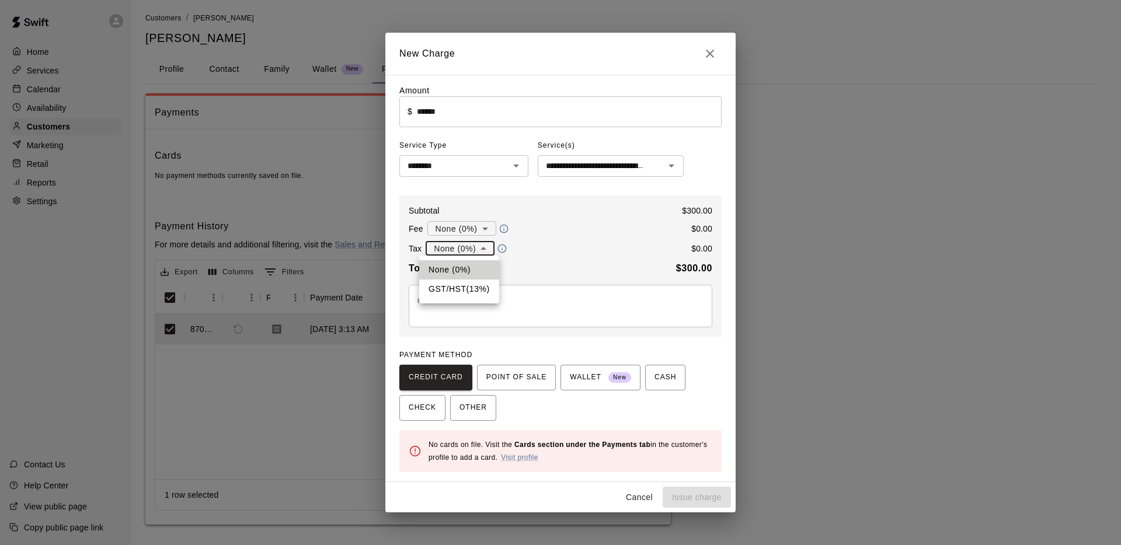
click at [477, 288] on li "GST/HST ( 13 %)" at bounding box center [459, 289] width 80 height 19
type input "**********"
click at [632, 254] on div "**********" at bounding box center [561, 248] width 304 height 15
drag, startPoint x: 667, startPoint y: 376, endPoint x: 510, endPoint y: 413, distance: 161.1
click at [517, 414] on div "CREDIT CARD POINT OF SALE WALLET New CASH CHECK OTHER" at bounding box center [560, 393] width 322 height 56
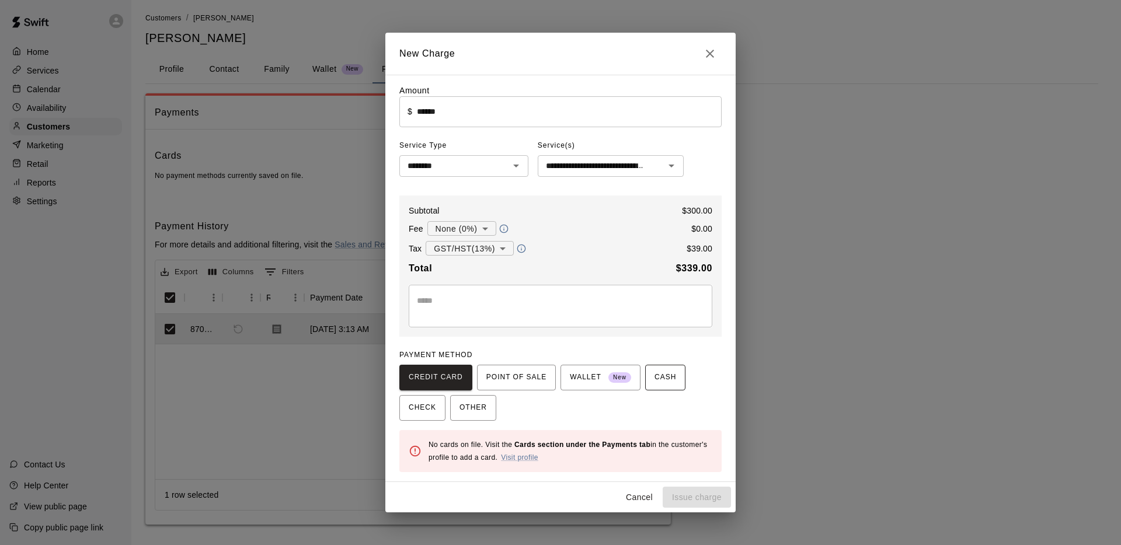
click at [651, 382] on button "CASH" at bounding box center [665, 378] width 40 height 26
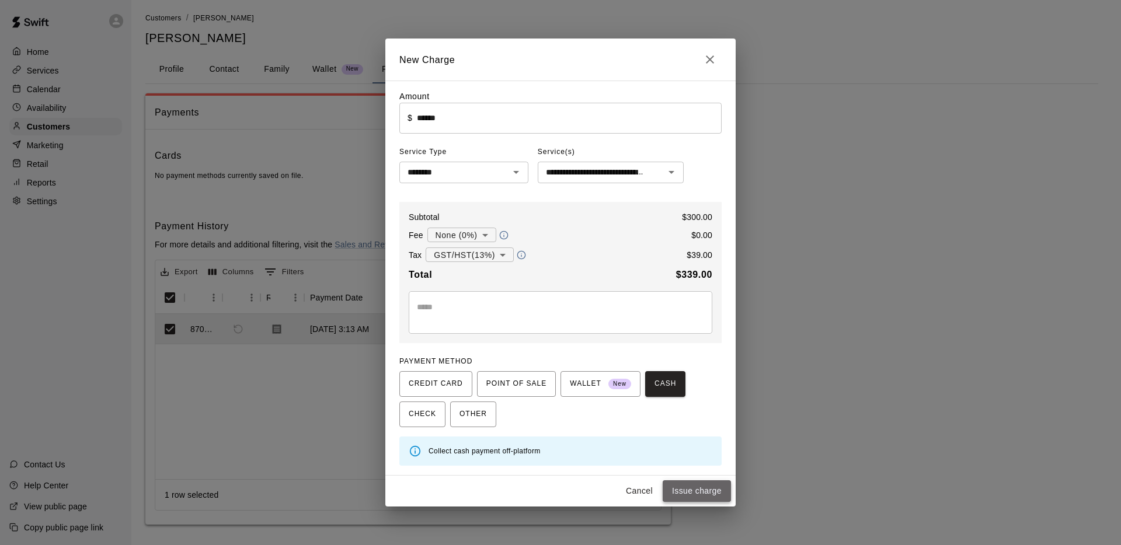
click at [703, 494] on button "Issue charge" at bounding box center [696, 491] width 68 height 22
type input "*"
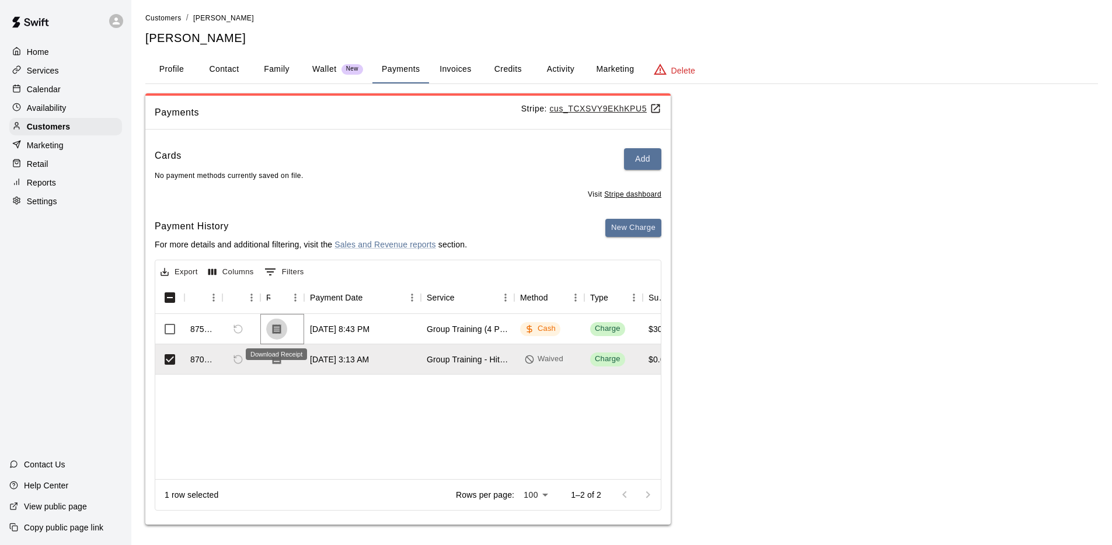
click at [282, 330] on icon "Download Receipt" at bounding box center [277, 329] width 12 height 12
click at [269, 71] on button "Family" at bounding box center [276, 69] width 53 height 28
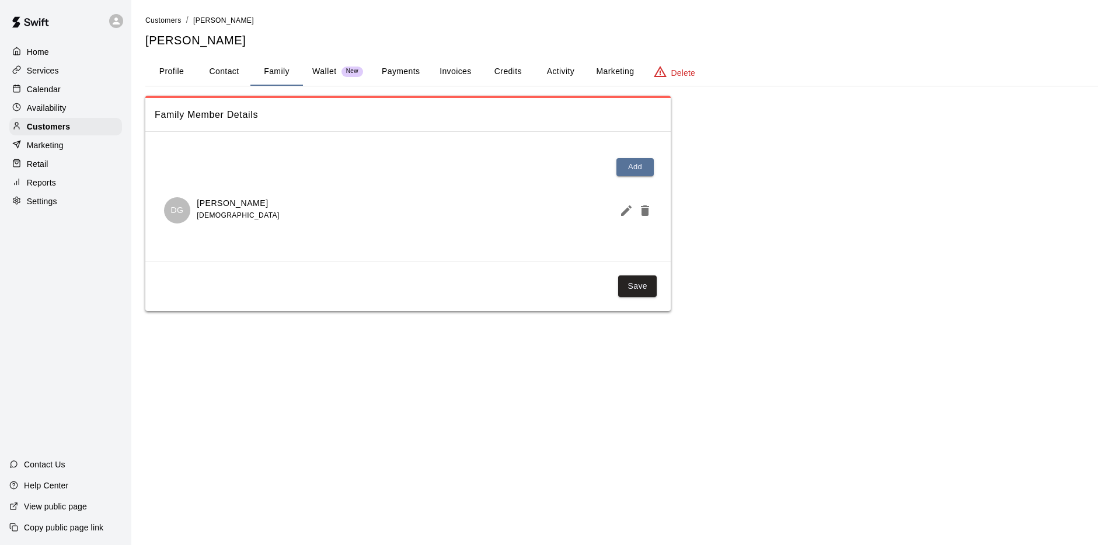
scroll to position [0, 0]
click at [59, 121] on p "Customers" at bounding box center [48, 127] width 43 height 12
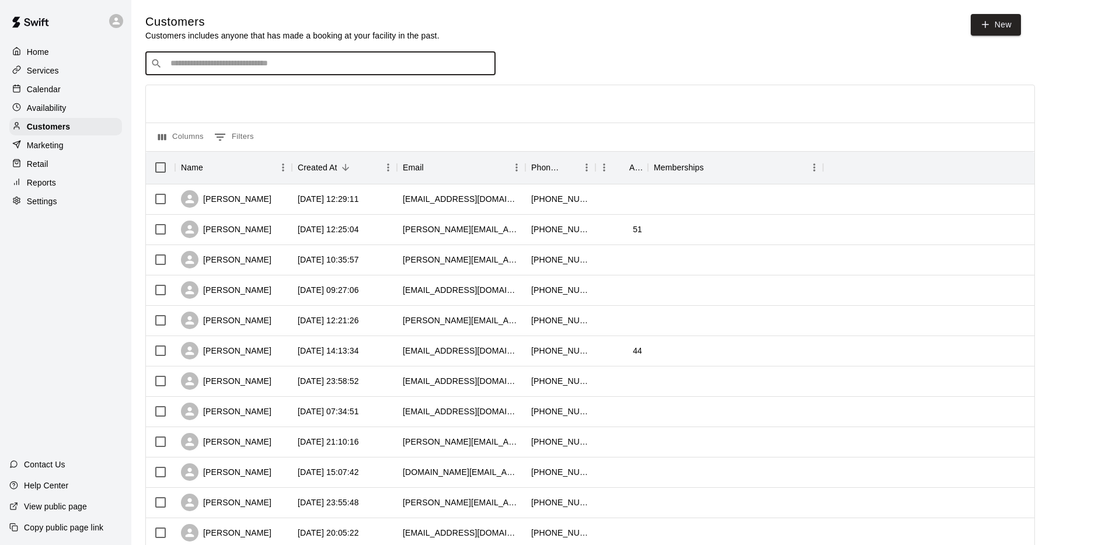
click at [257, 62] on input "Search customers by name or email" at bounding box center [328, 64] width 323 height 12
drag, startPoint x: 235, startPoint y: 64, endPoint x: 42, endPoint y: 52, distance: 193.6
click at [43, 54] on div "Home Services Calendar Availability Customers Marketing Retail Reports Settings…" at bounding box center [556, 503] width 1112 height 1007
type input "****"
click at [207, 65] on input "Search customers by name or email" at bounding box center [328, 64] width 323 height 12
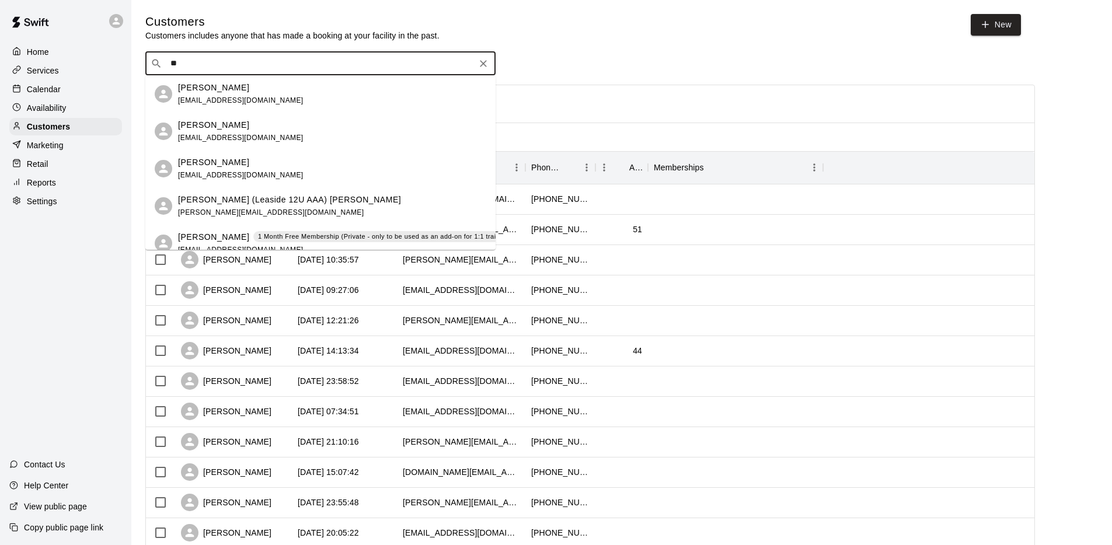
type input "**"
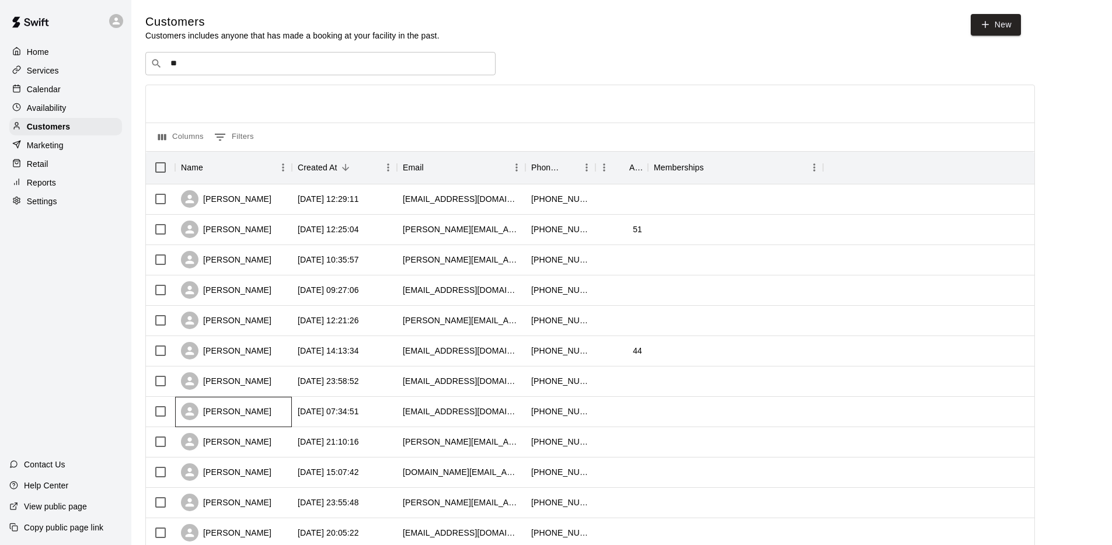
click at [209, 414] on div "[PERSON_NAME]" at bounding box center [226, 412] width 90 height 18
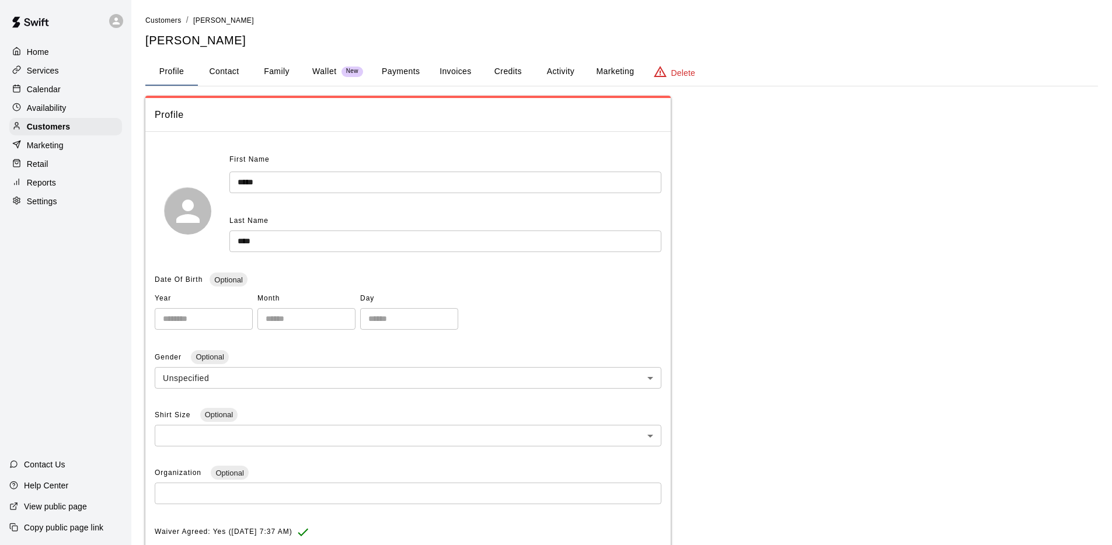
click at [297, 72] on button "Family" at bounding box center [276, 72] width 53 height 28
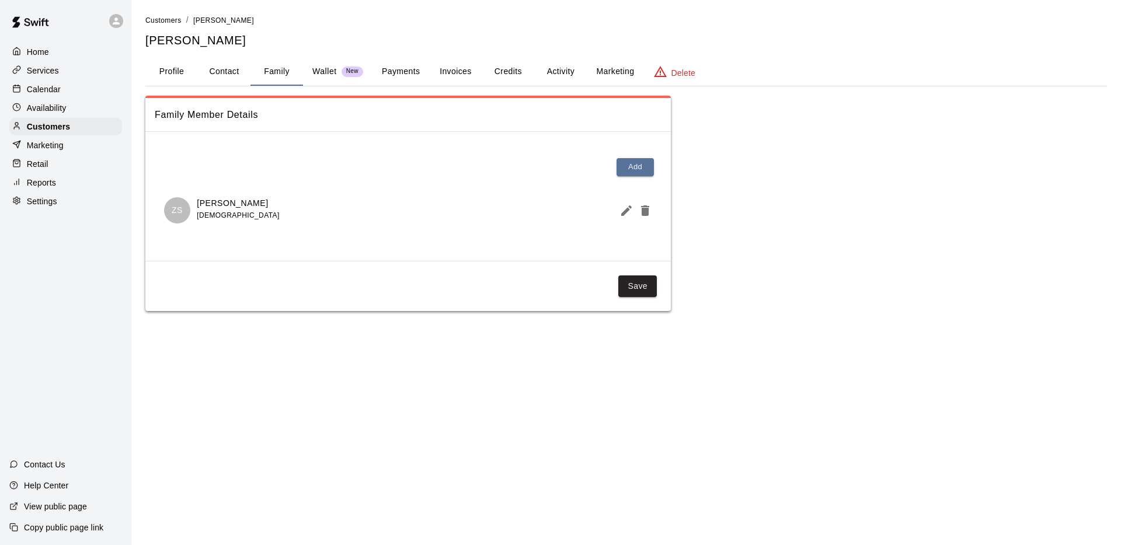
click at [393, 74] on button "Payments" at bounding box center [400, 72] width 57 height 28
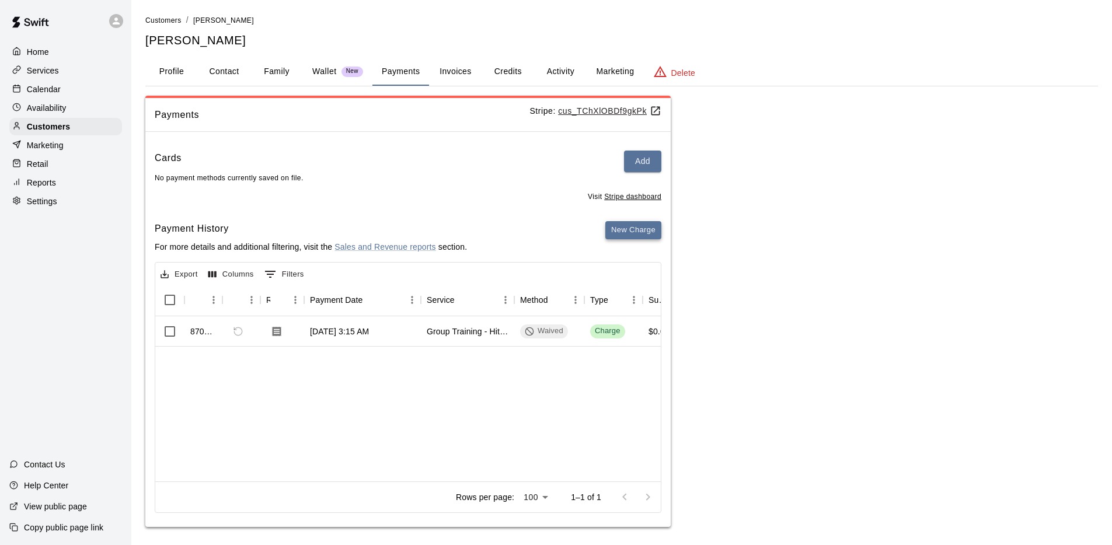
click at [630, 233] on button "New Charge" at bounding box center [633, 230] width 56 height 18
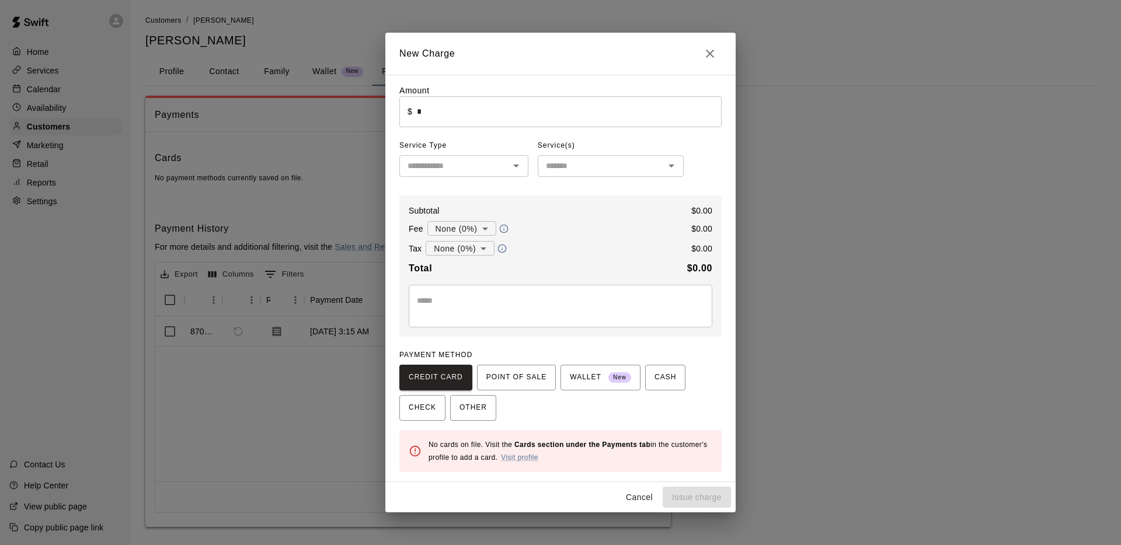
click at [448, 113] on input "*" at bounding box center [569, 111] width 305 height 31
type input "******"
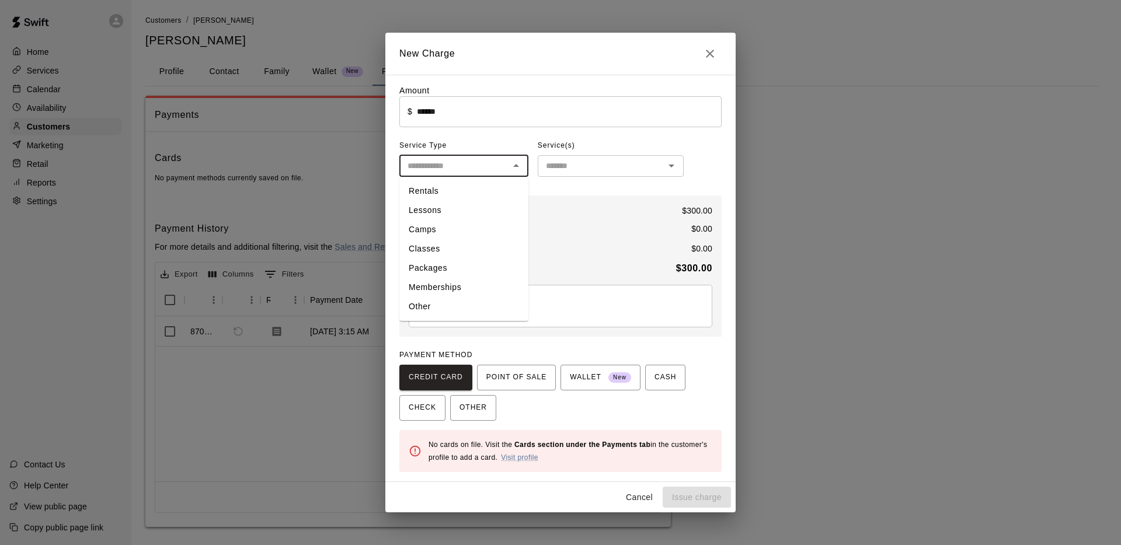
click at [462, 166] on input "text" at bounding box center [454, 166] width 103 height 15
click at [449, 273] on li "Packages" at bounding box center [463, 268] width 129 height 19
type input "********"
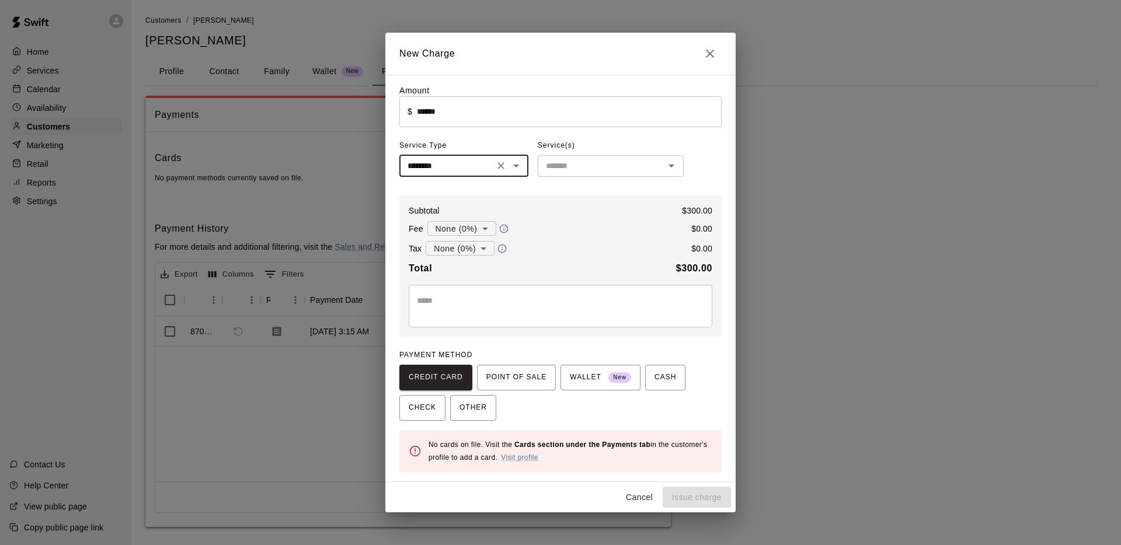
click at [607, 166] on input "text" at bounding box center [601, 166] width 120 height 15
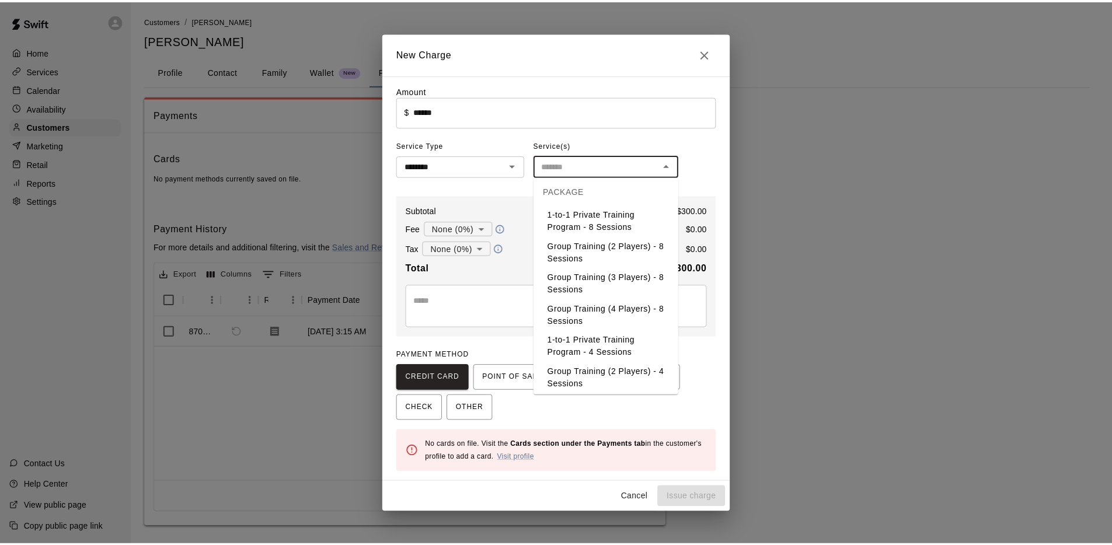
scroll to position [28, 0]
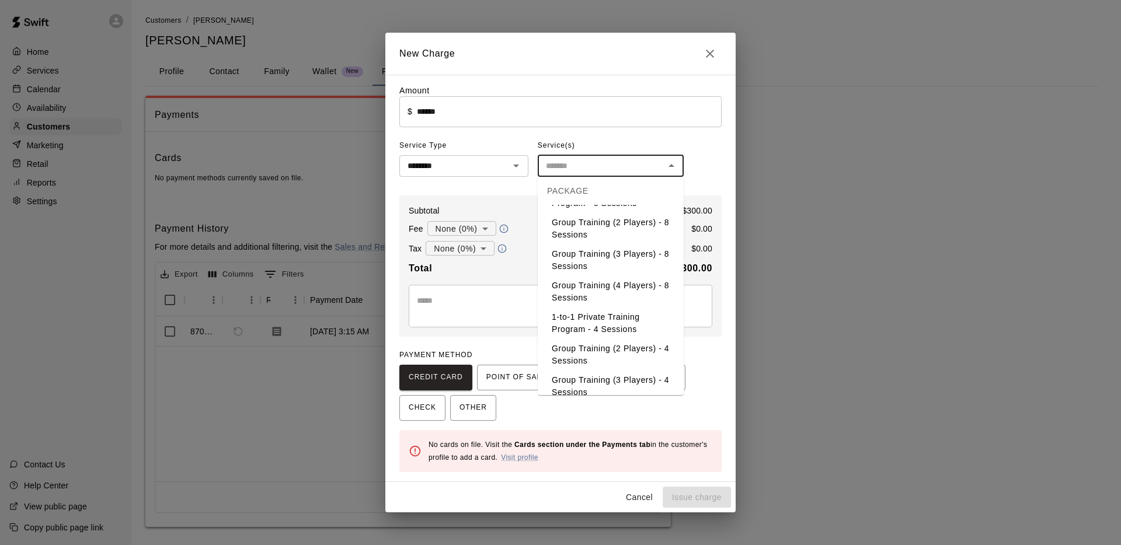
click at [622, 298] on li "Group Training (4 Players) - 8 Sessions" at bounding box center [611, 292] width 146 height 32
type input "**********"
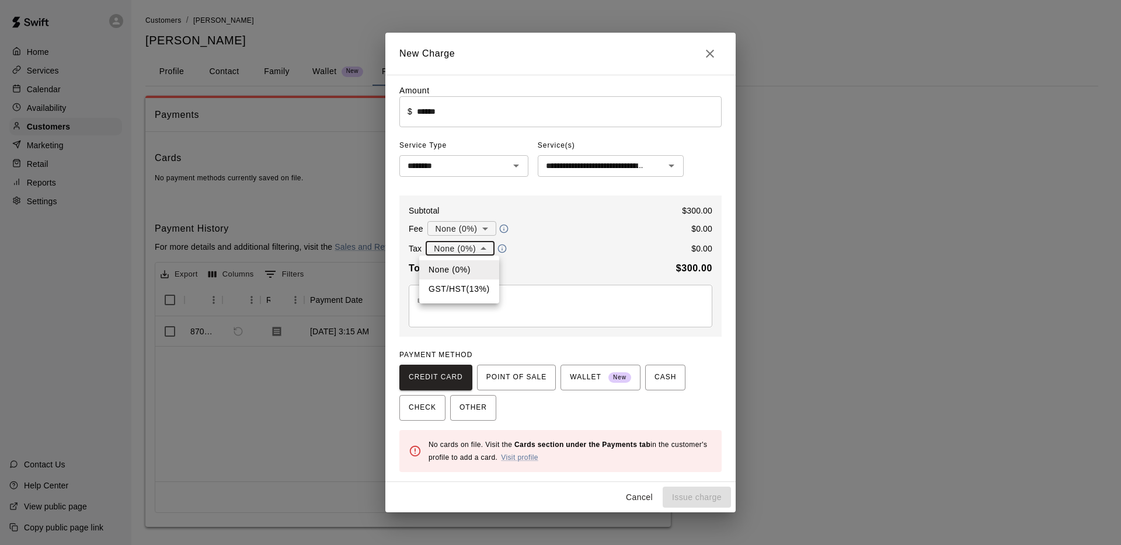
click at [487, 250] on body "**********" at bounding box center [560, 275] width 1121 height 550
click at [473, 288] on li "GST/HST ( 13 %)" at bounding box center [459, 289] width 80 height 19
type input "**********"
click at [625, 243] on div "**********" at bounding box center [561, 248] width 304 height 15
click at [657, 372] on span "CASH" at bounding box center [665, 377] width 22 height 19
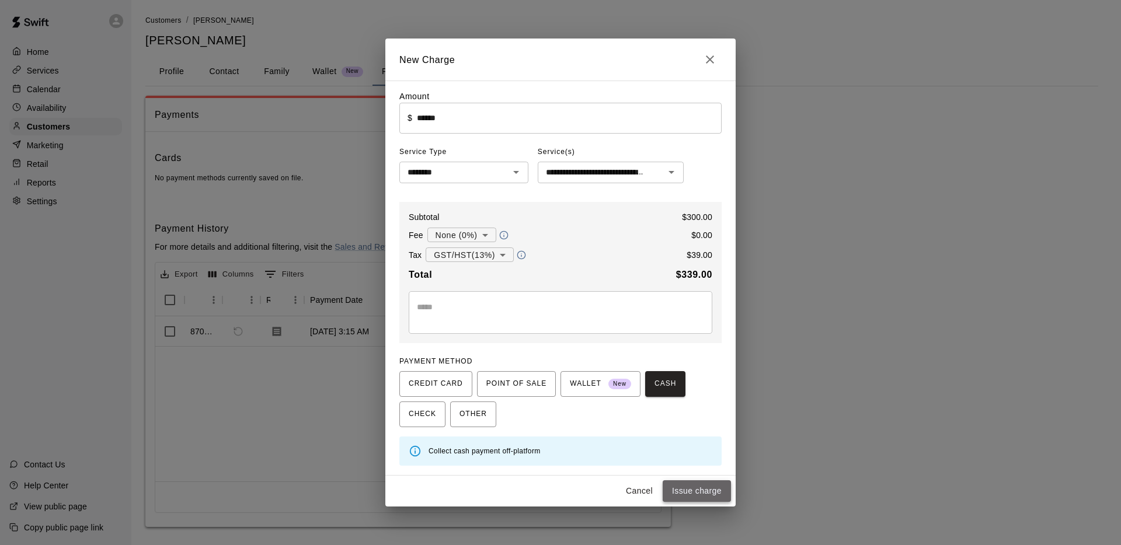
click at [695, 493] on button "Issue charge" at bounding box center [696, 491] width 68 height 22
type input "*"
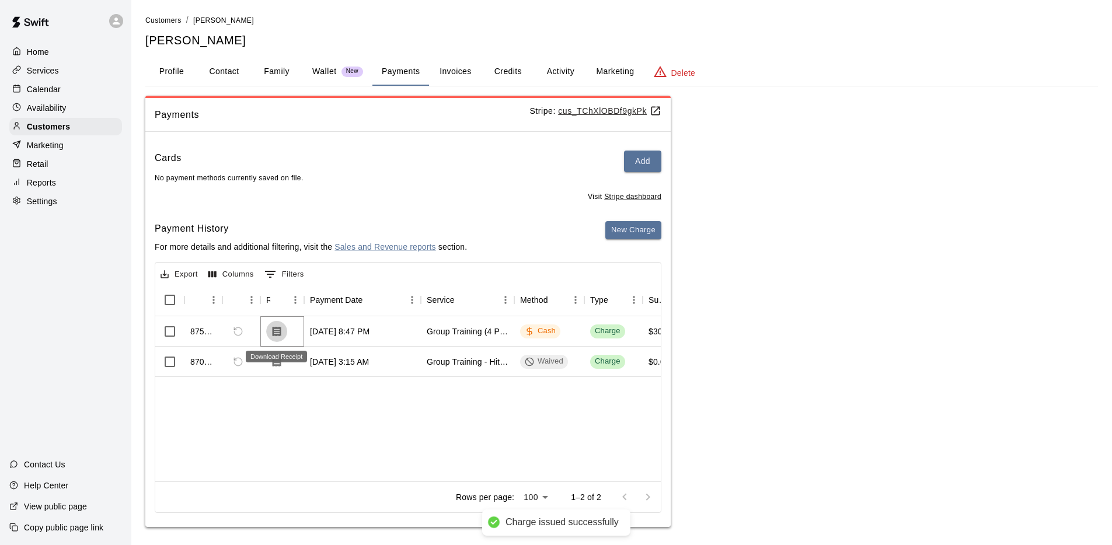
click at [276, 335] on icon "Download Receipt" at bounding box center [277, 331] width 9 height 10
click at [57, 127] on p "Customers" at bounding box center [48, 127] width 43 height 12
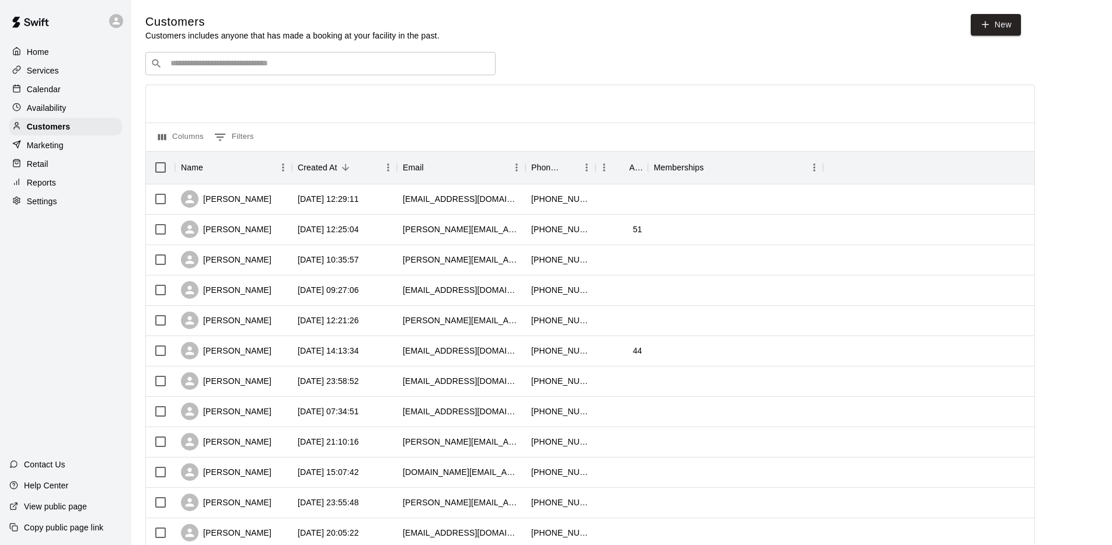
click at [247, 69] on div "​ ​" at bounding box center [320, 63] width 350 height 23
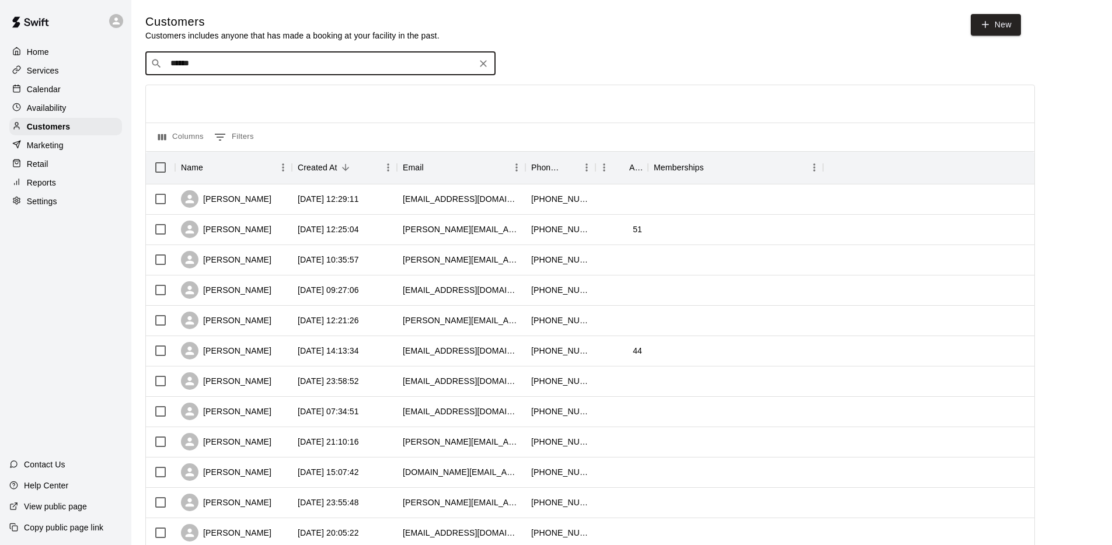
drag, startPoint x: 180, startPoint y: 61, endPoint x: 44, endPoint y: 58, distance: 136.0
click at [52, 58] on div "Home Services Calendar Availability Customers Marketing Retail Reports Settings…" at bounding box center [556, 503] width 1112 height 1007
type input "*******"
click at [482, 64] on icon "Clear" at bounding box center [483, 63] width 7 height 7
type input "****"
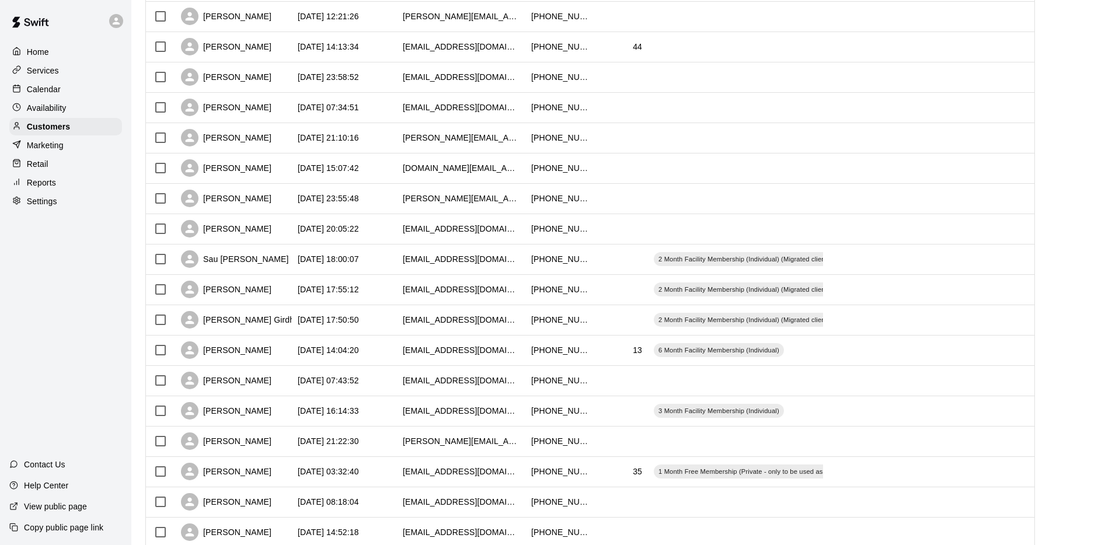
scroll to position [323, 0]
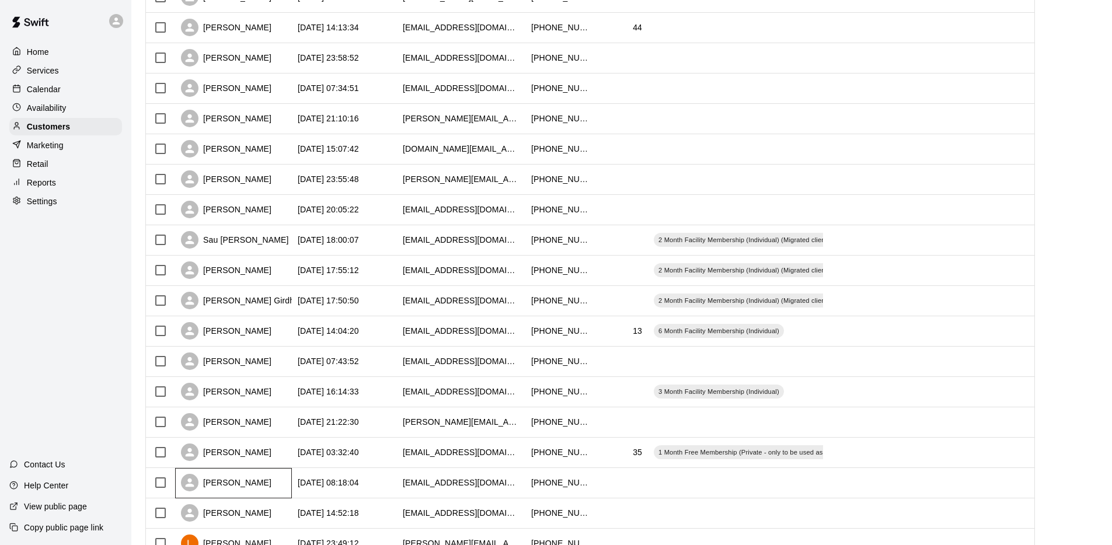
click at [253, 482] on div "[PERSON_NAME]" at bounding box center [226, 483] width 90 height 18
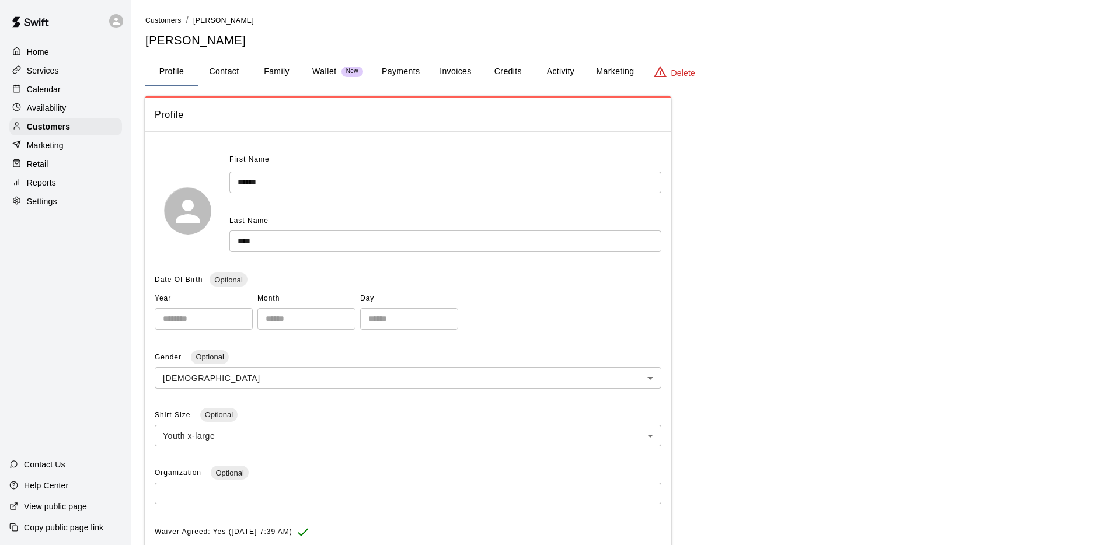
click at [215, 61] on button "Contact" at bounding box center [224, 72] width 53 height 28
select select "**"
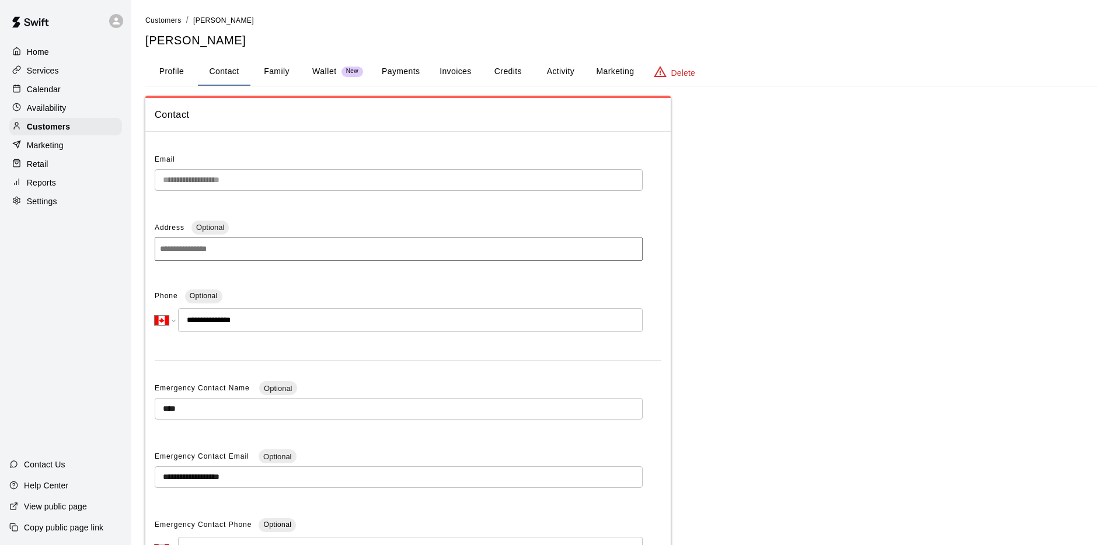
click at [297, 72] on button "Family" at bounding box center [276, 72] width 53 height 28
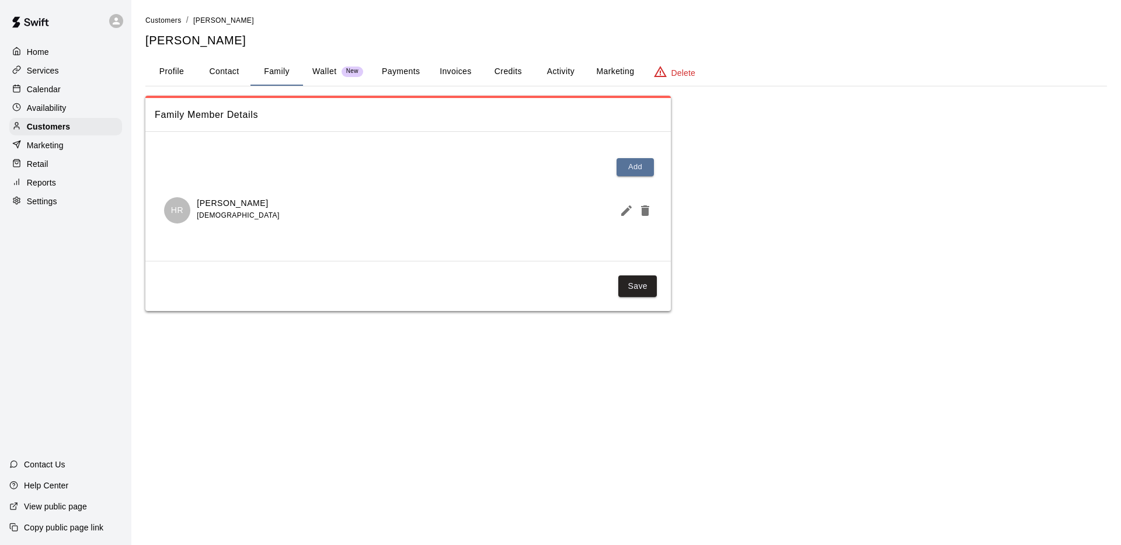
click at [174, 78] on button "Profile" at bounding box center [171, 72] width 53 height 28
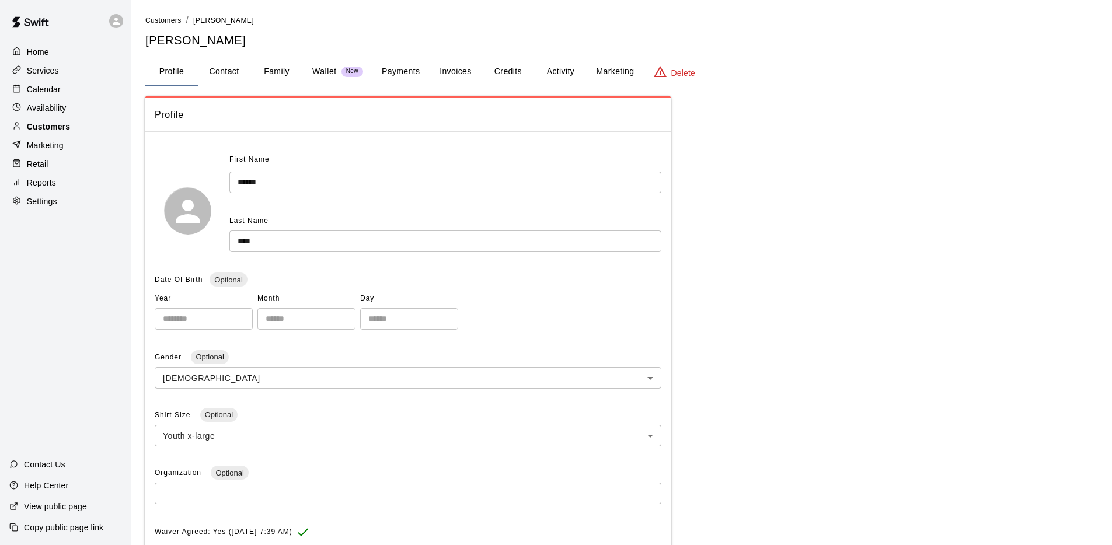
click at [93, 133] on div "Customers" at bounding box center [65, 127] width 113 height 18
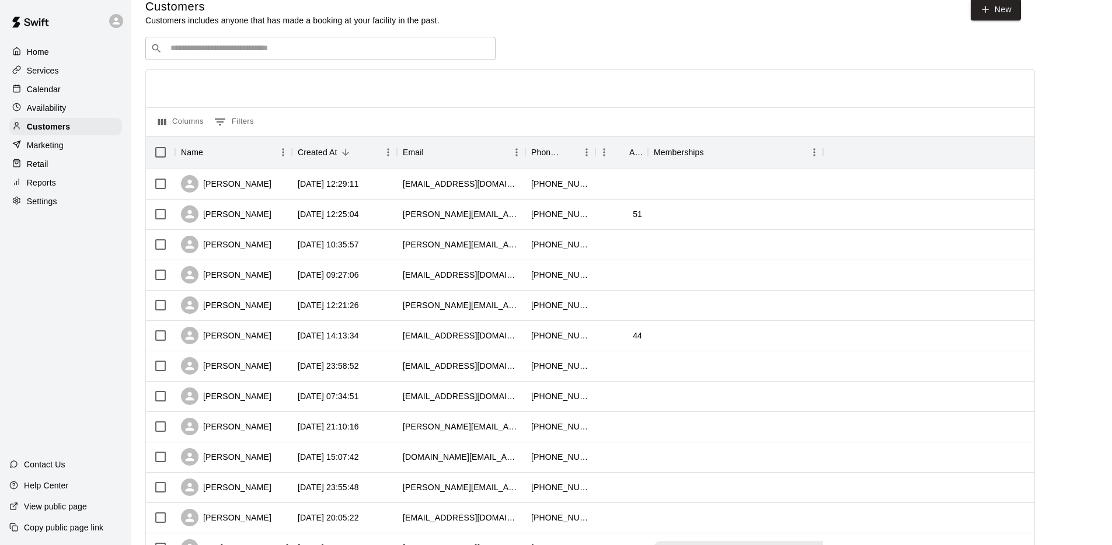
scroll to position [33, 0]
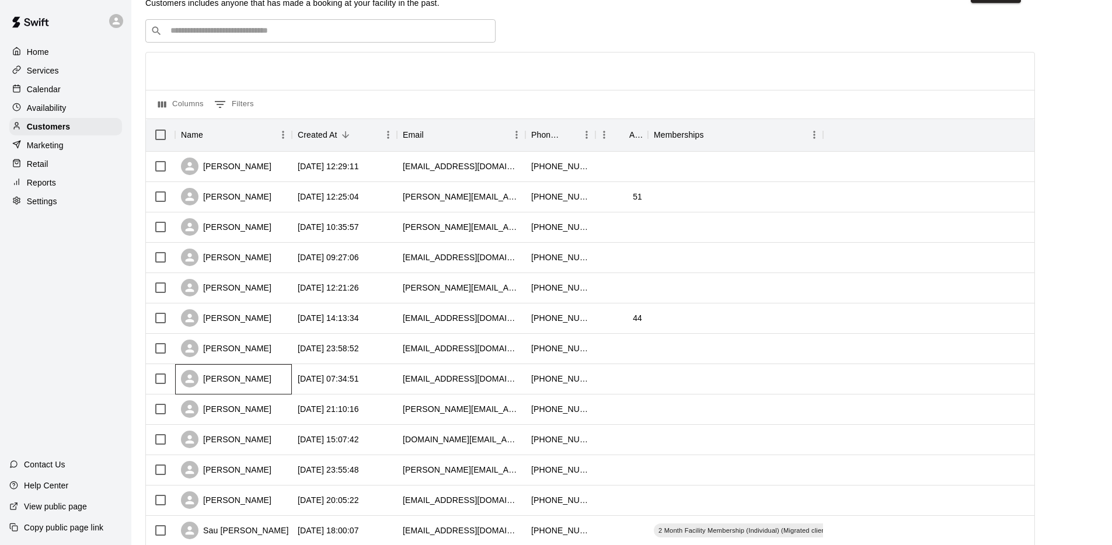
click at [229, 378] on div "[PERSON_NAME]" at bounding box center [226, 379] width 90 height 18
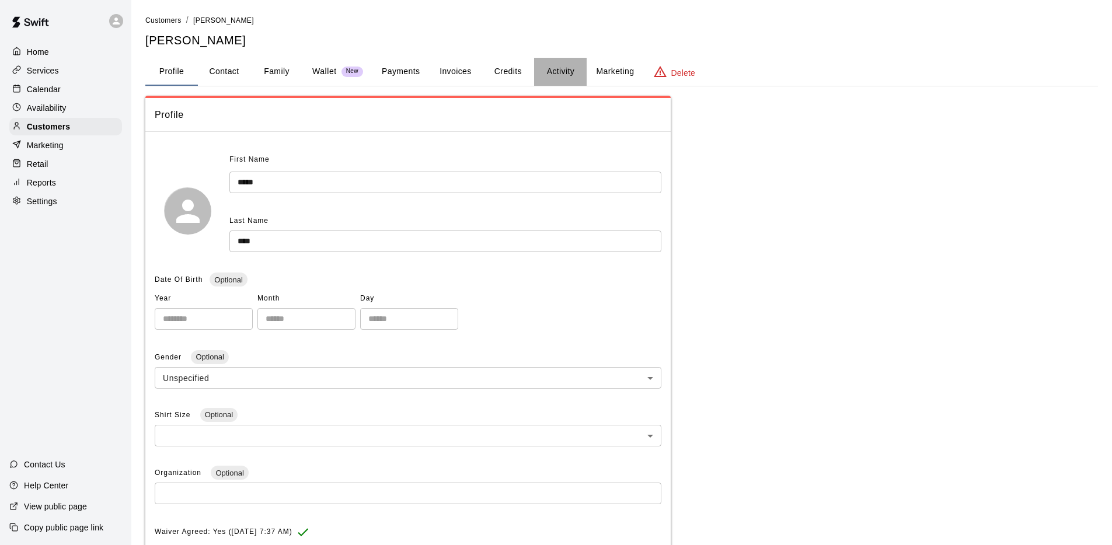
click at [552, 77] on button "Activity" at bounding box center [560, 72] width 53 height 28
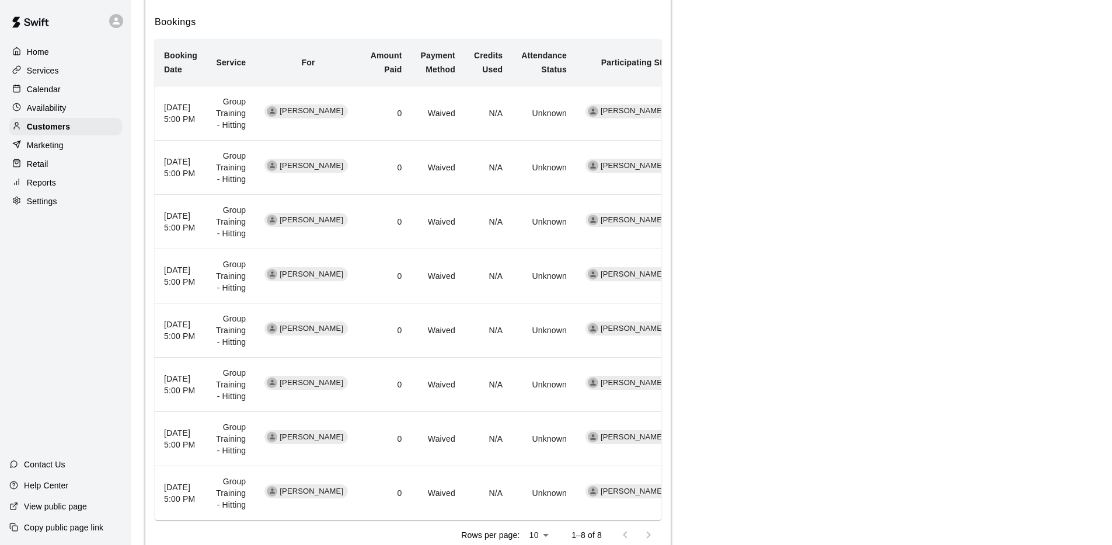
scroll to position [273, 0]
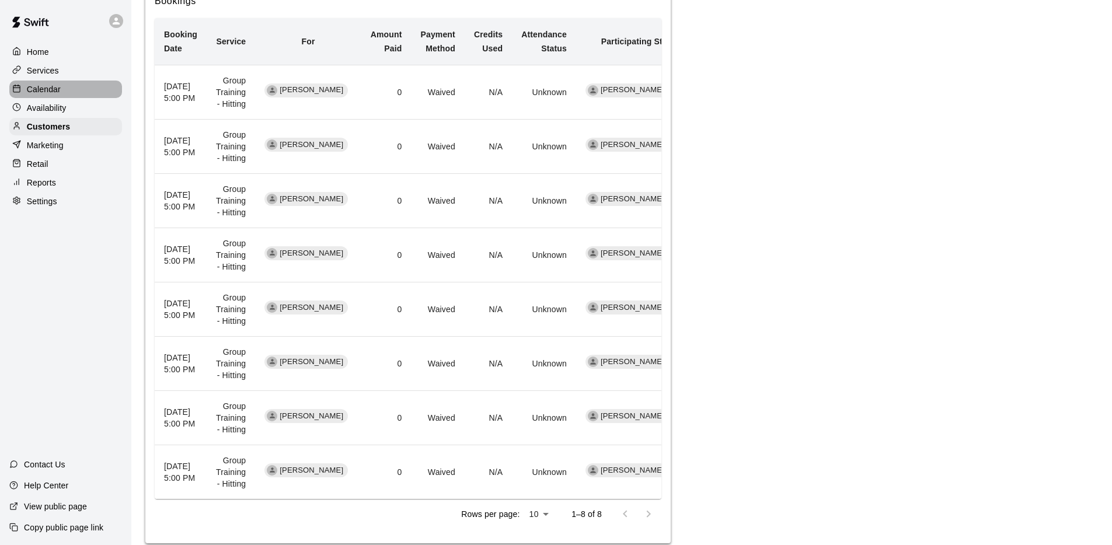
click at [67, 93] on div "Calendar" at bounding box center [65, 90] width 113 height 18
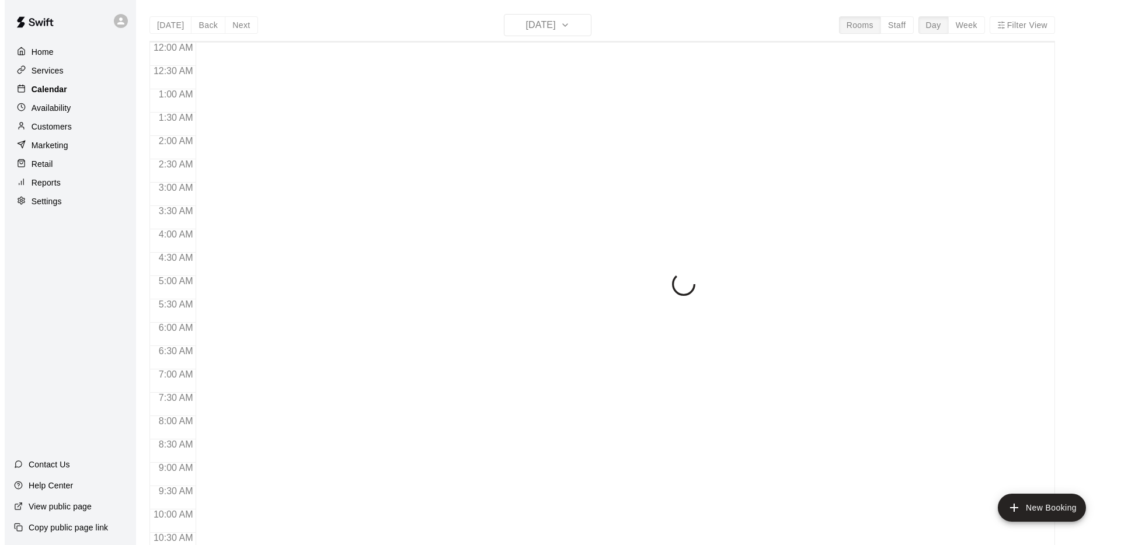
scroll to position [605, 0]
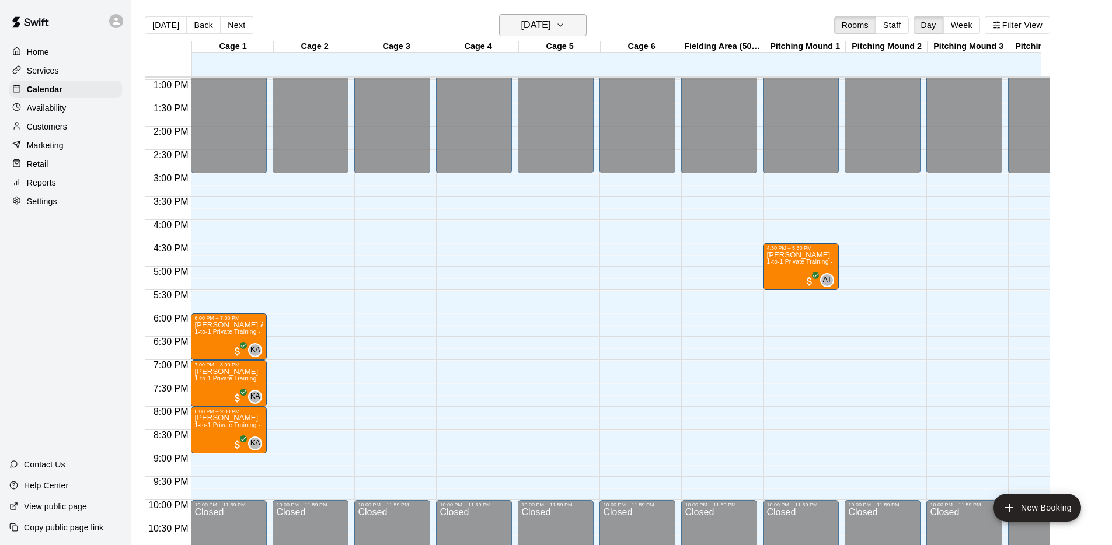
click at [528, 26] on h6 "[DATE]" at bounding box center [536, 25] width 30 height 16
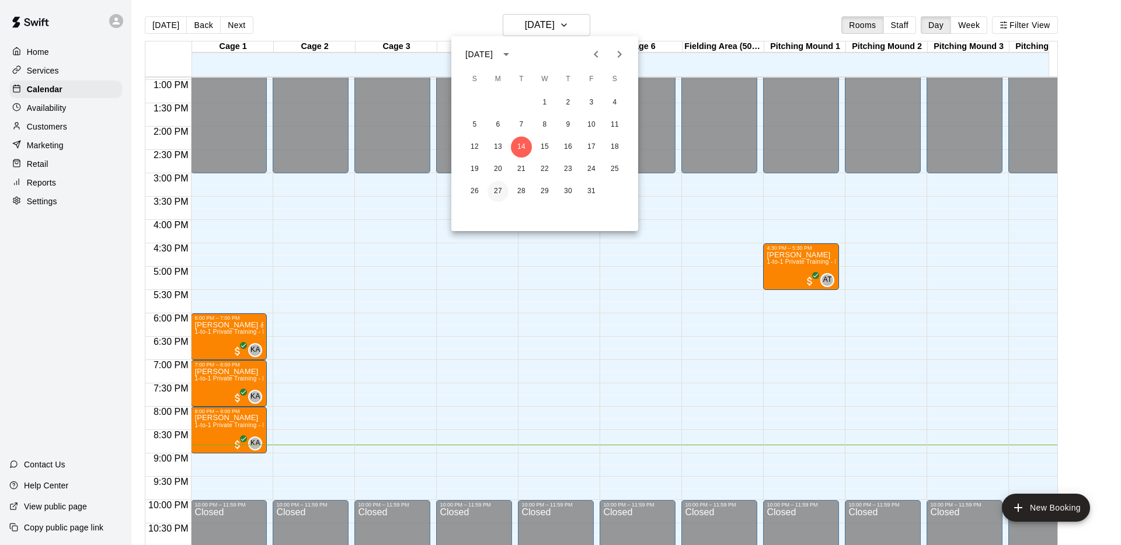
click at [498, 193] on button "27" at bounding box center [497, 191] width 21 height 21
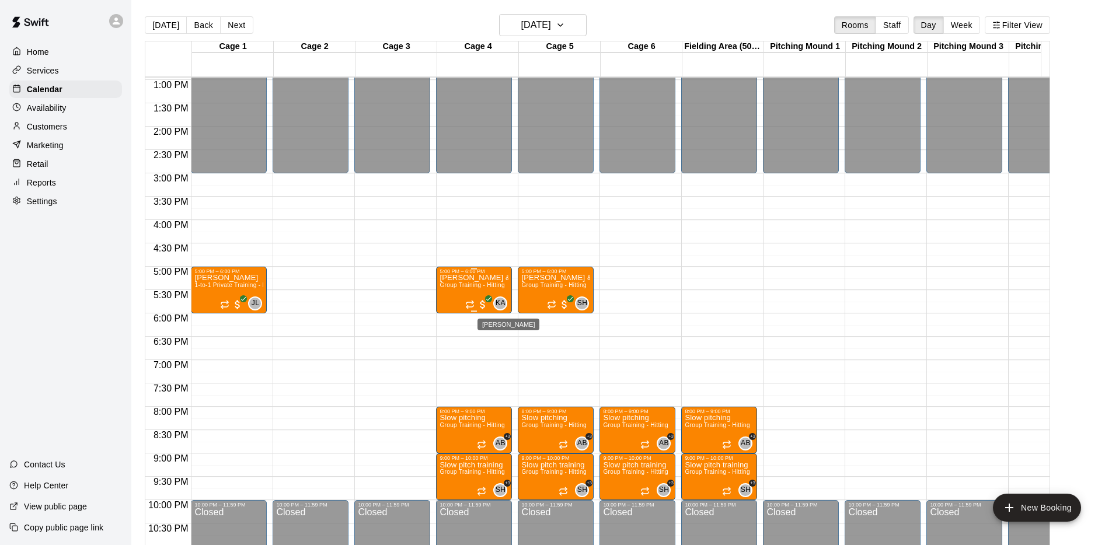
click at [501, 302] on span "KA" at bounding box center [501, 304] width 10 height 12
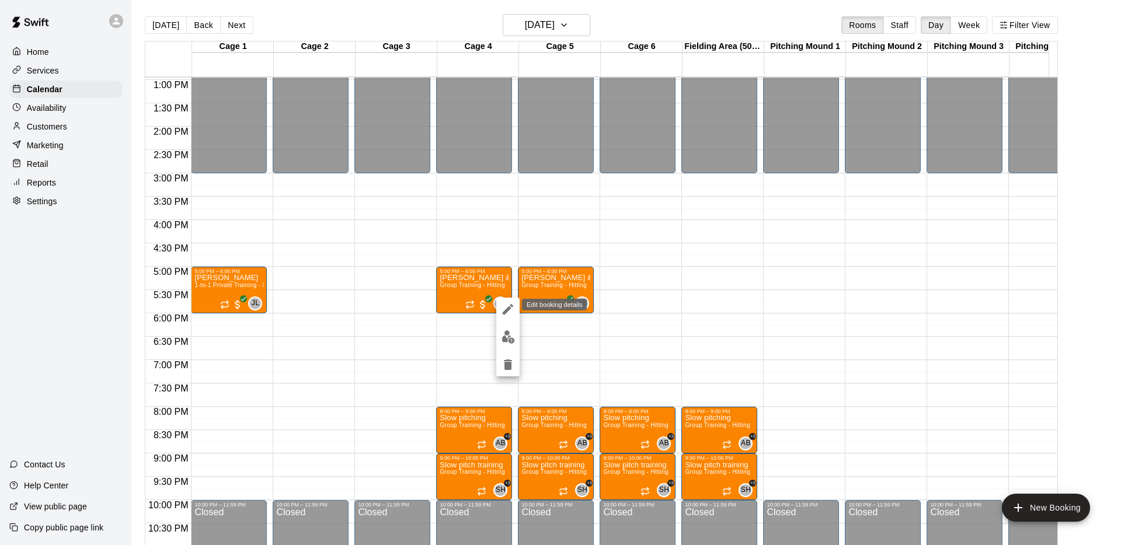
click at [509, 311] on icon "edit" at bounding box center [508, 309] width 14 height 14
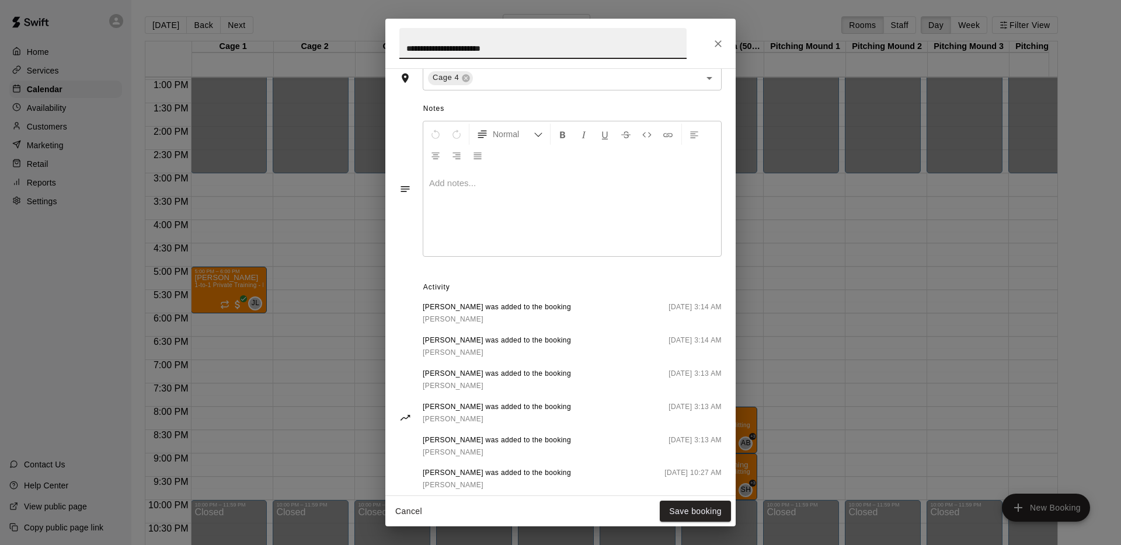
scroll to position [424, 0]
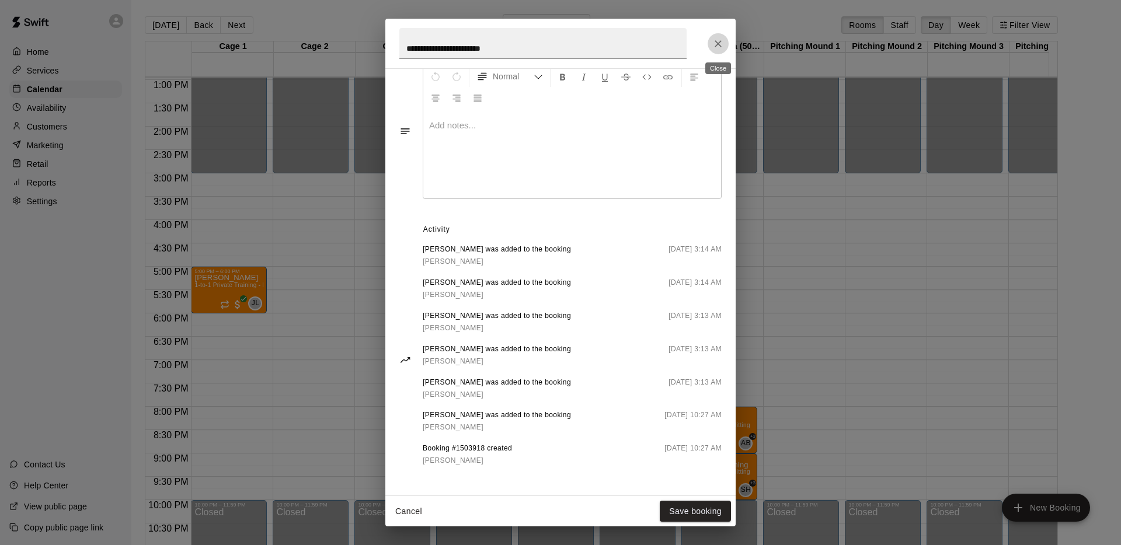
click at [723, 47] on icon "Close" at bounding box center [718, 44] width 12 height 12
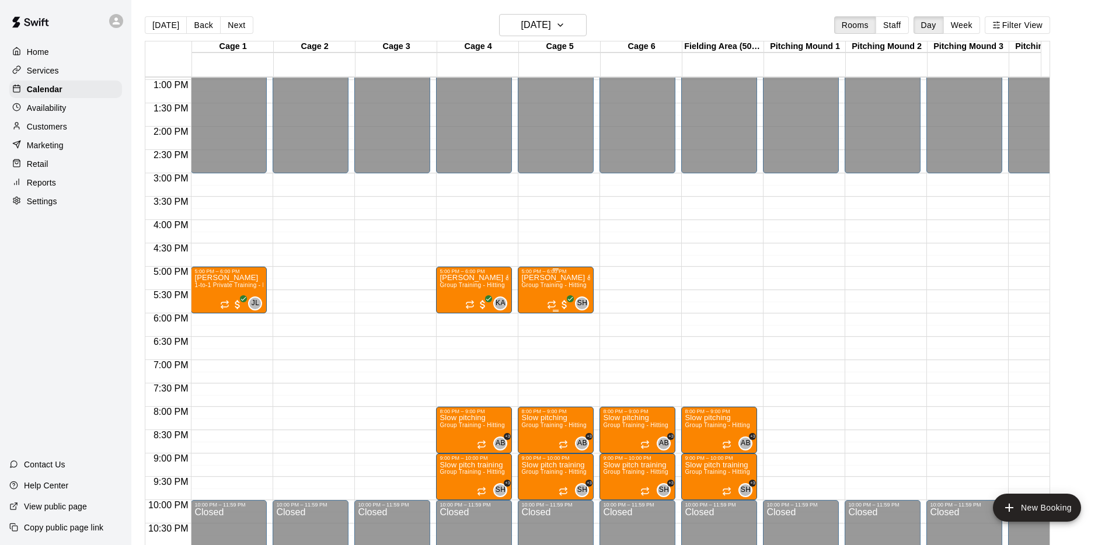
click at [567, 288] on span "Group Training - Hitting" at bounding box center [553, 285] width 65 height 6
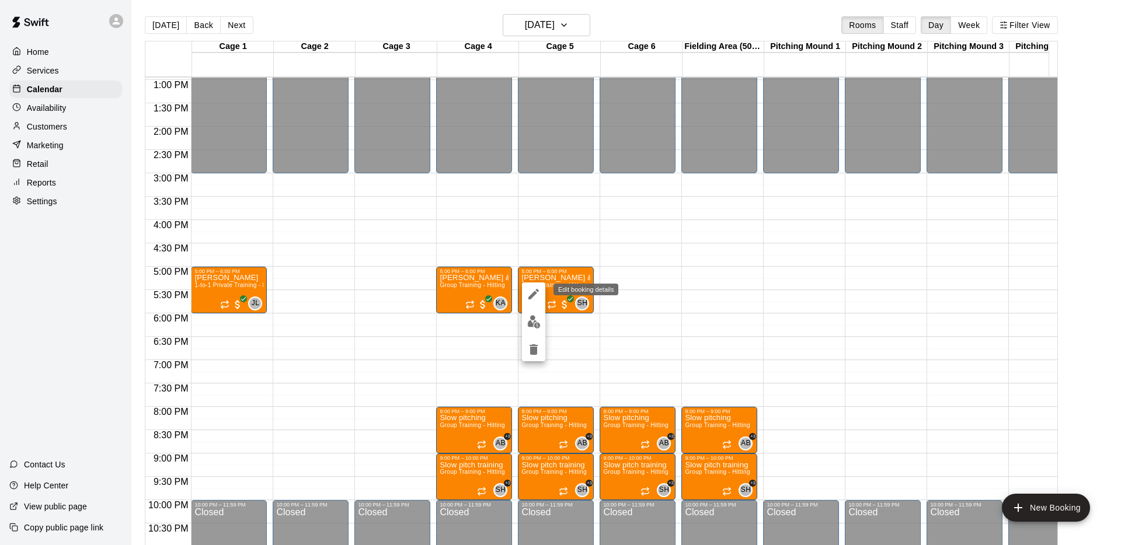
click at [533, 291] on icon "edit" at bounding box center [533, 294] width 14 height 14
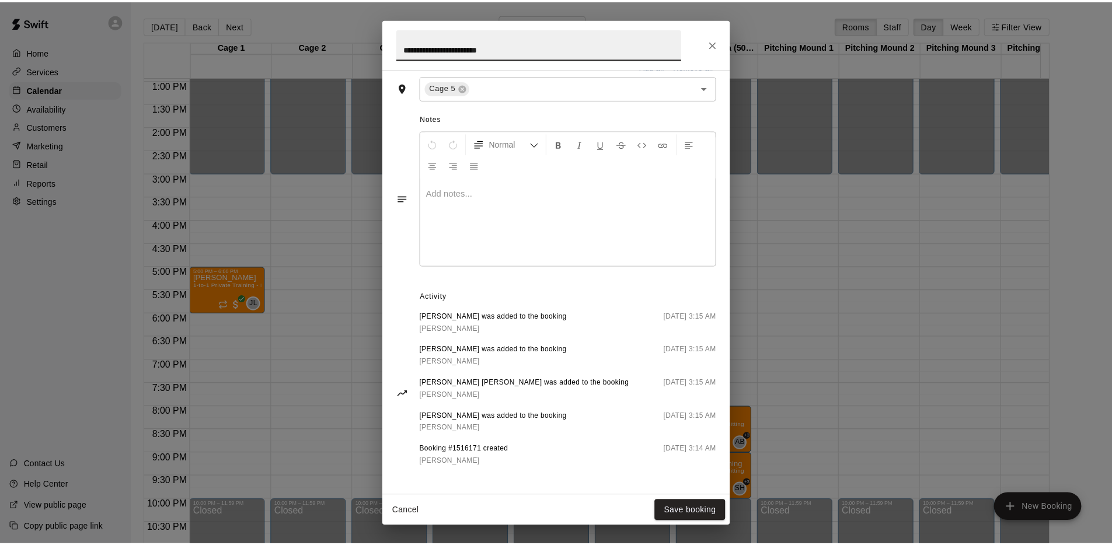
scroll to position [357, 0]
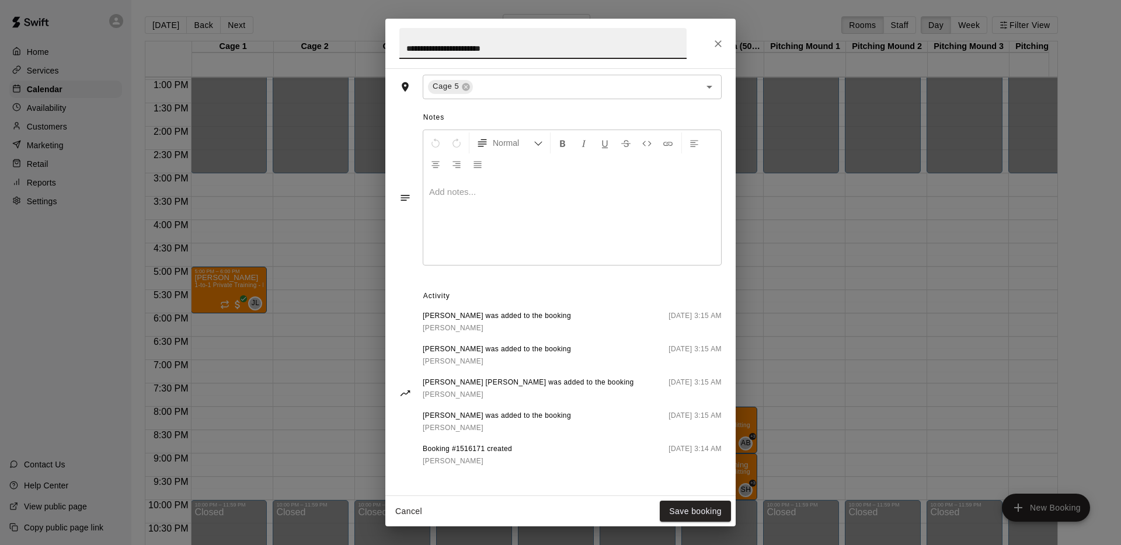
click at [406, 515] on button "Cancel" at bounding box center [408, 512] width 37 height 22
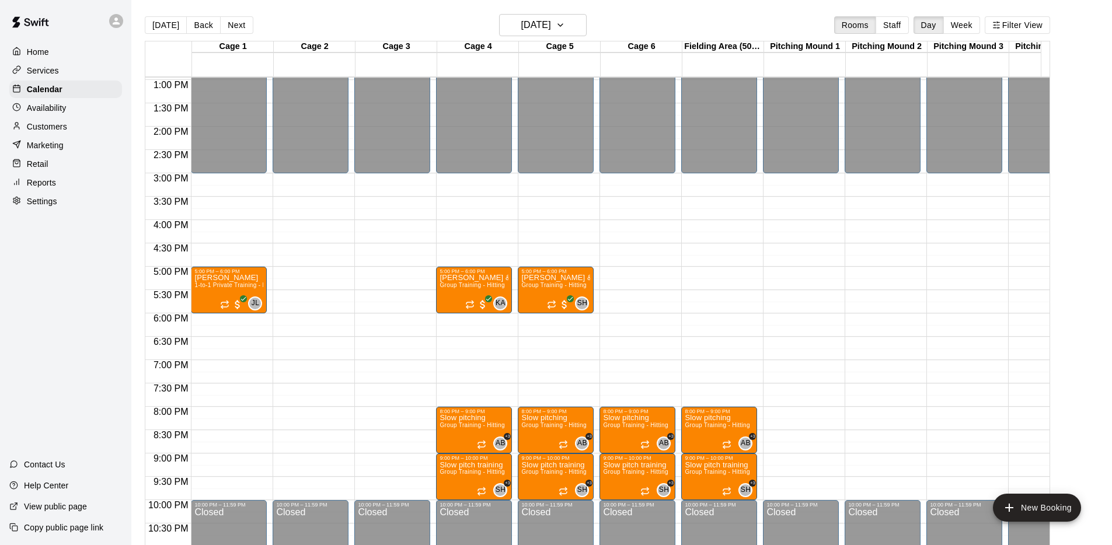
click at [54, 129] on p "Customers" at bounding box center [47, 127] width 40 height 12
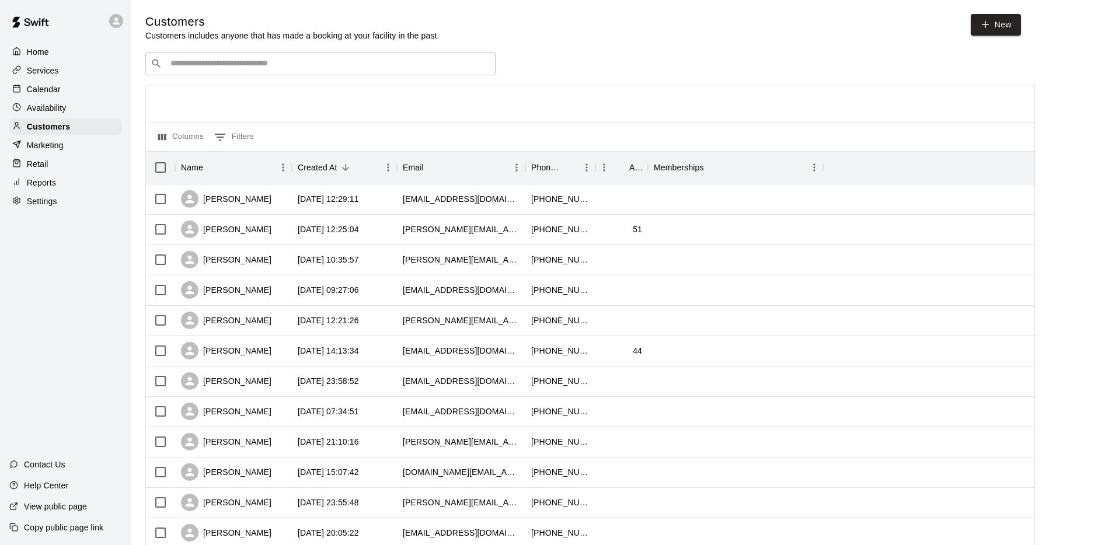
click at [280, 58] on input "Search customers by name or email" at bounding box center [328, 64] width 323 height 12
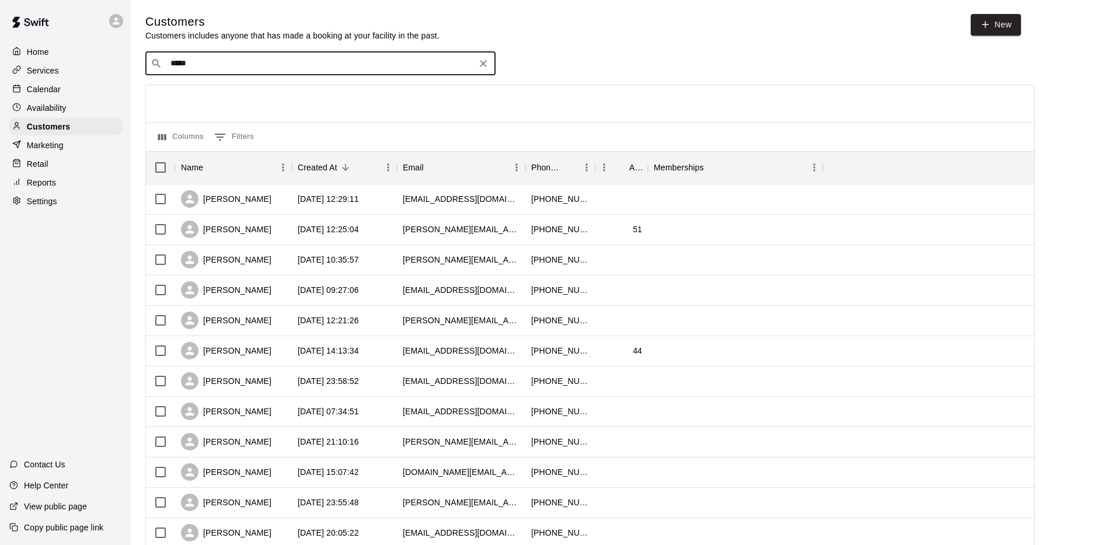
type input "******"
click at [275, 102] on div "Holden [PERSON_NAME] 2 Month Free Membership (Private - only to be used as an a…" at bounding box center [362, 94] width 368 height 25
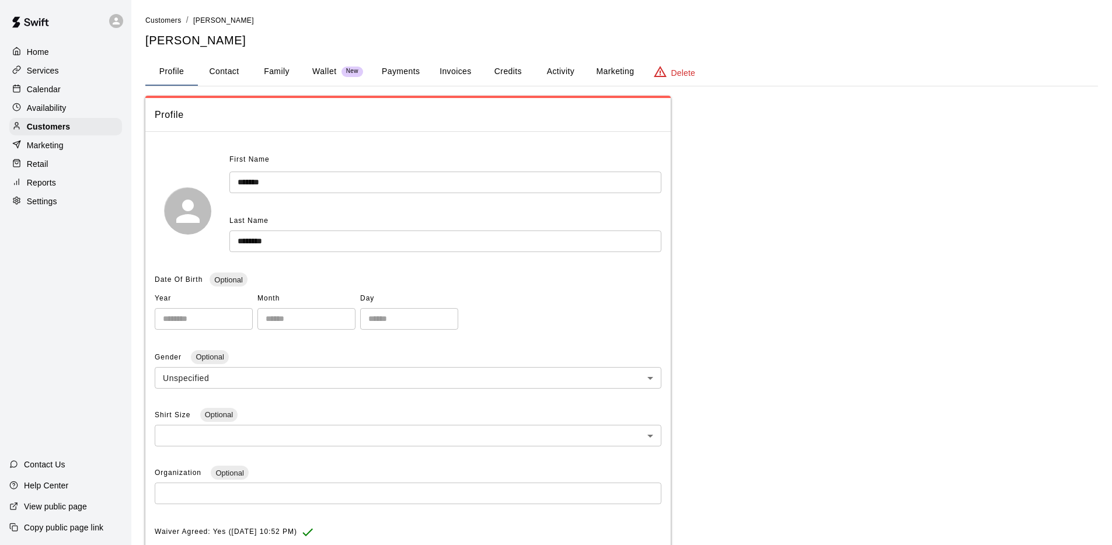
click at [64, 92] on div "Calendar" at bounding box center [65, 90] width 113 height 18
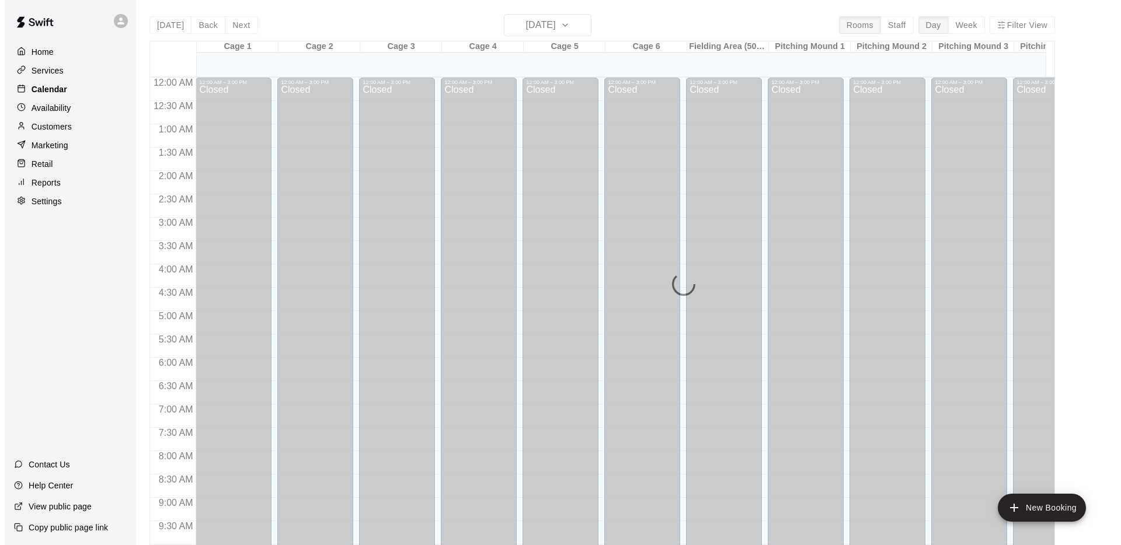
scroll to position [605, 0]
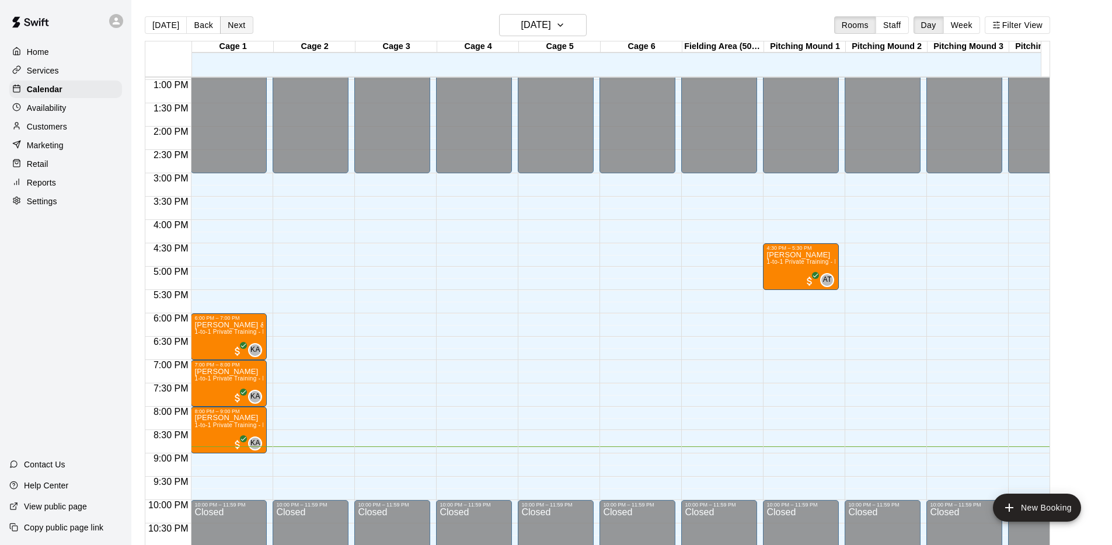
click at [236, 23] on button "Next" at bounding box center [236, 25] width 33 height 18
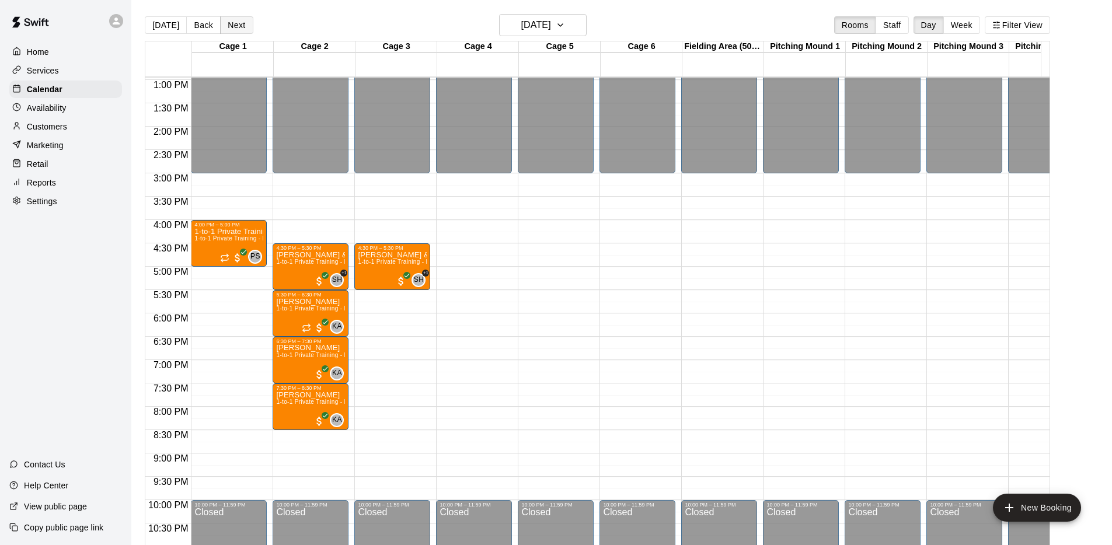
click at [236, 23] on button "Next" at bounding box center [236, 25] width 33 height 18
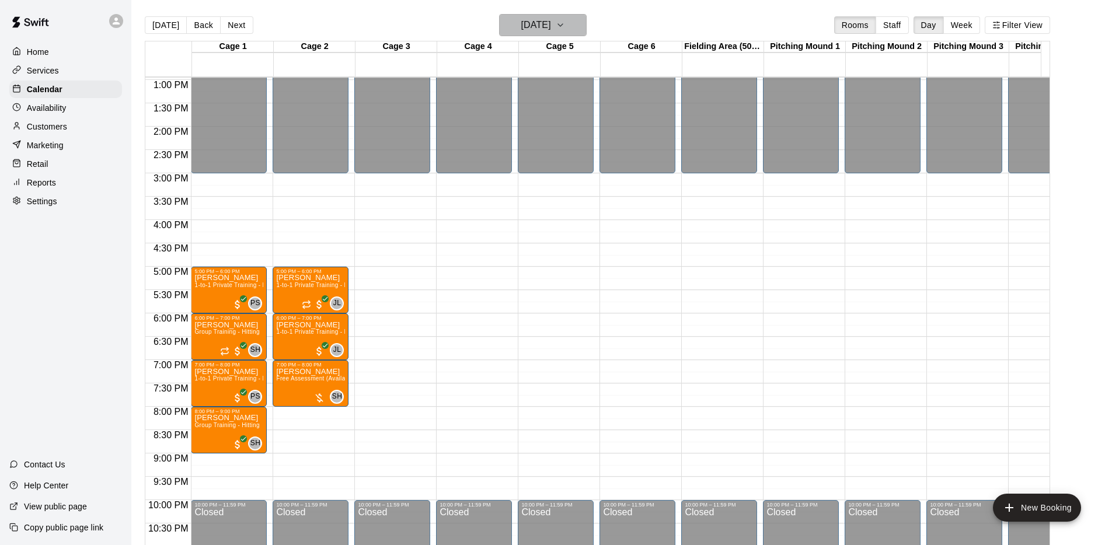
click at [521, 32] on h6 "[DATE]" at bounding box center [536, 25] width 30 height 16
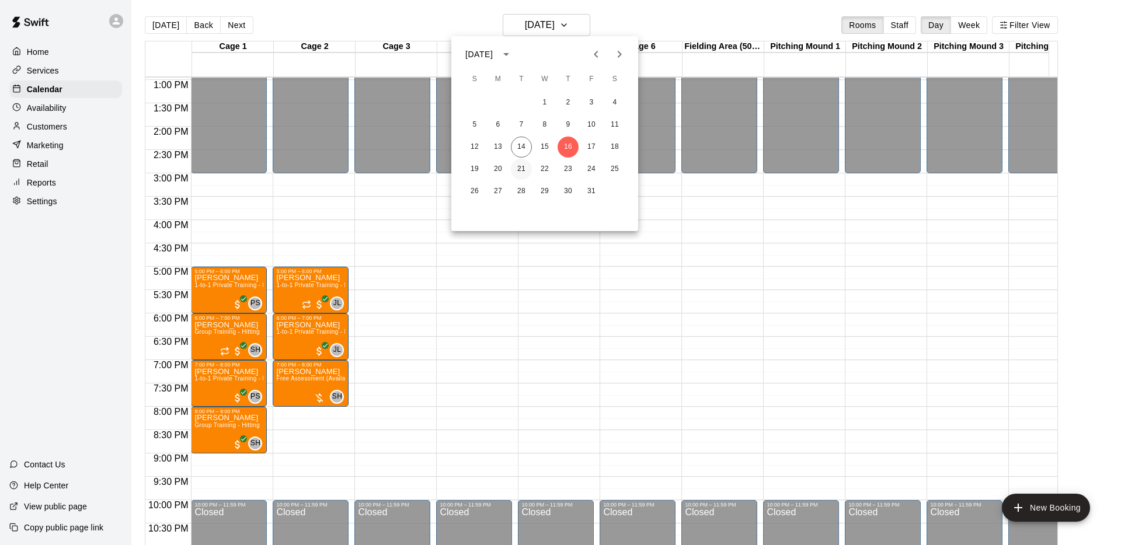
click at [520, 170] on button "21" at bounding box center [521, 169] width 21 height 21
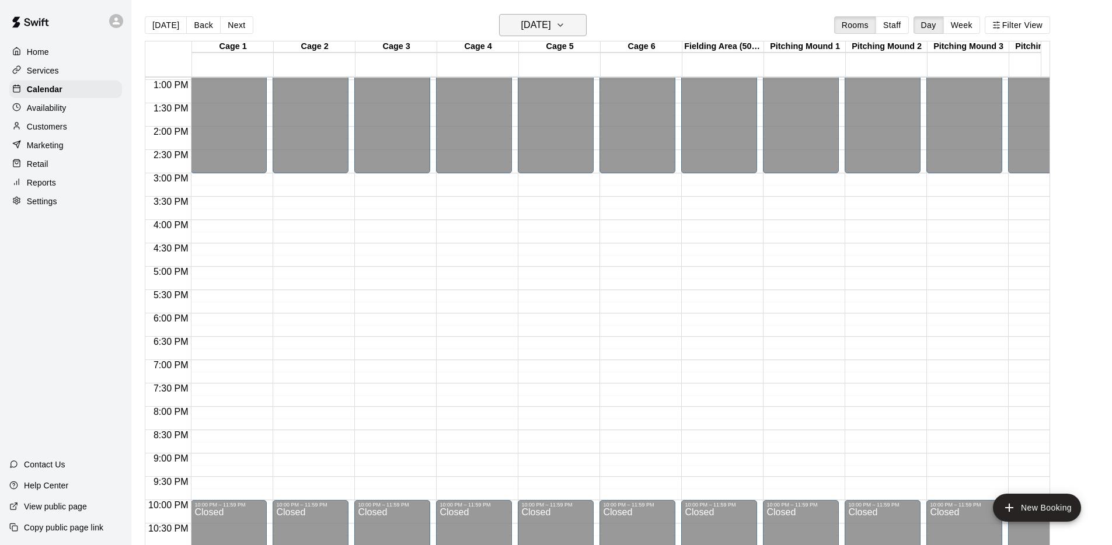
drag, startPoint x: 553, startPoint y: 8, endPoint x: 550, endPoint y: 25, distance: 17.3
click at [552, 19] on main "[DATE] Back [DATE][DATE] Rooms Staff Day Week Filter View Cage 1 21 Tue Cage 2 …" at bounding box center [621, 282] width 981 height 564
click at [550, 25] on h6 "[DATE]" at bounding box center [536, 25] width 30 height 16
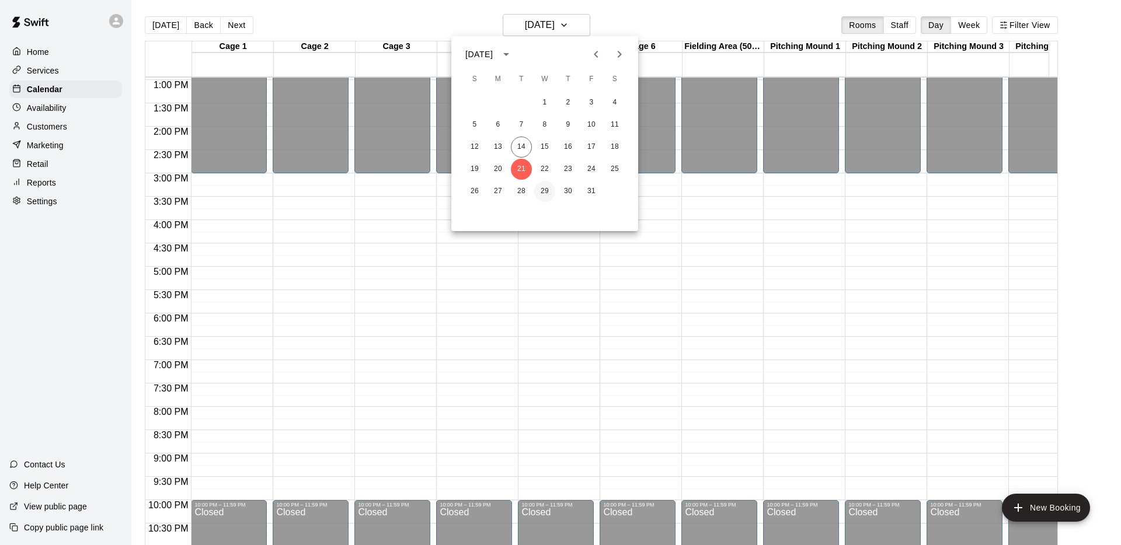
click at [539, 190] on button "29" at bounding box center [544, 191] width 21 height 21
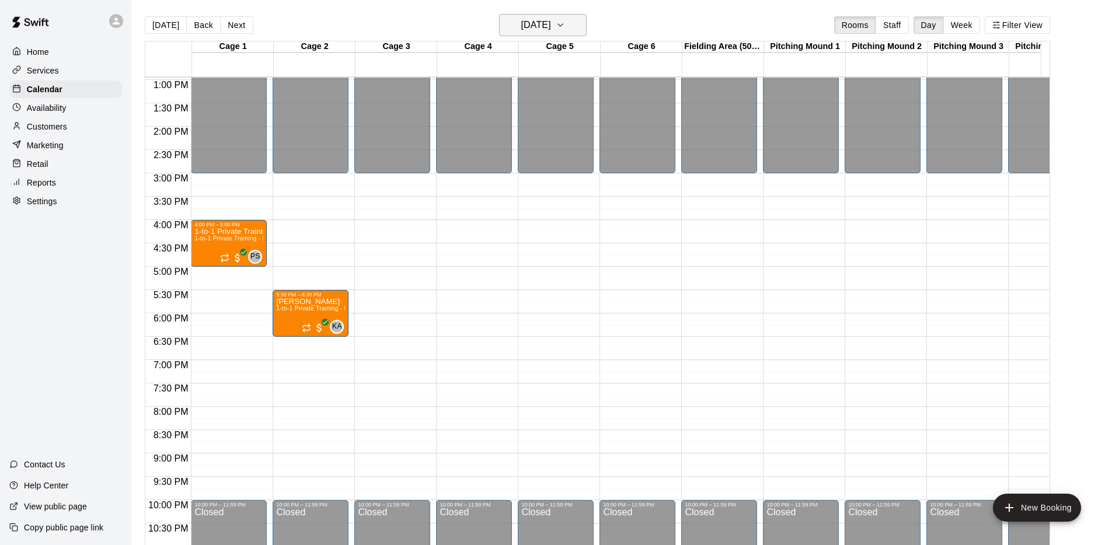
click at [546, 20] on h6 "[DATE]" at bounding box center [536, 25] width 30 height 16
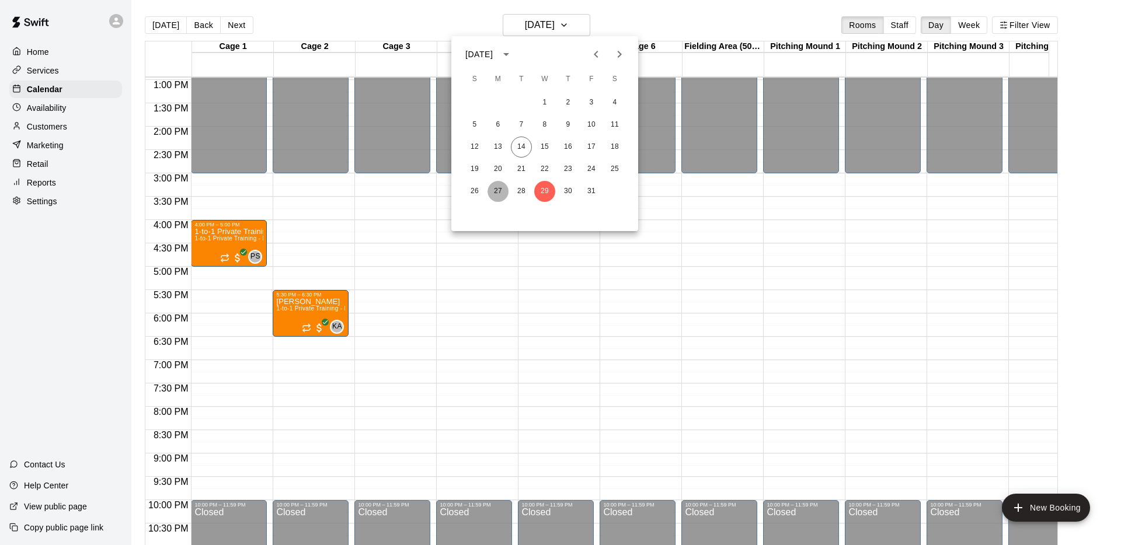
click at [492, 191] on button "27" at bounding box center [497, 191] width 21 height 21
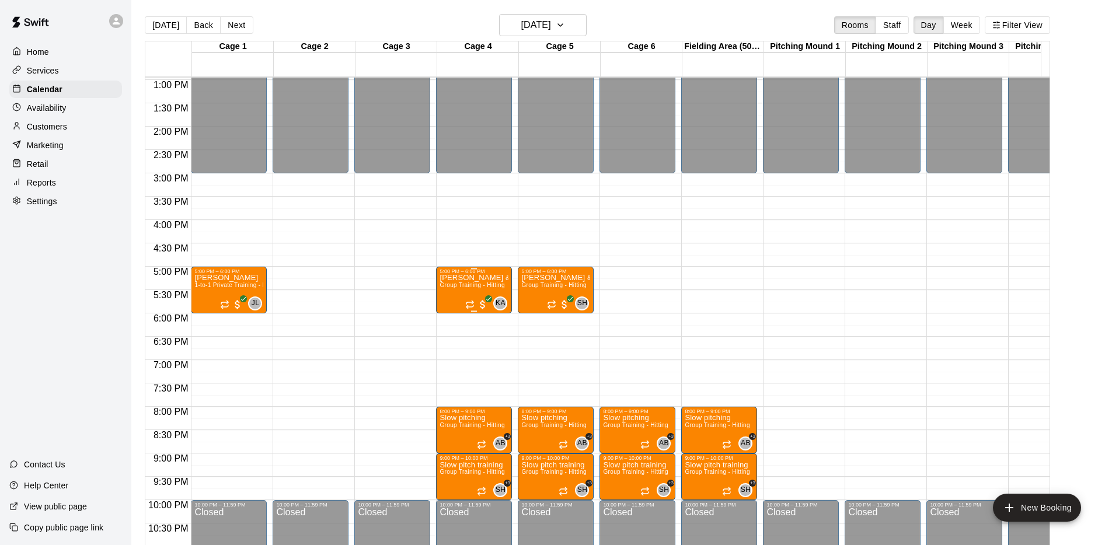
click at [494, 285] on span "Group Training - Hitting" at bounding box center [472, 285] width 65 height 6
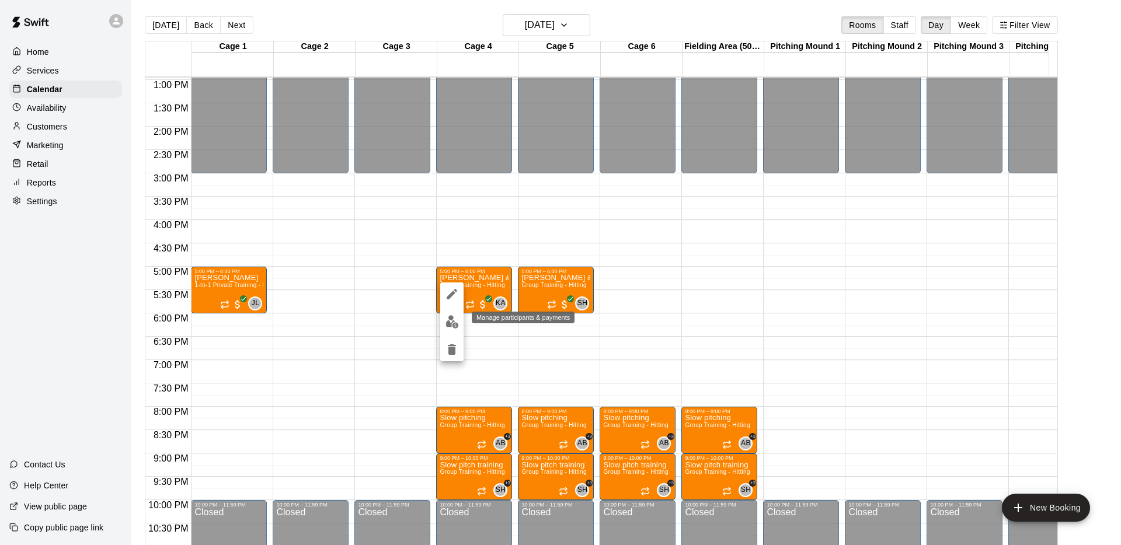
click at [453, 326] on img "edit" at bounding box center [451, 321] width 13 height 13
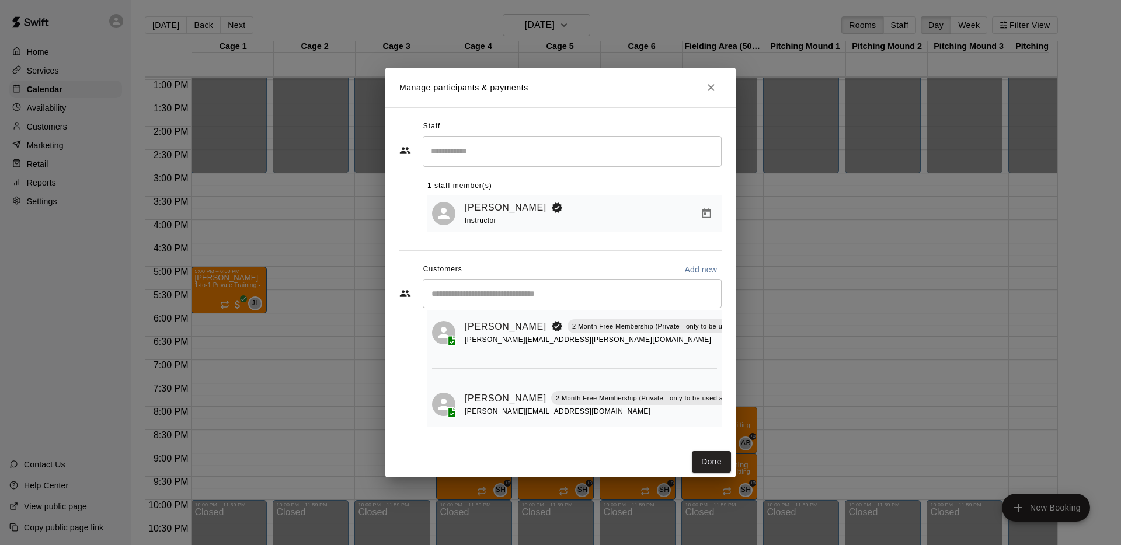
scroll to position [215, 0]
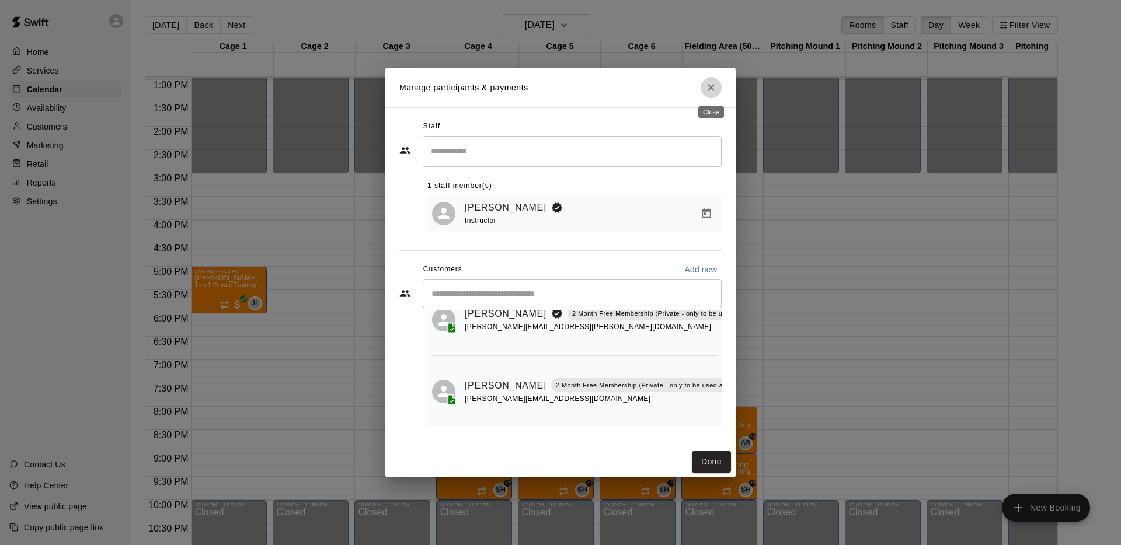
click at [708, 85] on icon "Close" at bounding box center [710, 87] width 7 height 7
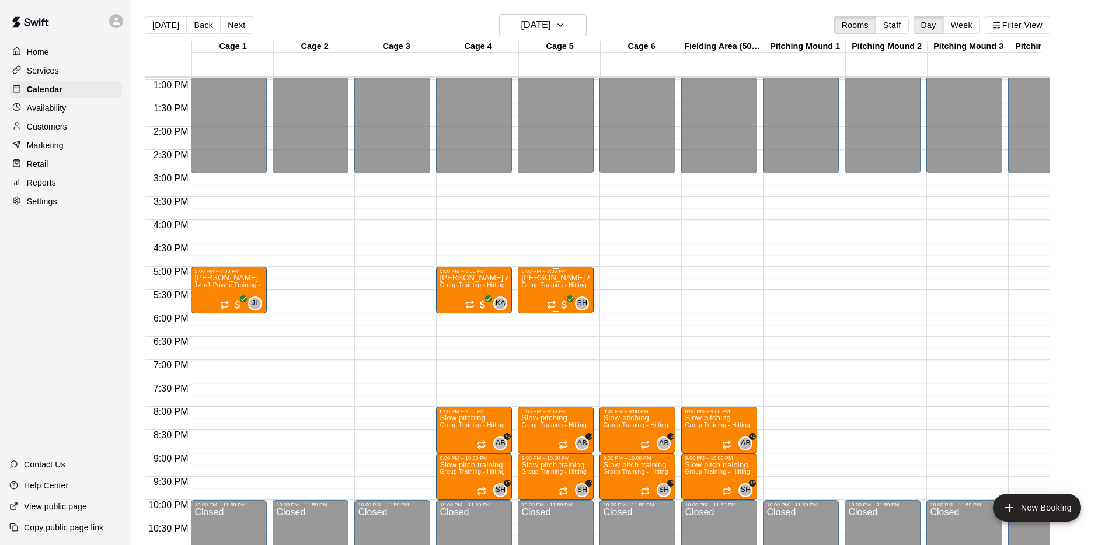
click at [548, 297] on div "SH 0" at bounding box center [568, 304] width 42 height 14
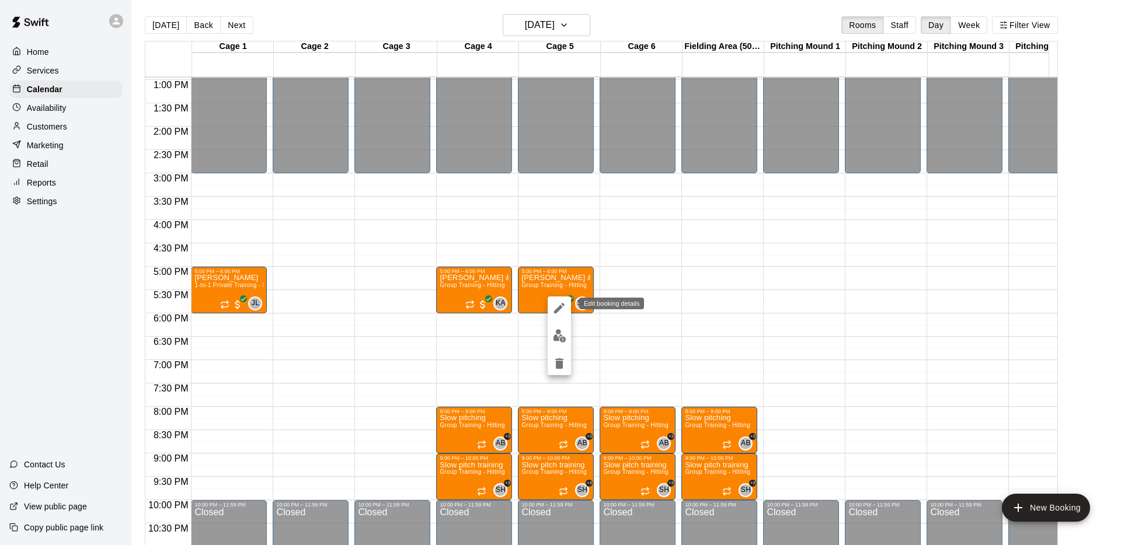
click at [554, 305] on icon "edit" at bounding box center [559, 308] width 14 height 14
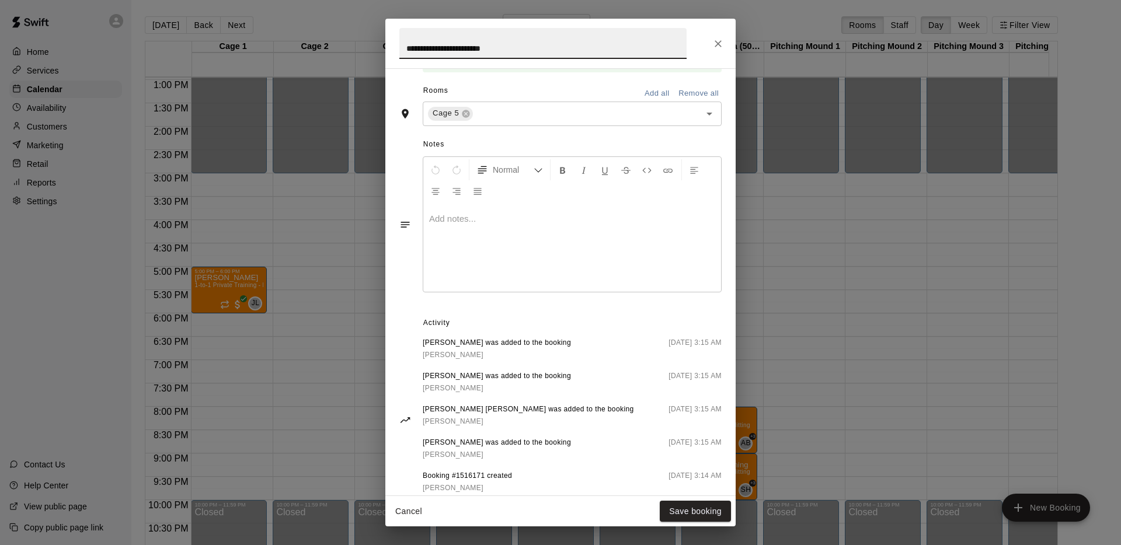
scroll to position [357, 0]
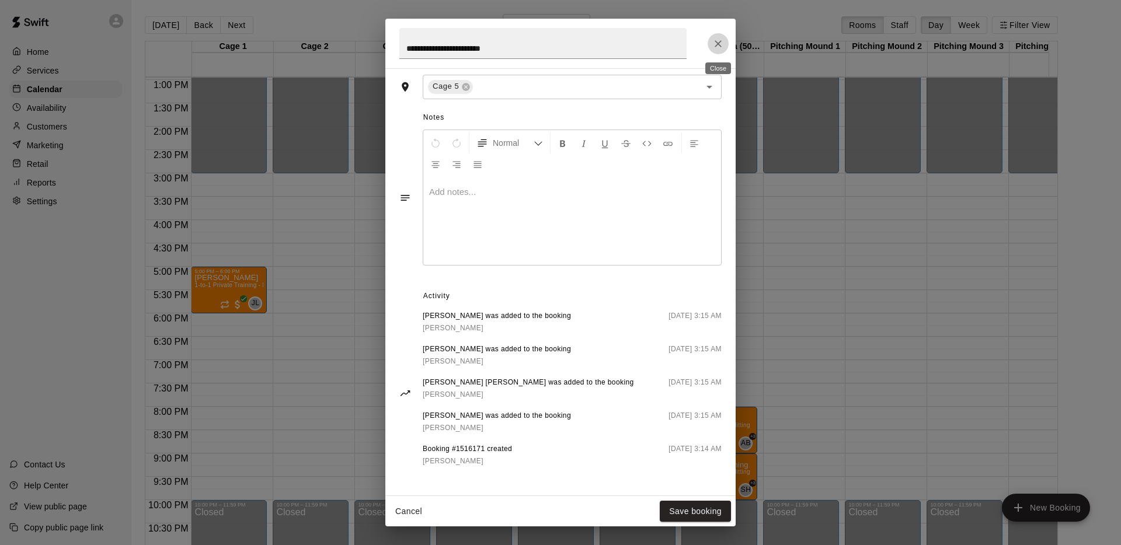
click at [722, 44] on icon "Close" at bounding box center [718, 44] width 12 height 12
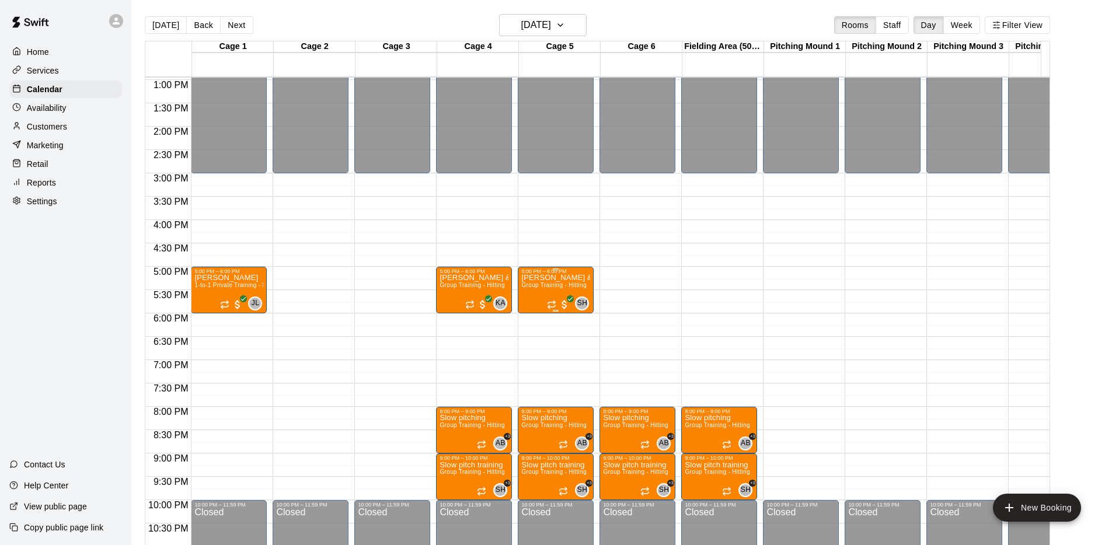
click at [567, 287] on span "Group Training - Hitting" at bounding box center [553, 285] width 65 height 6
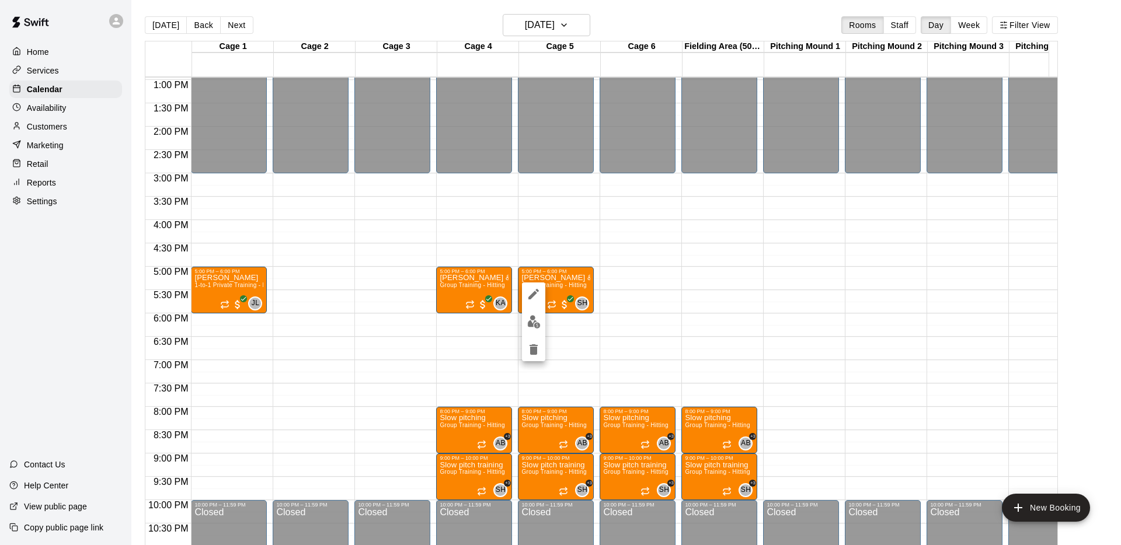
click at [534, 316] on img "edit" at bounding box center [533, 321] width 13 height 13
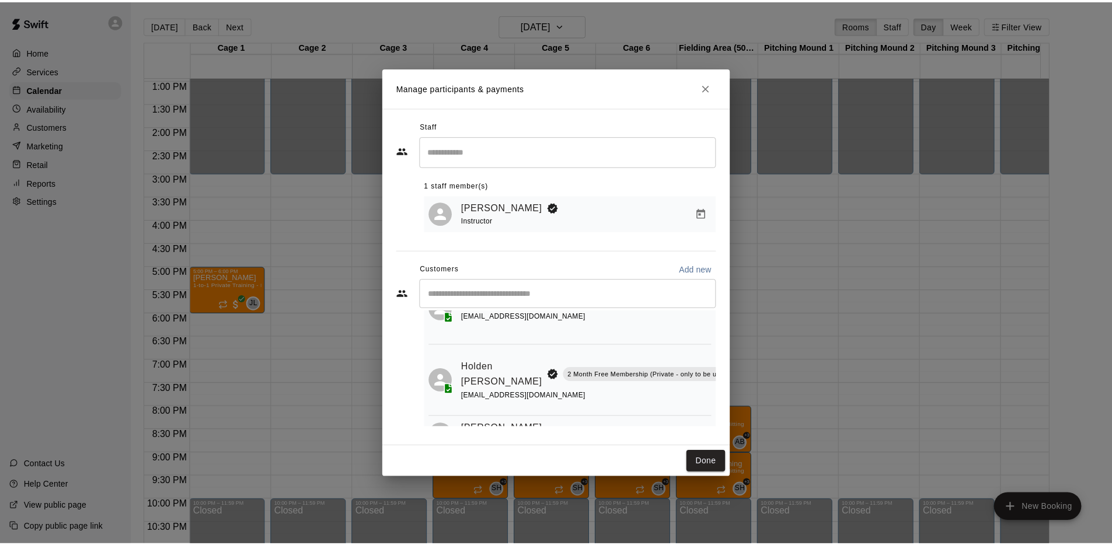
scroll to position [106, 0]
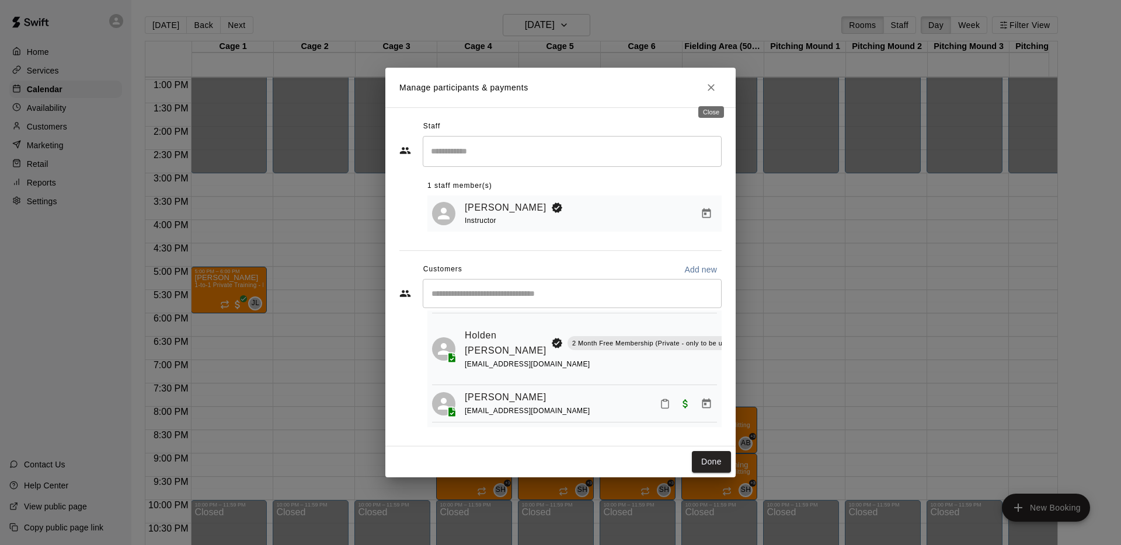
click at [709, 91] on icon "Close" at bounding box center [711, 88] width 12 height 12
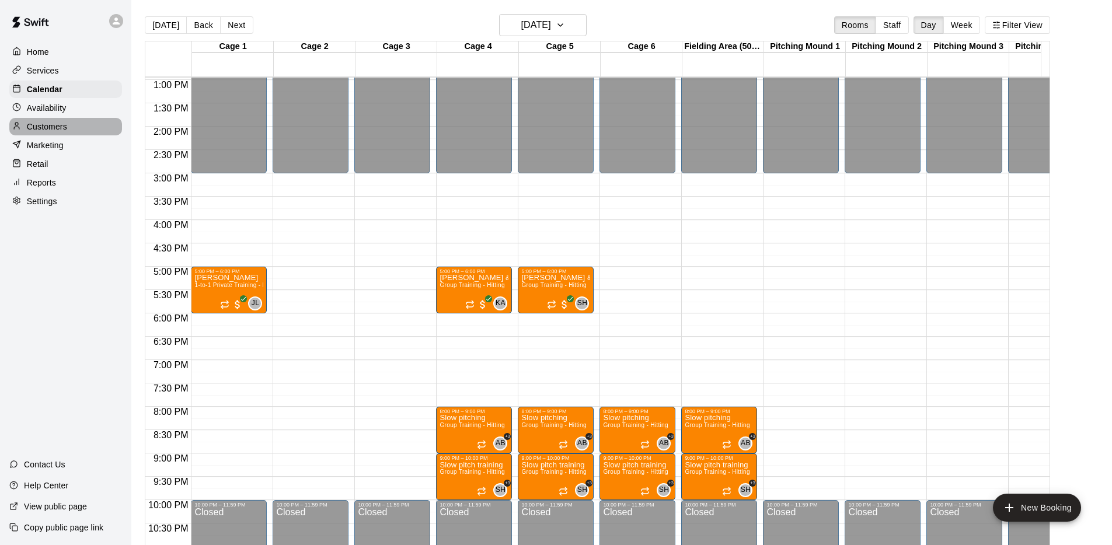
click at [55, 121] on p "Customers" at bounding box center [47, 127] width 40 height 12
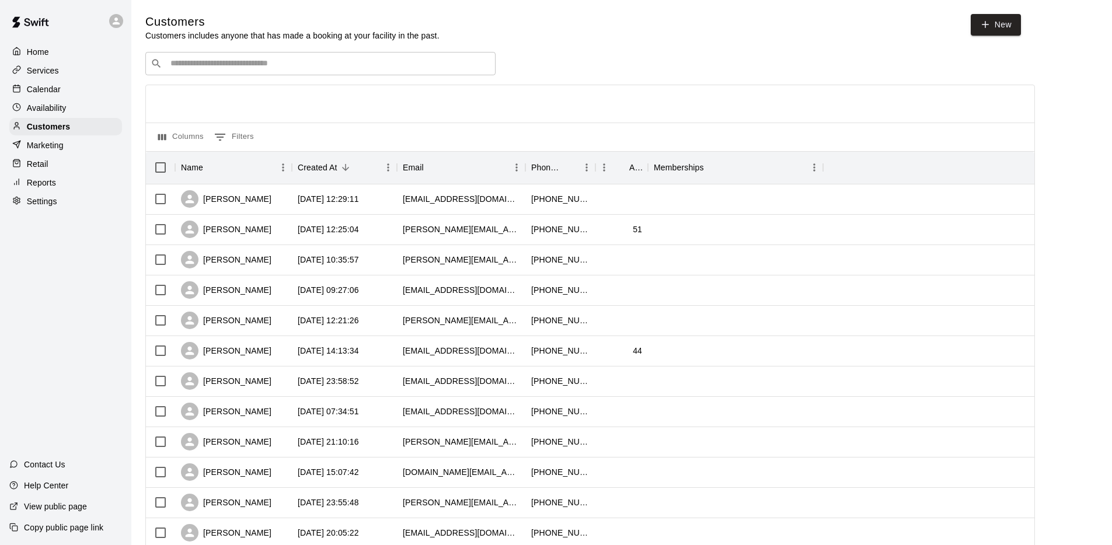
click at [257, 75] on div "​ ​ Columns 0 Filters Name Created At Email Phone Number Age Memberships [PERSO…" at bounding box center [590, 513] width 890 height 923
click at [257, 68] on input "Search customers by name or email" at bounding box center [328, 64] width 323 height 12
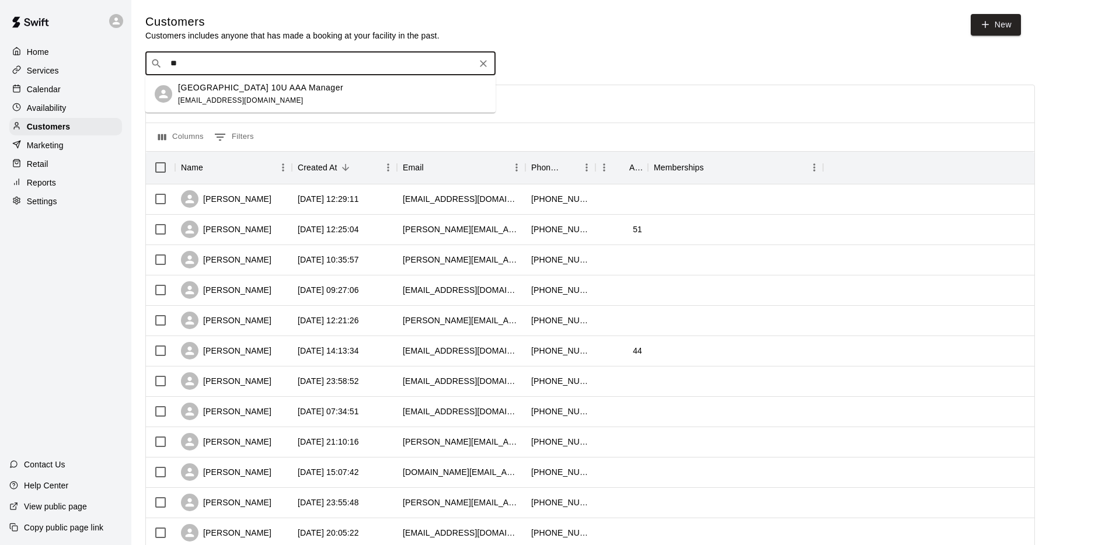
type input "*"
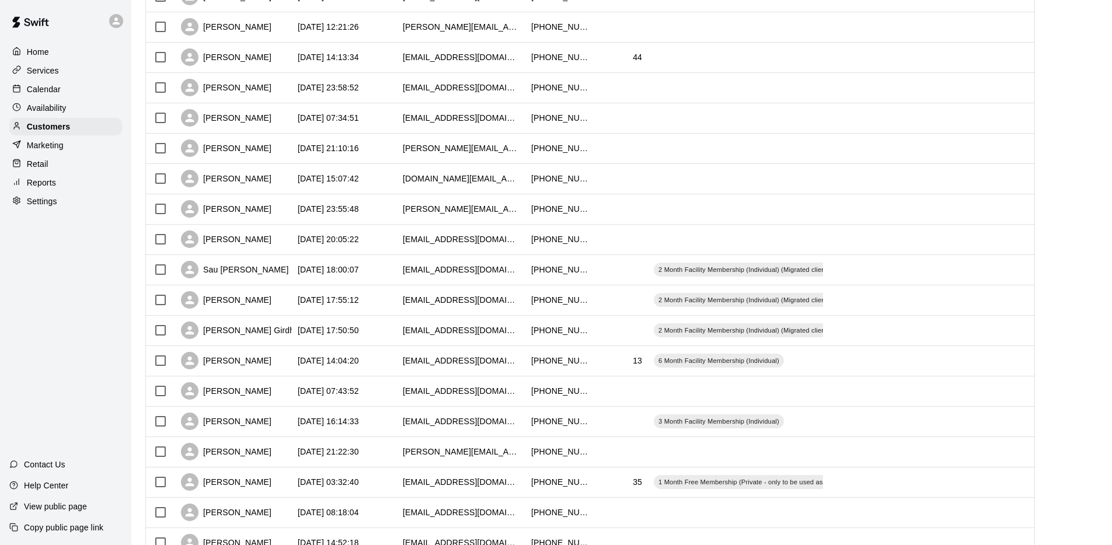
scroll to position [462, 0]
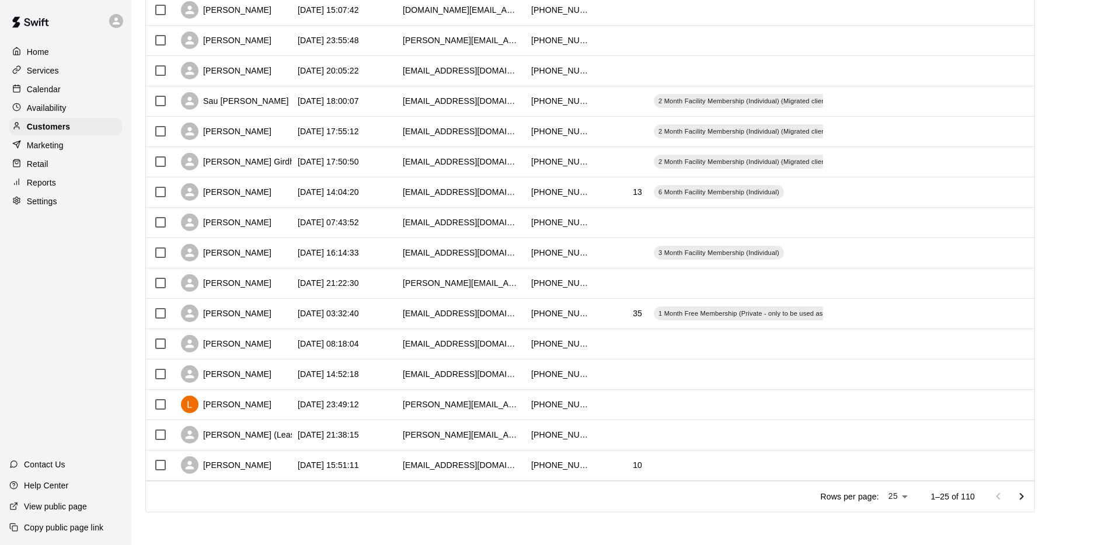
click at [1026, 494] on icon "Go to next page" at bounding box center [1021, 497] width 14 height 14
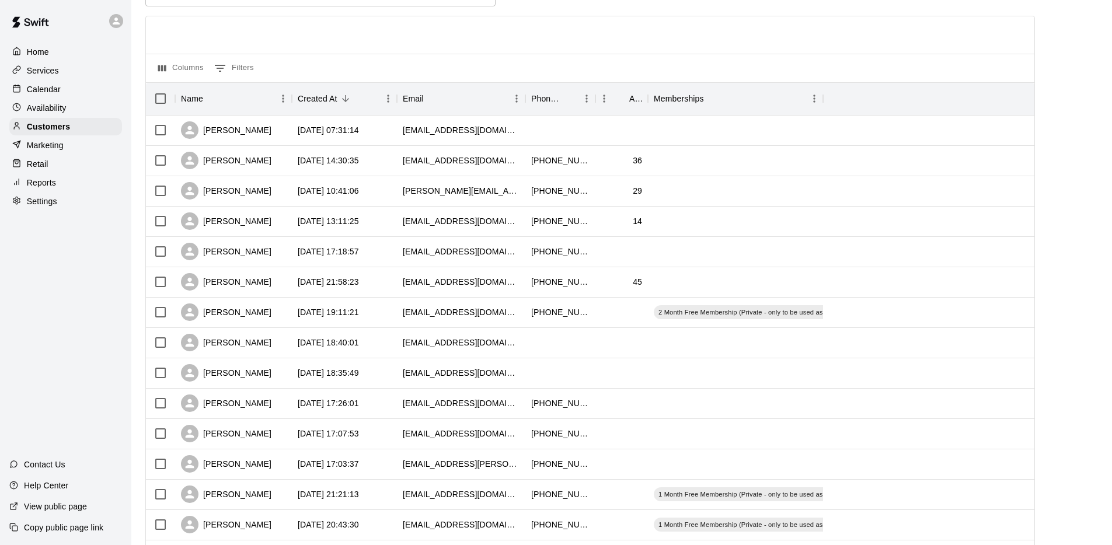
scroll to position [0, 0]
